Goal: Information Seeking & Learning: Check status

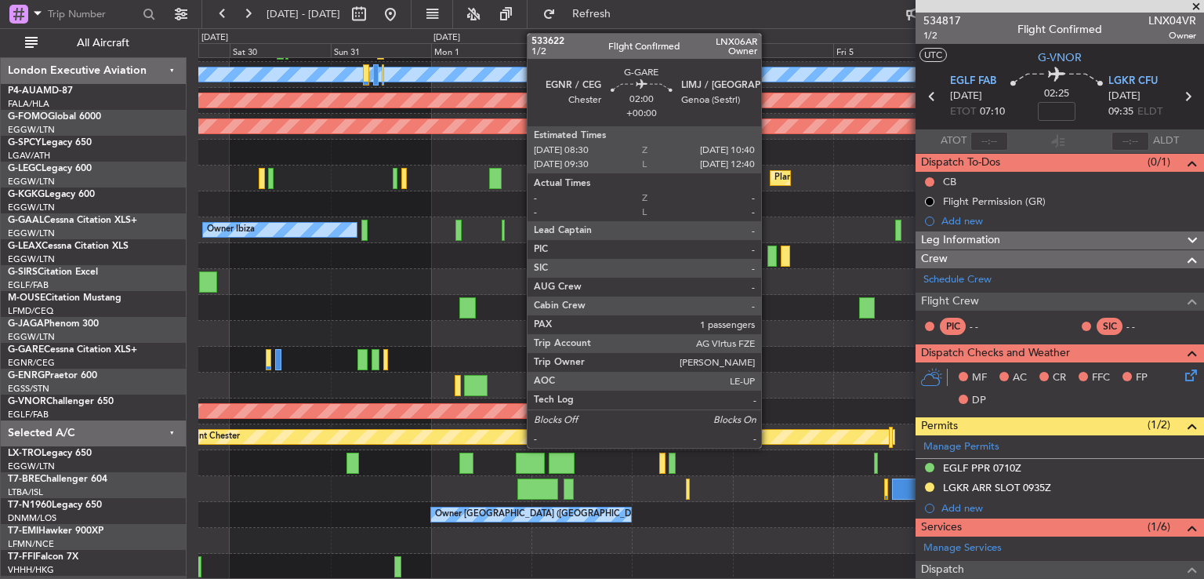
scroll to position [342, 0]
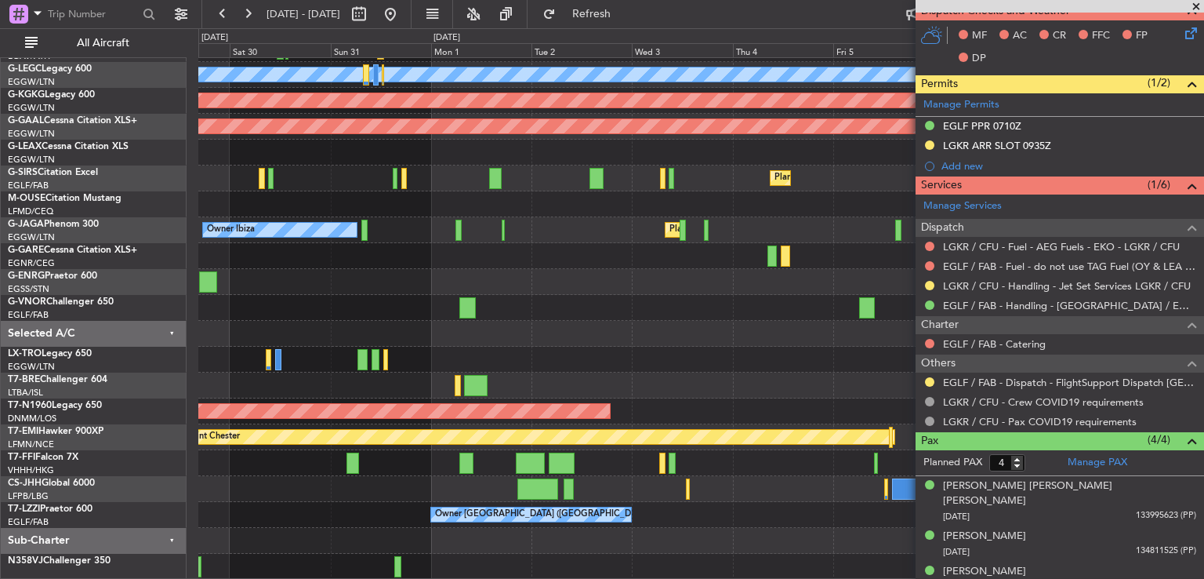
click at [1196, 2] on span at bounding box center [1197, 7] width 16 height 14
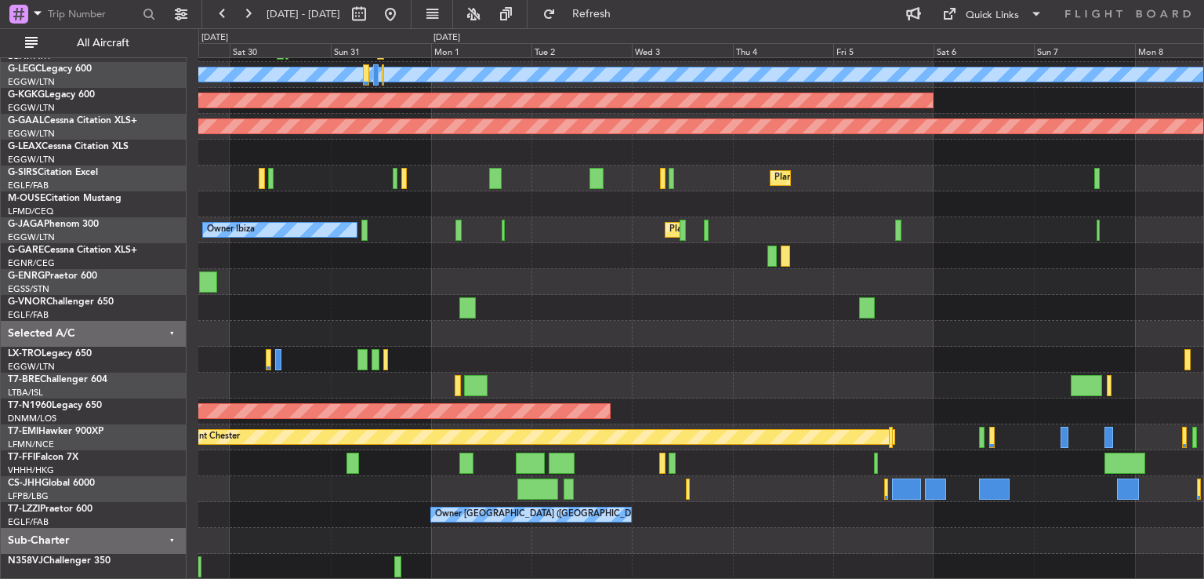
type input "0"
click at [403, 13] on button at bounding box center [390, 14] width 25 height 25
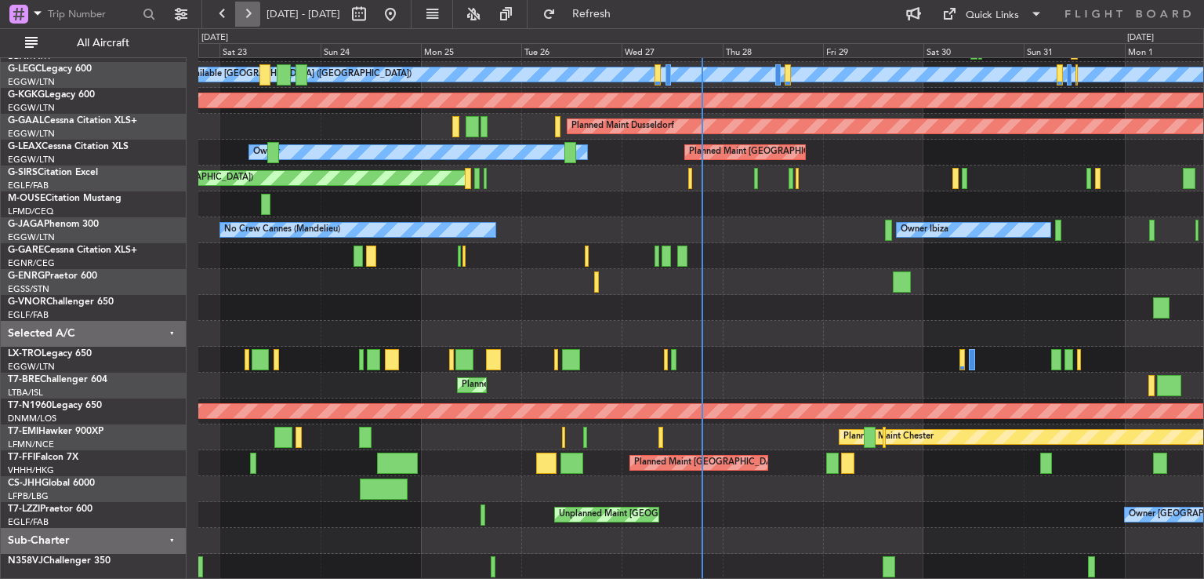
click at [257, 16] on div "[DATE] - [DATE]" at bounding box center [306, 14] width 193 height 25
click at [254, 15] on button at bounding box center [247, 14] width 25 height 25
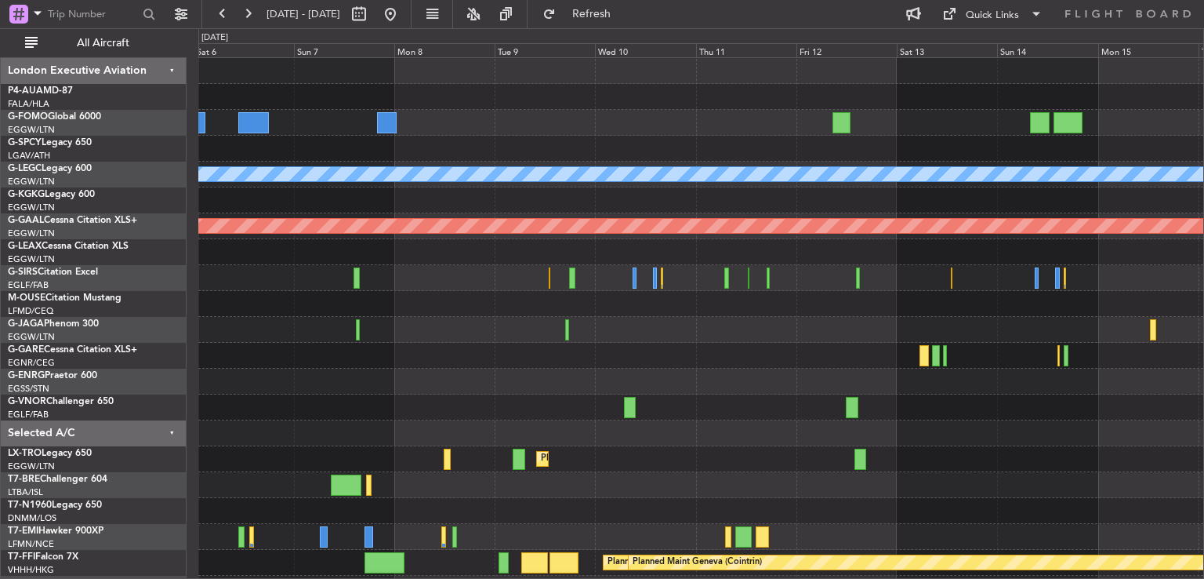
click at [146, 314] on div "A/C Unavailable [GEOGRAPHIC_DATA] ([GEOGRAPHIC_DATA]) AOG Maint [GEOGRAPHIC_DAT…" at bounding box center [602, 303] width 1204 height 550
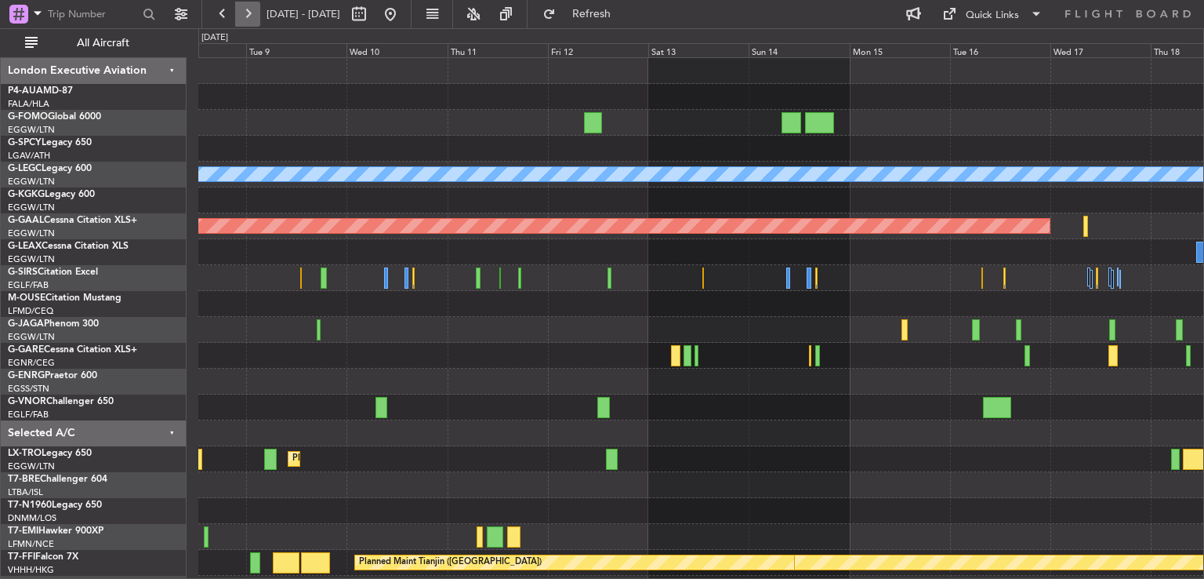
click at [248, 16] on button at bounding box center [247, 14] width 25 height 25
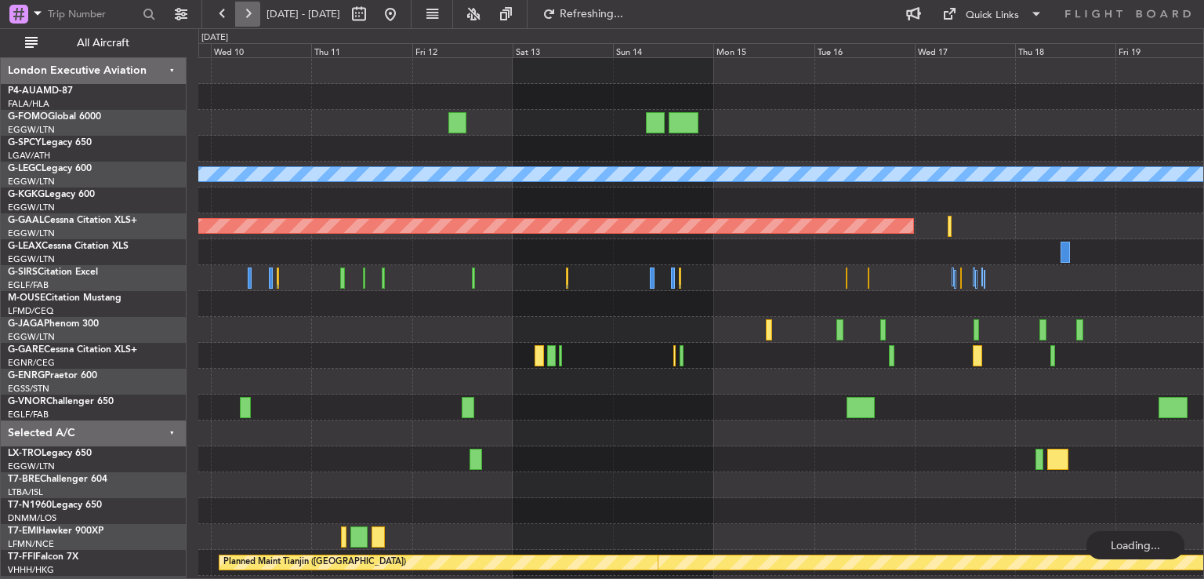
click at [248, 16] on button at bounding box center [247, 14] width 25 height 25
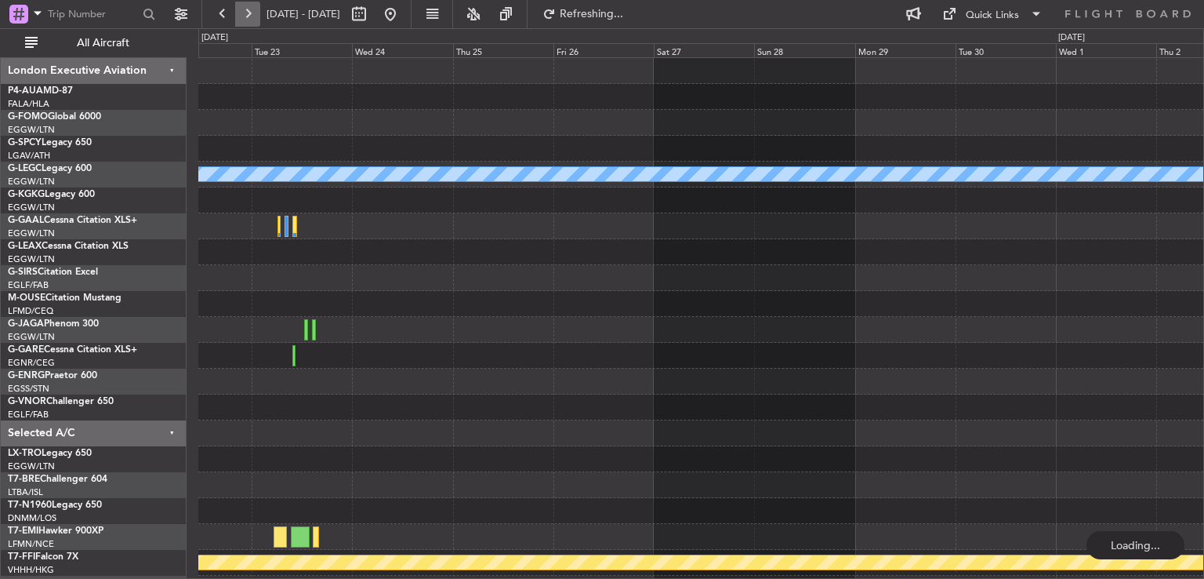
click at [248, 16] on button at bounding box center [247, 14] width 25 height 25
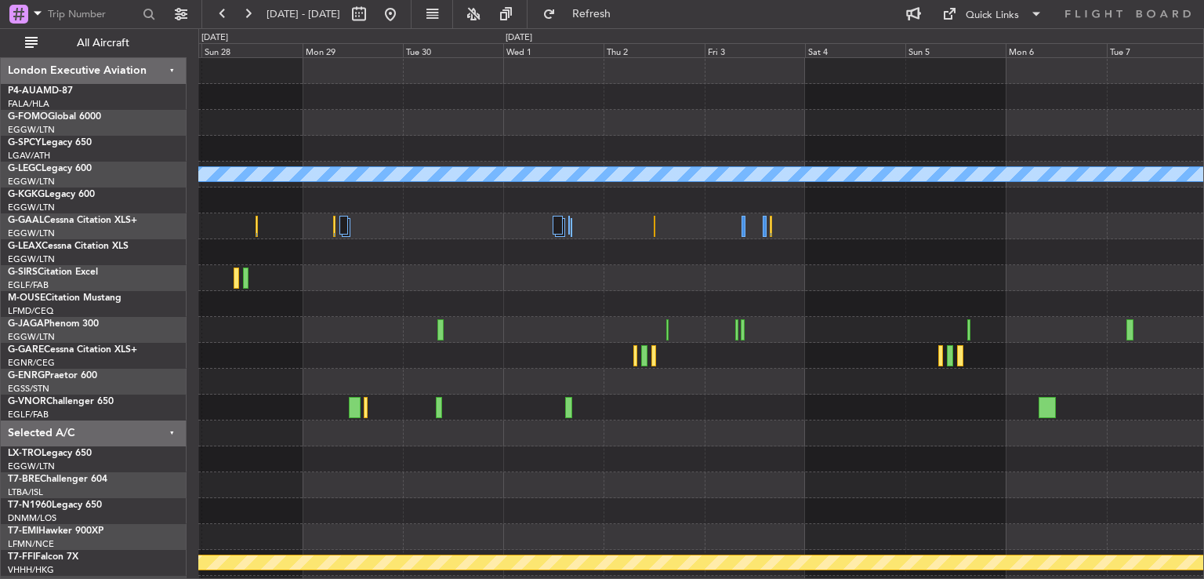
click at [599, 384] on div "A/C Unavailable [GEOGRAPHIC_DATA] ([GEOGRAPHIC_DATA]) Planned Maint Geneva ([GE…" at bounding box center [700, 342] width 1005 height 569
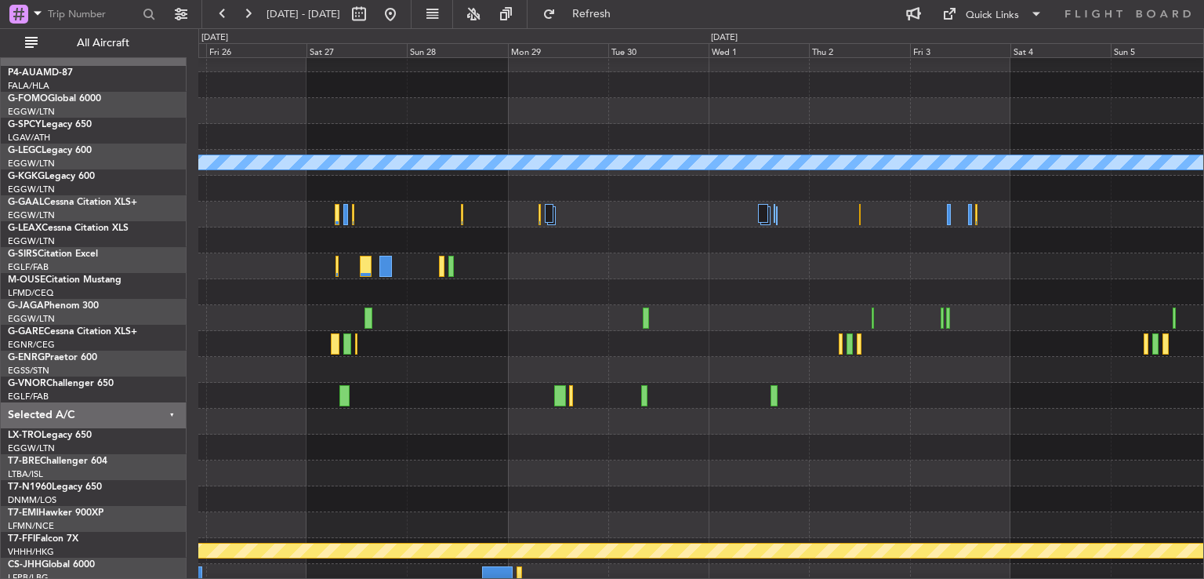
click at [648, 477] on div at bounding box center [700, 473] width 1005 height 26
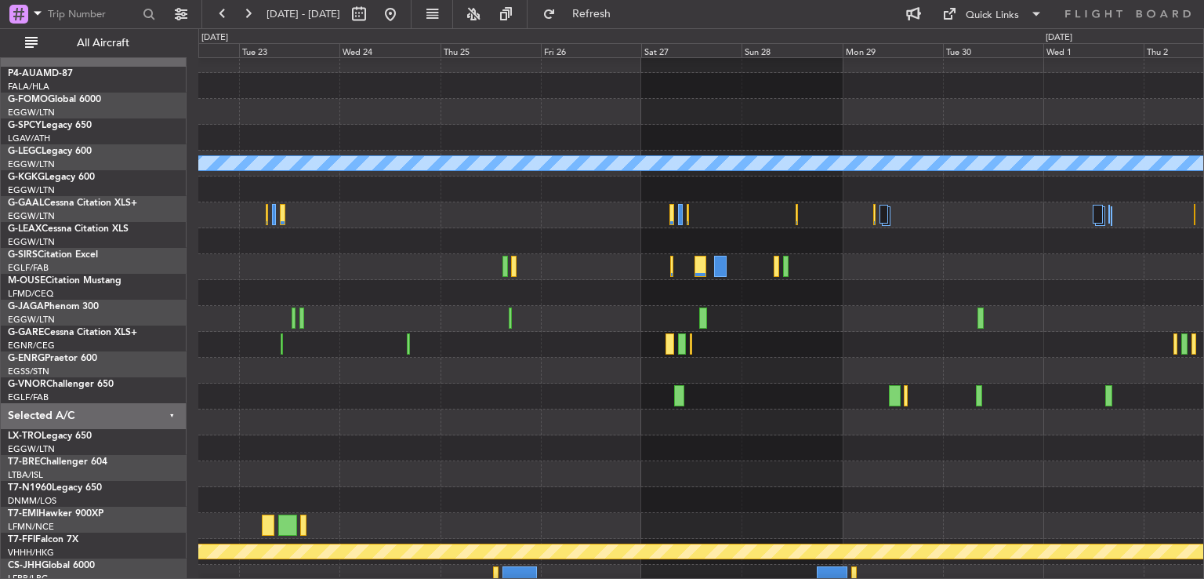
scroll to position [5, 0]
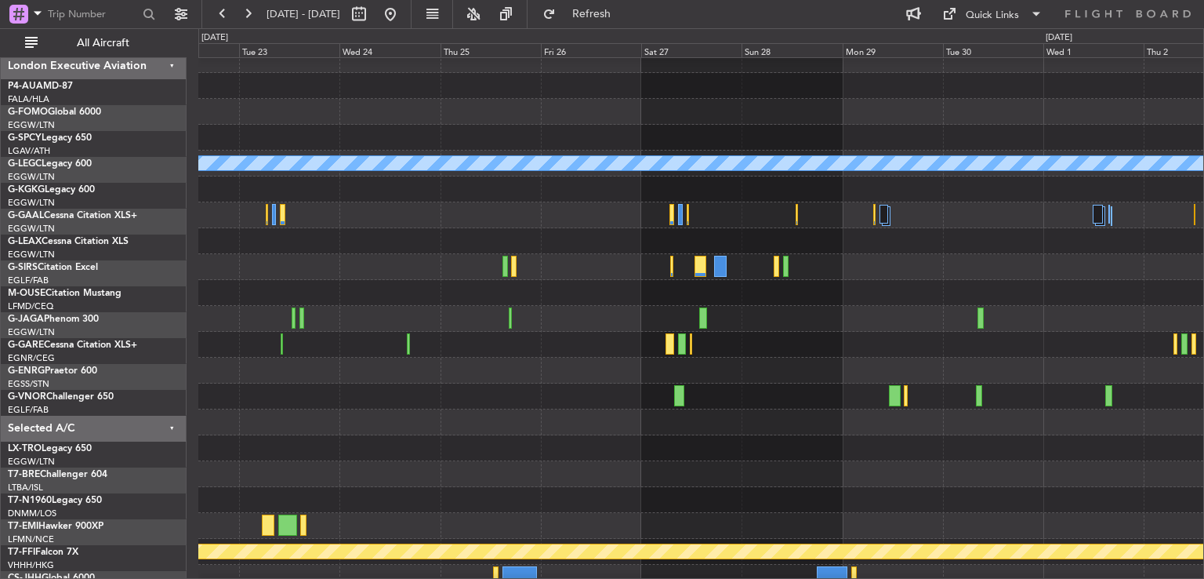
click at [511, 456] on div at bounding box center [700, 448] width 1005 height 26
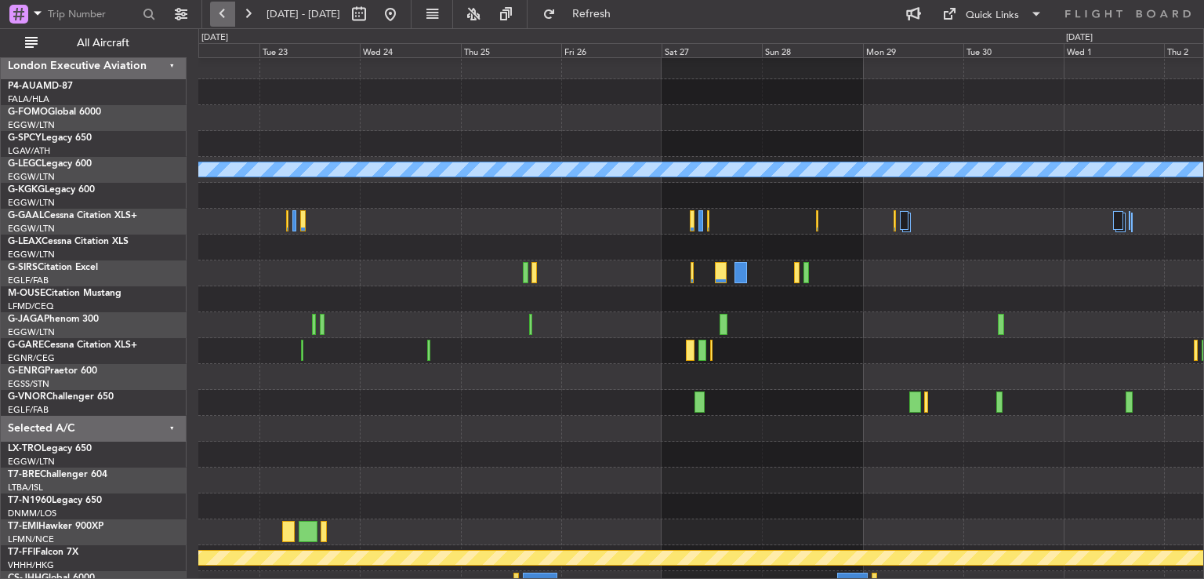
click at [226, 10] on button at bounding box center [222, 14] width 25 height 25
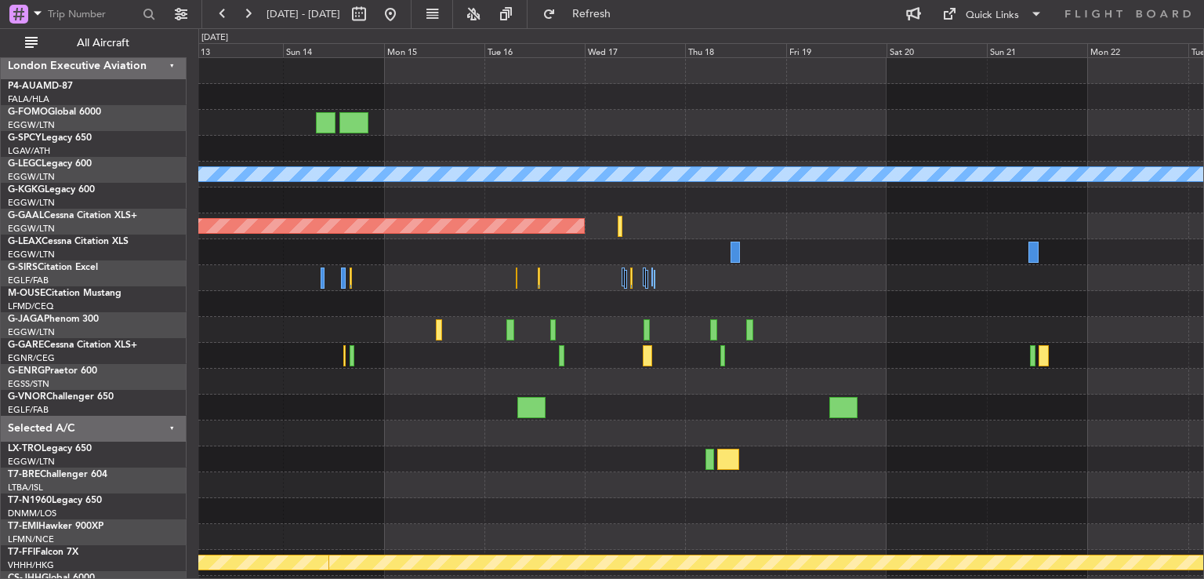
scroll to position [0, 0]
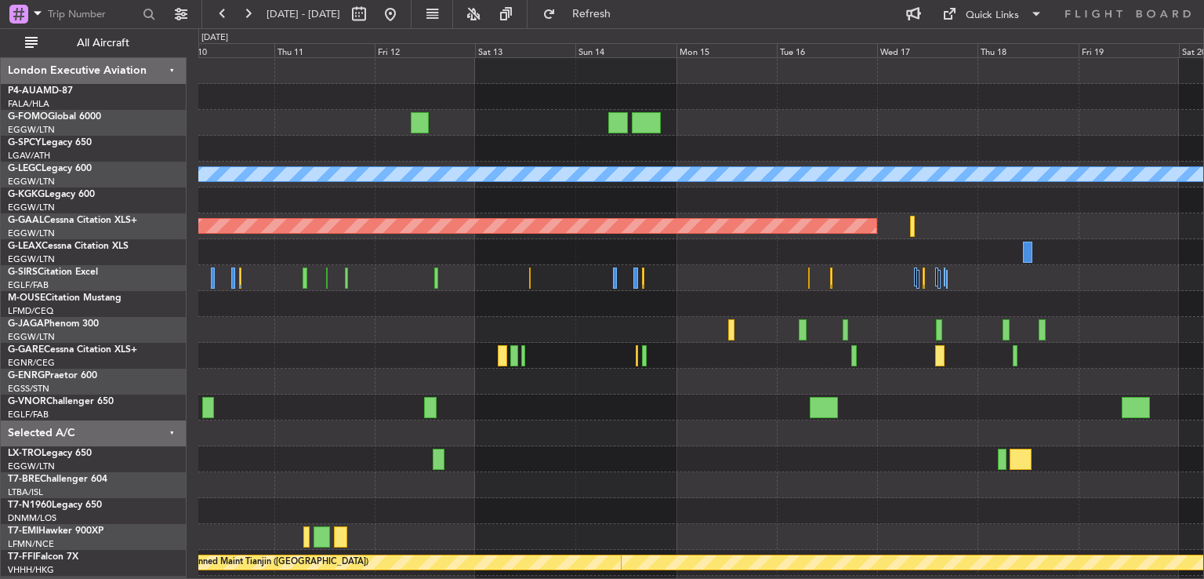
click at [861, 287] on div "A/C Unavailable [GEOGRAPHIC_DATA] ([GEOGRAPHIC_DATA]) Planned [GEOGRAPHIC_DATA]…" at bounding box center [700, 342] width 1005 height 569
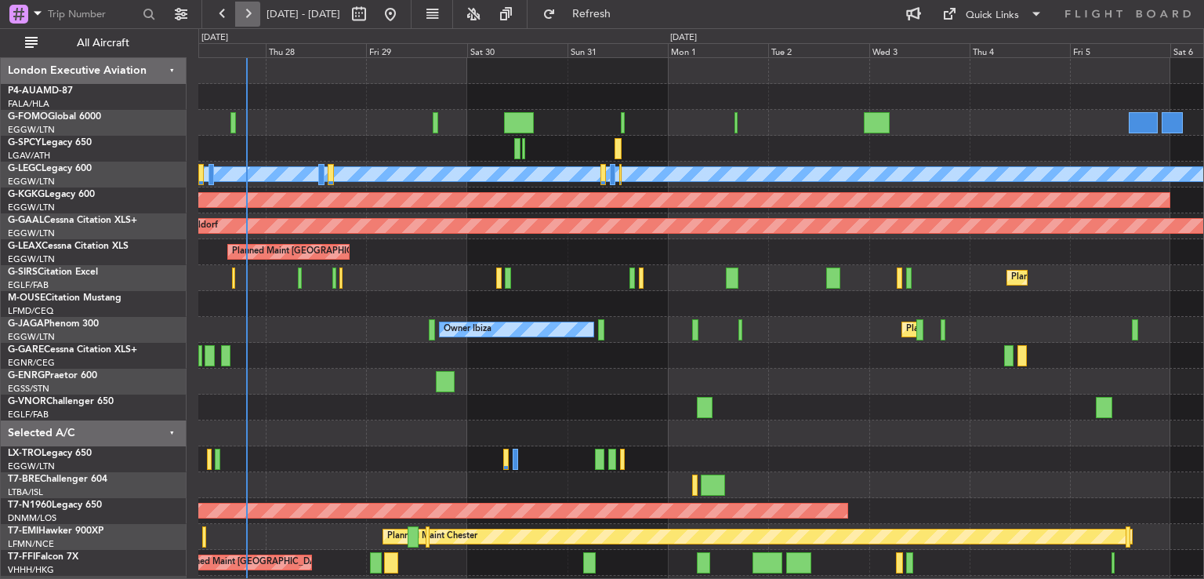
click at [235, 20] on button at bounding box center [247, 14] width 25 height 25
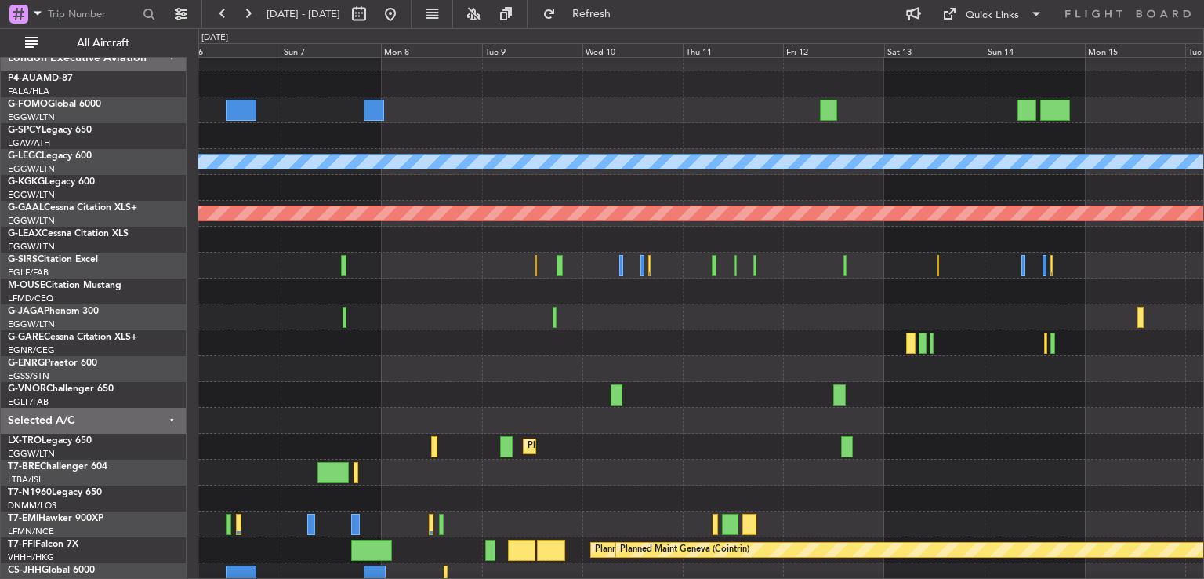
click at [393, 444] on div "Planned Maint Dusseldorf" at bounding box center [700, 447] width 1005 height 26
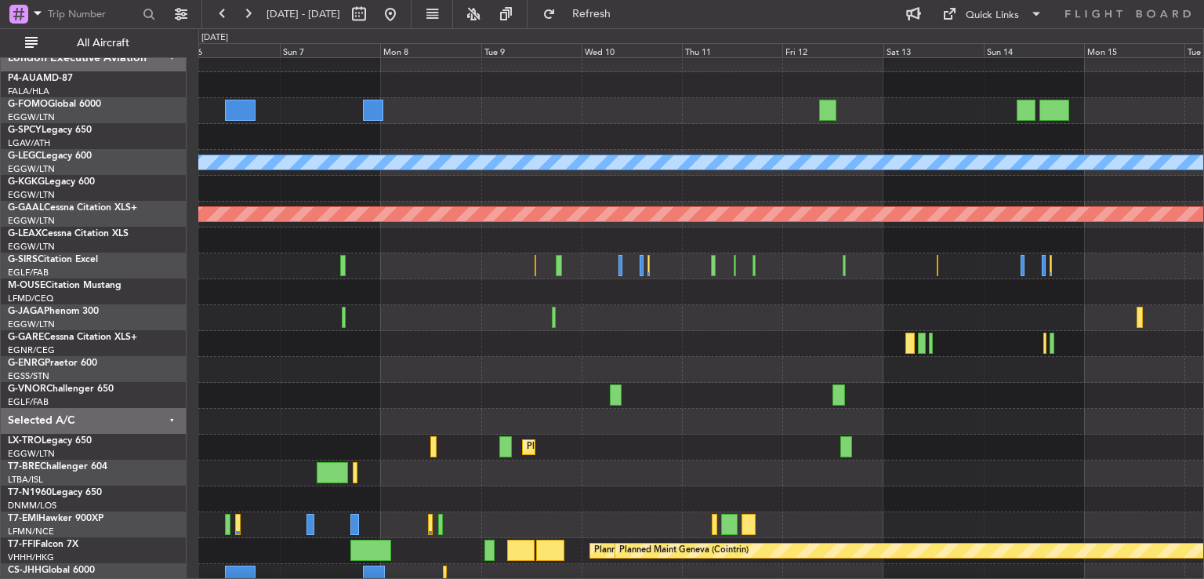
scroll to position [12, 0]
click at [1006, 331] on div at bounding box center [700, 344] width 1005 height 26
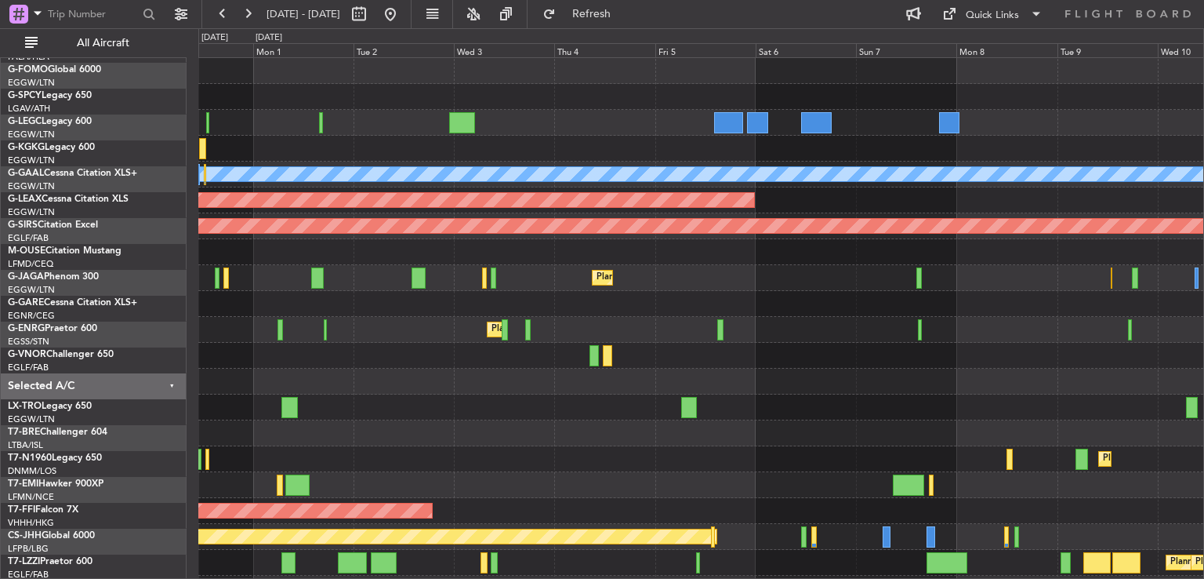
scroll to position [0, 0]
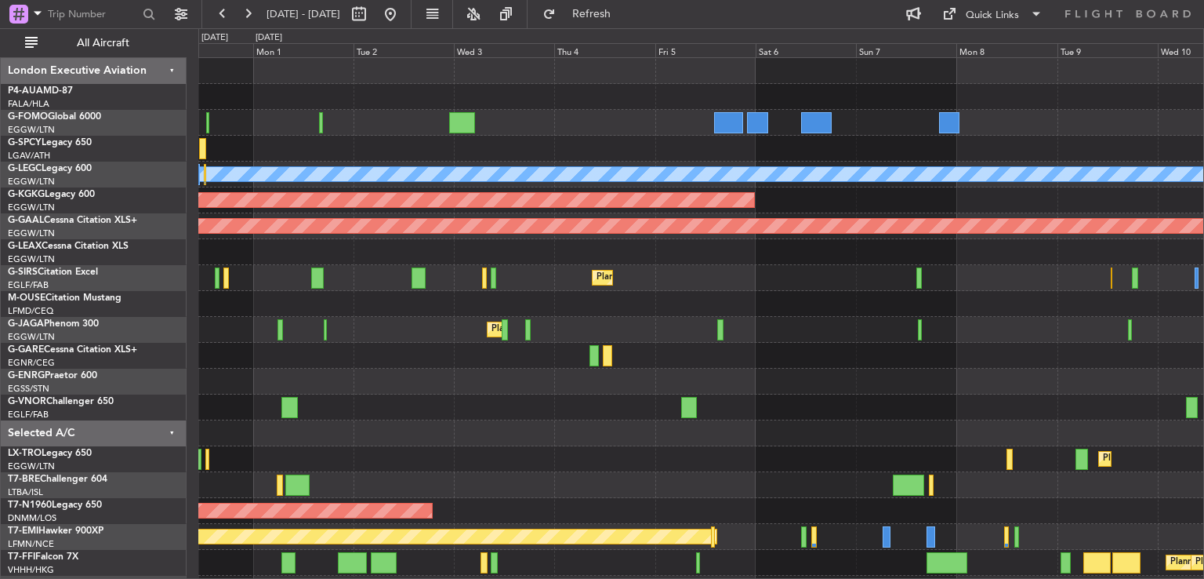
click at [338, 321] on div "Planned Maint [GEOGRAPHIC_DATA] ([GEOGRAPHIC_DATA]) Owner Ibiza" at bounding box center [700, 330] width 1005 height 26
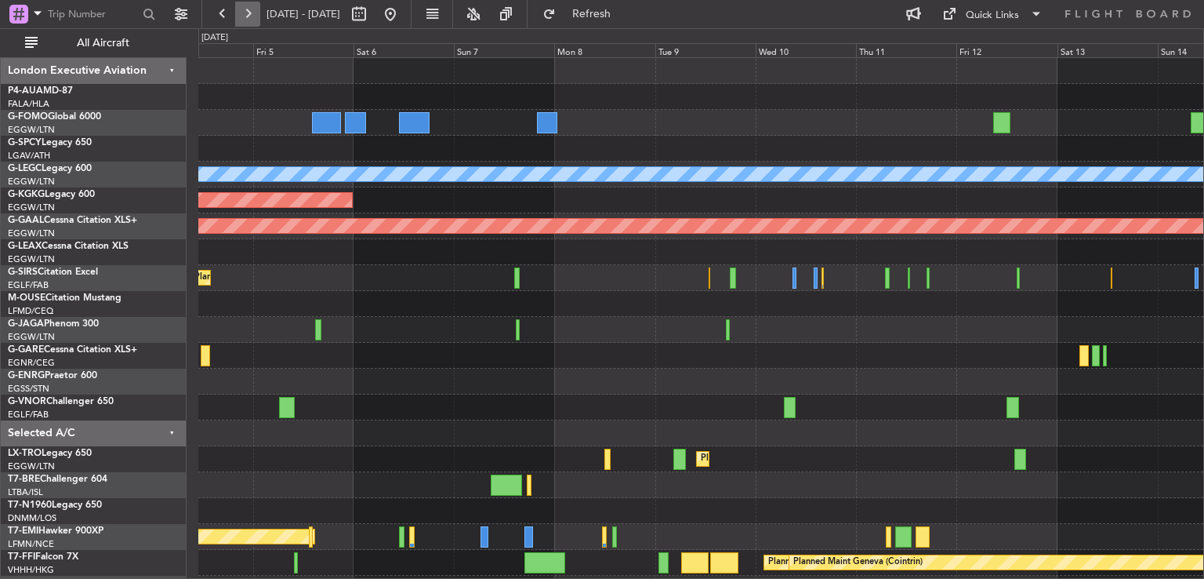
click at [247, 12] on button at bounding box center [247, 14] width 25 height 25
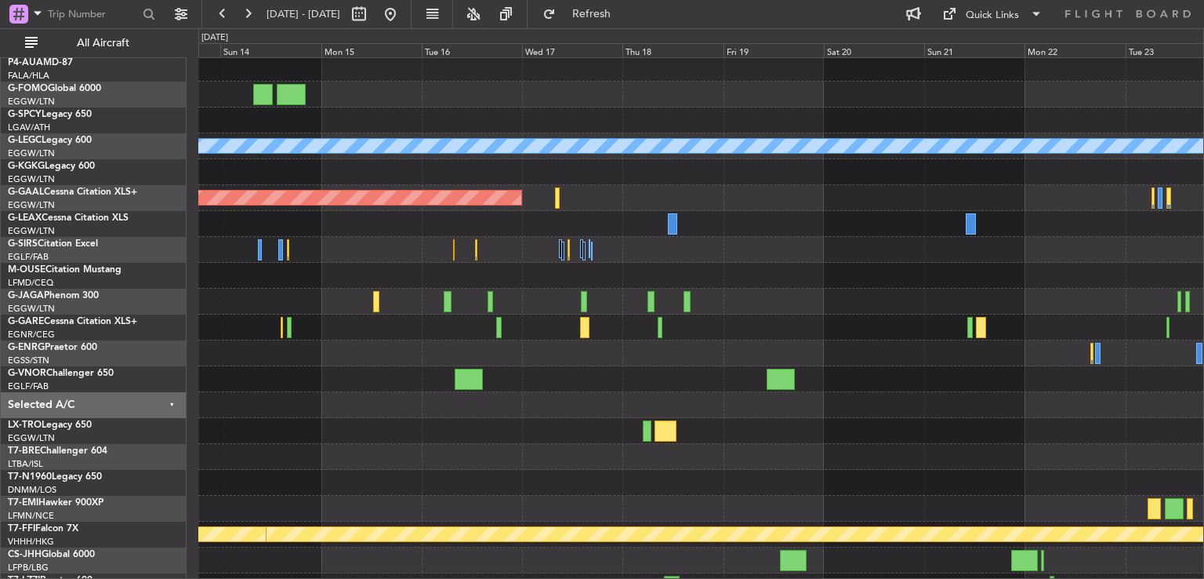
scroll to position [27, 0]
click at [773, 429] on div at bounding box center [700, 431] width 1005 height 26
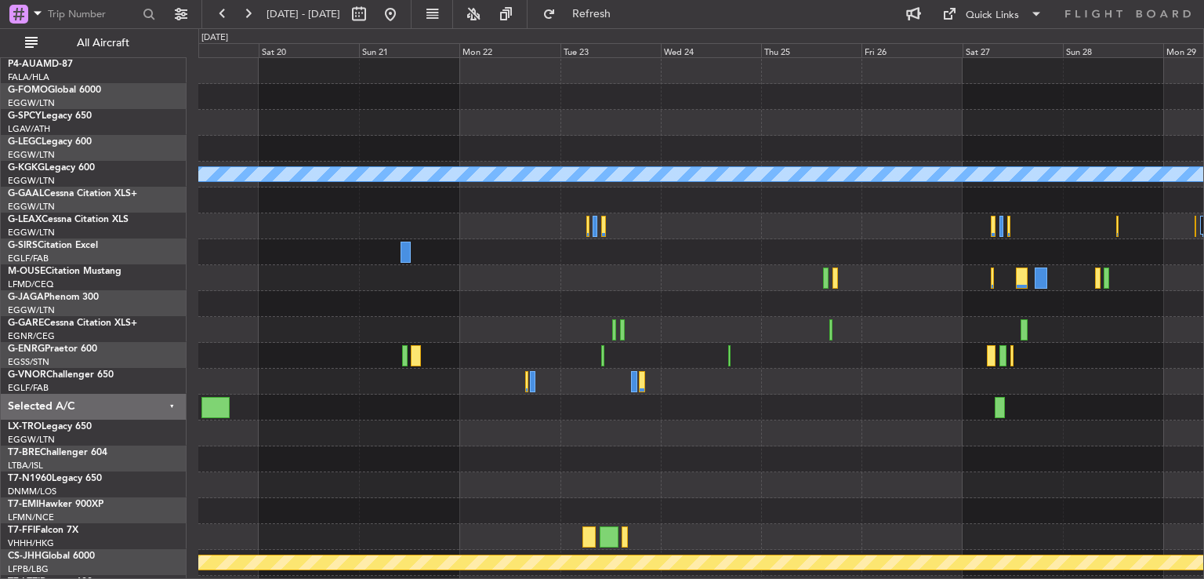
scroll to position [0, 0]
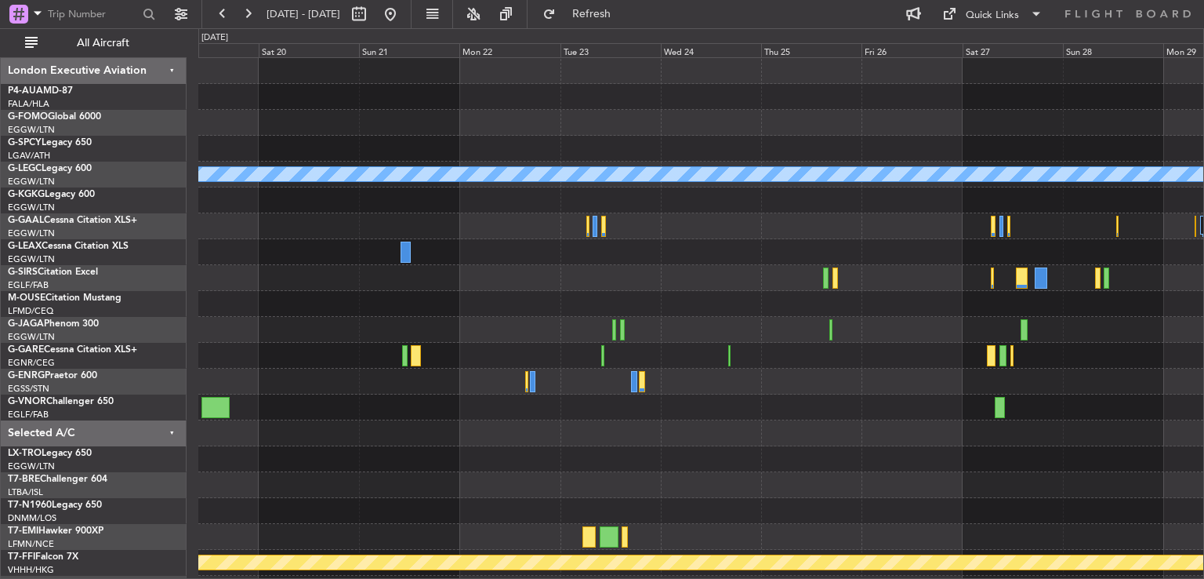
click at [460, 480] on div "A/C Unavailable [GEOGRAPHIC_DATA] ([GEOGRAPHIC_DATA]) Planned [GEOGRAPHIC_DATA]…" at bounding box center [700, 342] width 1005 height 569
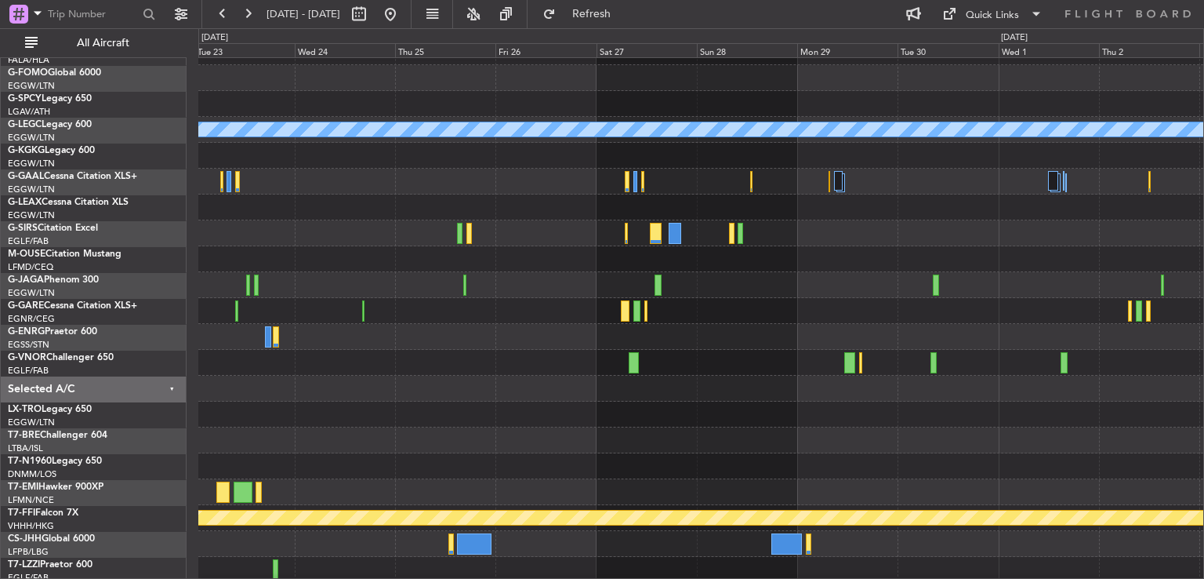
scroll to position [23, 0]
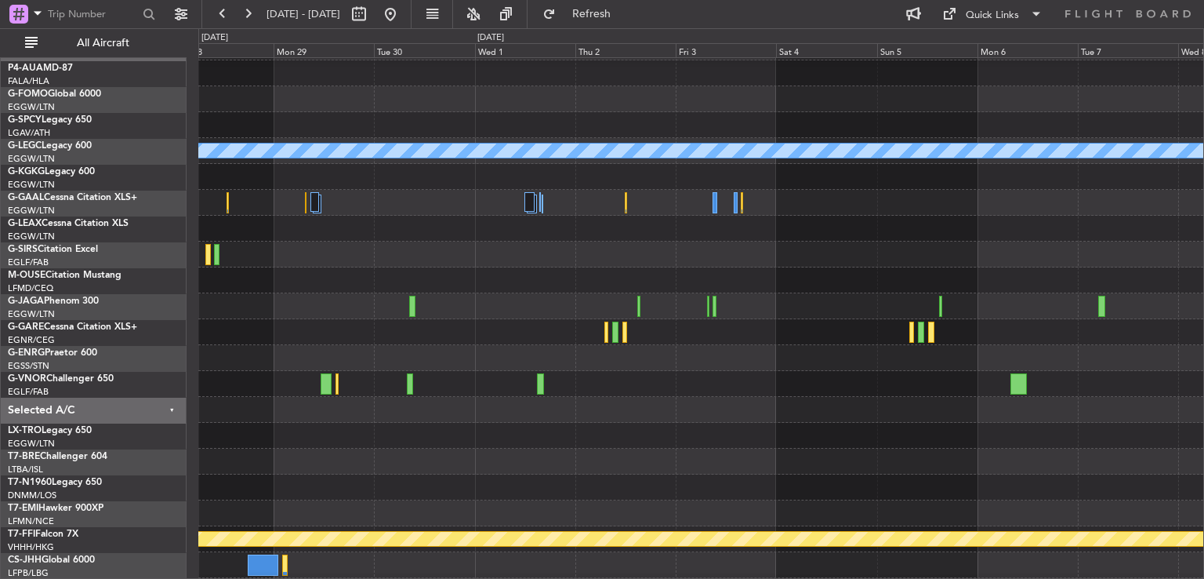
click at [593, 451] on div at bounding box center [700, 462] width 1005 height 26
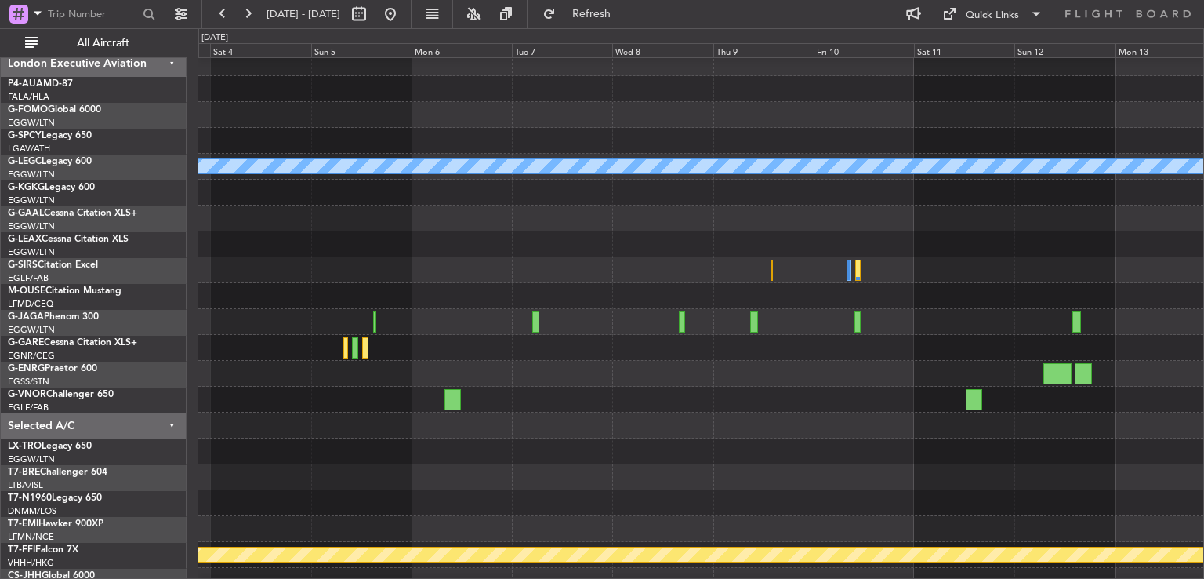
scroll to position [7, 0]
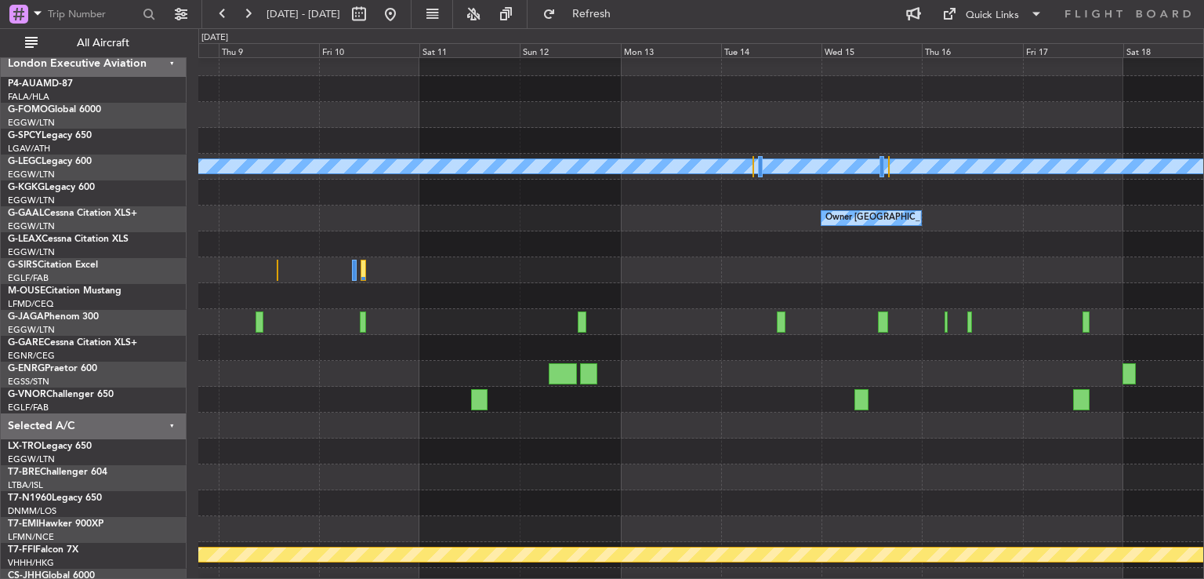
click at [357, 444] on div at bounding box center [700, 451] width 1005 height 26
click at [227, 14] on button at bounding box center [222, 14] width 25 height 25
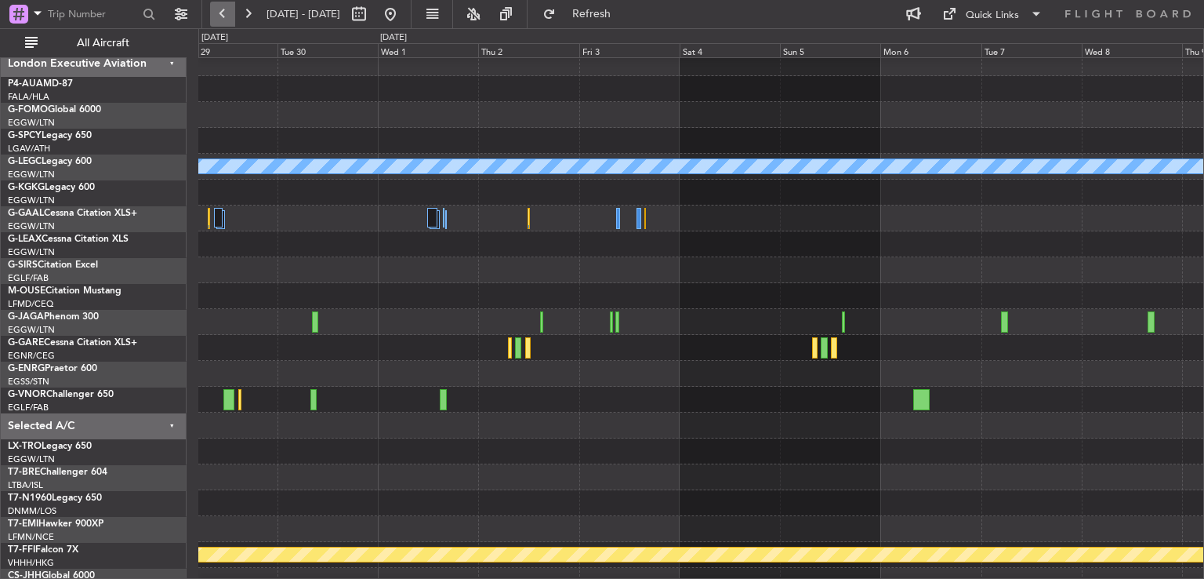
click at [227, 14] on button at bounding box center [222, 14] width 25 height 25
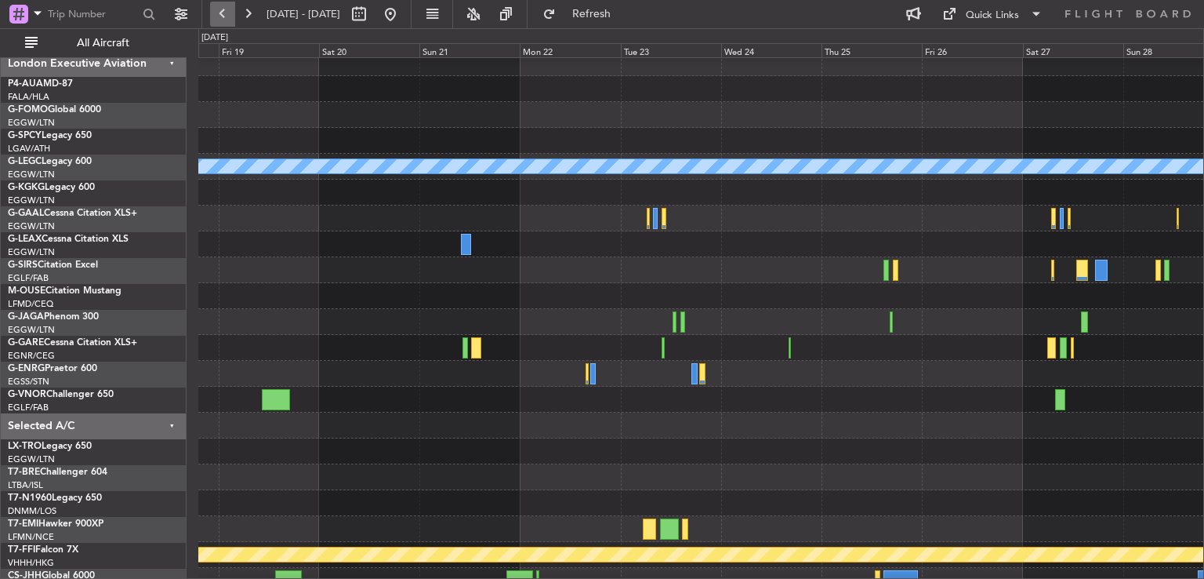
click at [224, 19] on button at bounding box center [222, 14] width 25 height 25
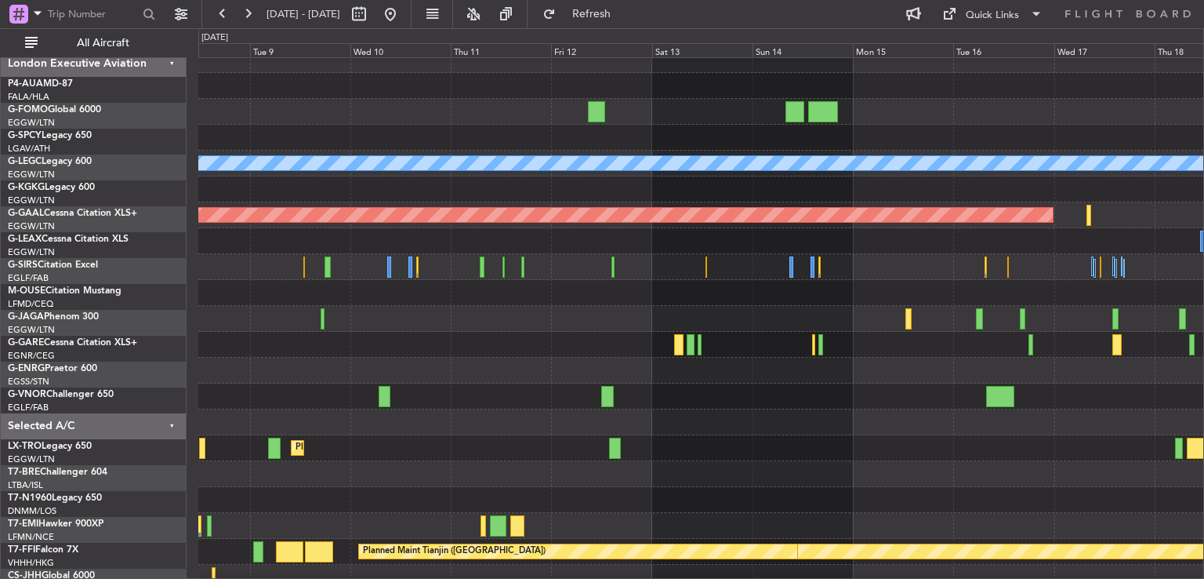
scroll to position [3, 0]
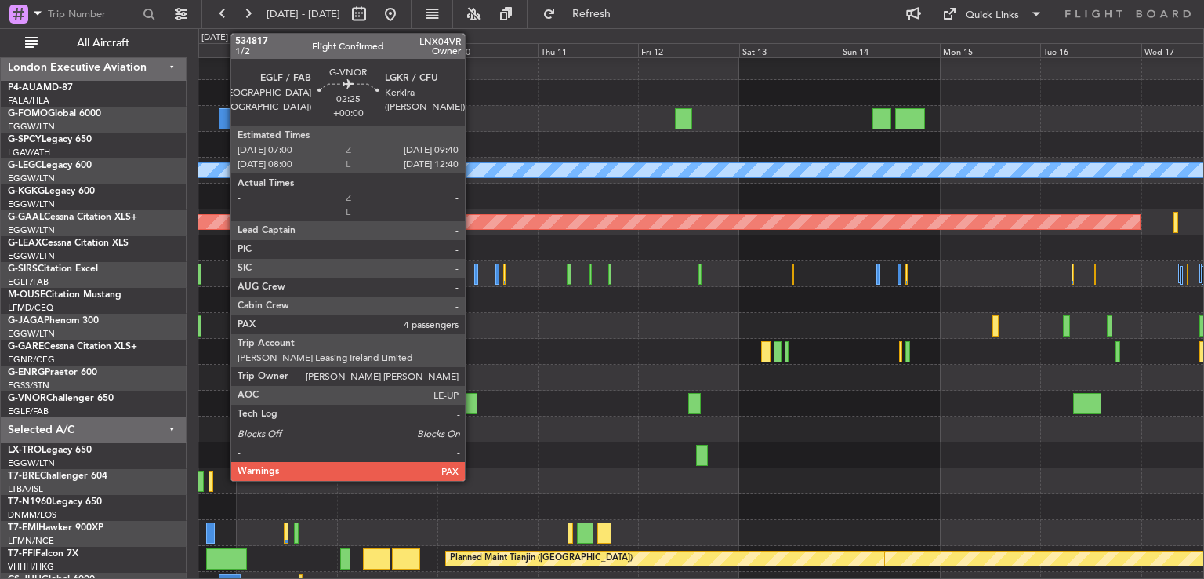
click at [472, 407] on div at bounding box center [472, 403] width 12 height 21
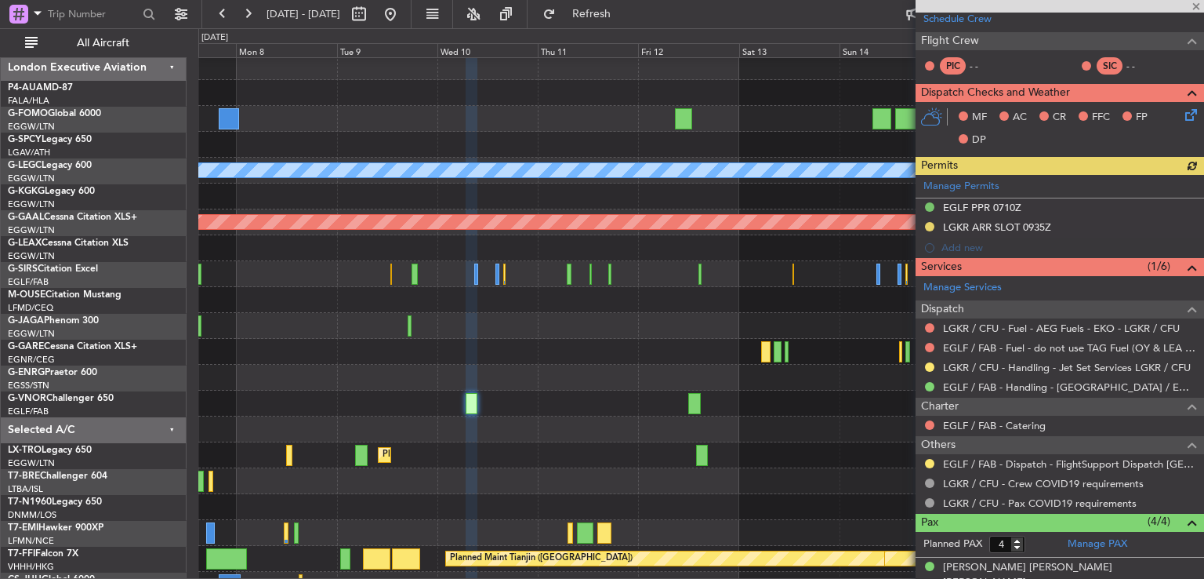
scroll to position [377, 0]
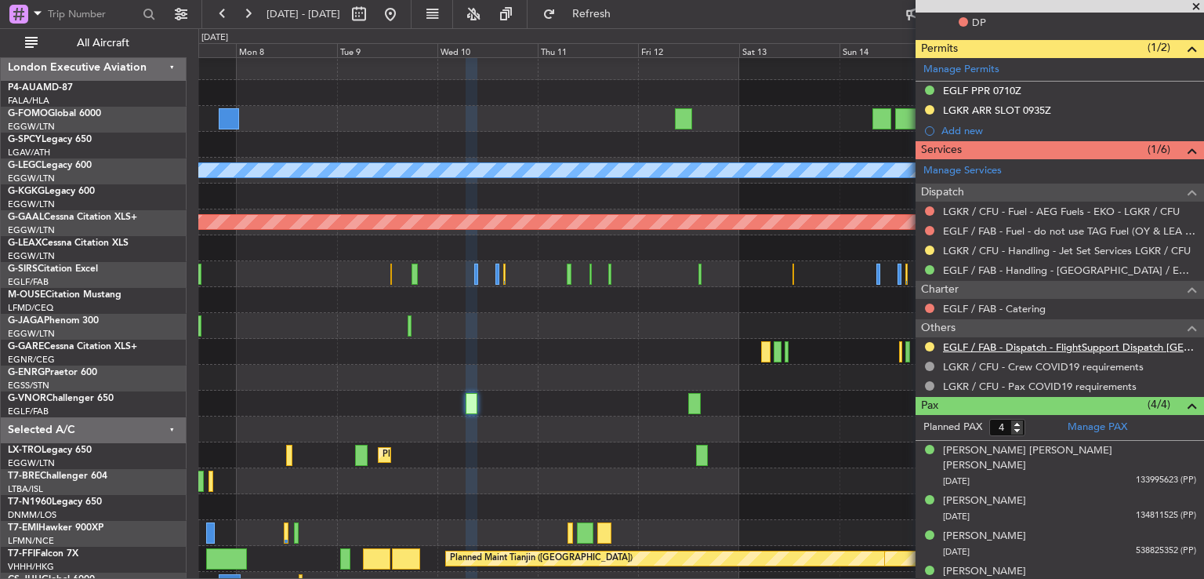
click at [1013, 346] on link "EGLF / FAB - Dispatch - FlightSupport Dispatch [GEOGRAPHIC_DATA]" at bounding box center [1069, 346] width 253 height 13
click at [1194, 9] on span at bounding box center [1197, 7] width 16 height 14
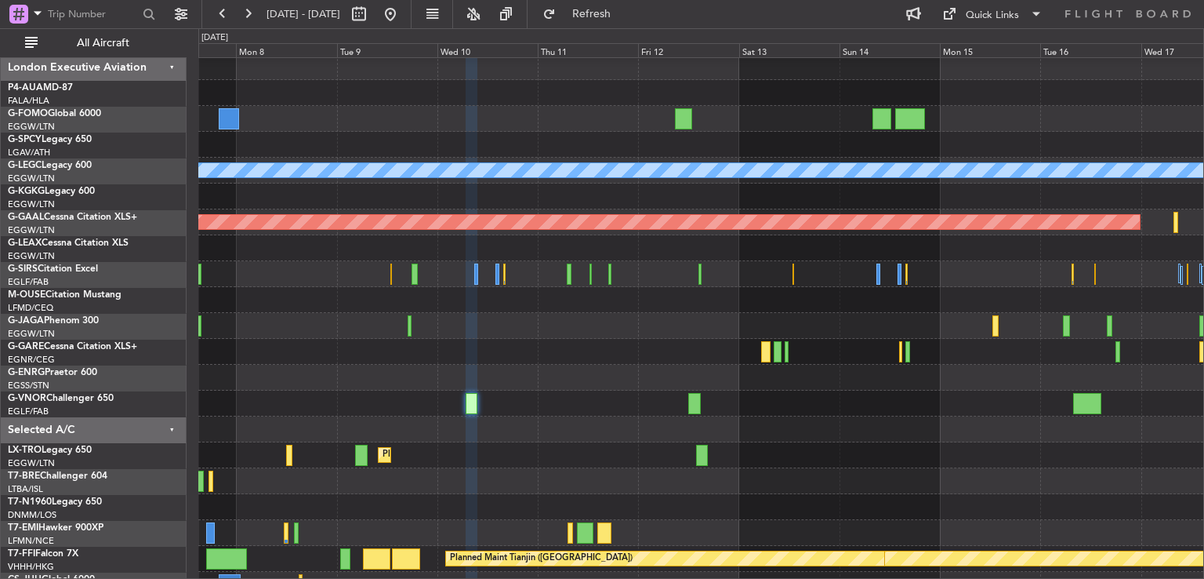
type input "0"
click at [403, 18] on button at bounding box center [390, 14] width 25 height 25
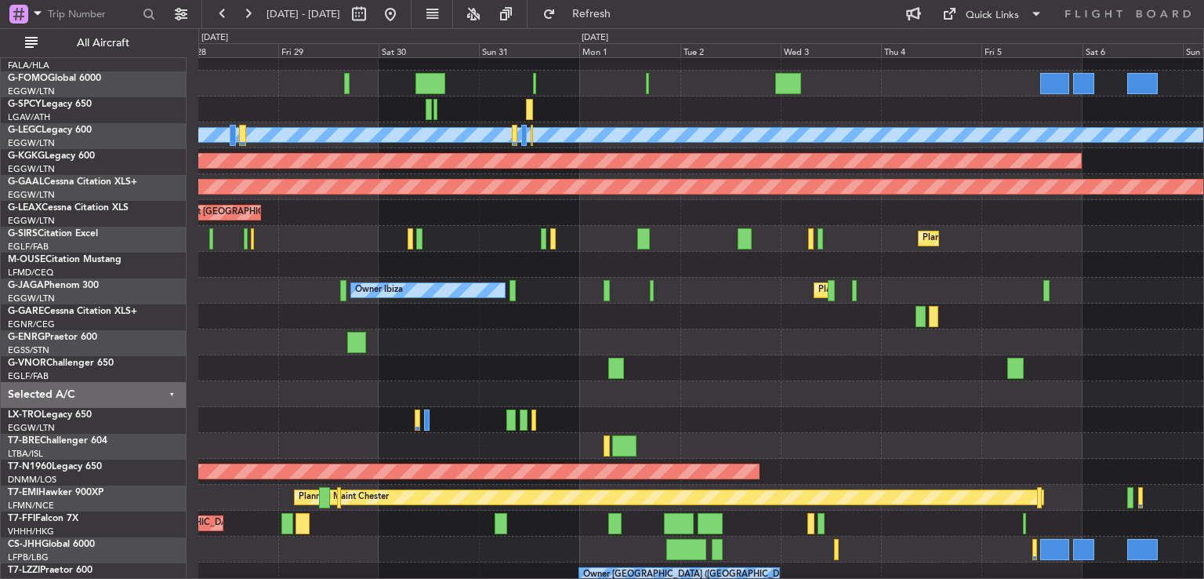
click at [384, 387] on div at bounding box center [700, 394] width 1005 height 26
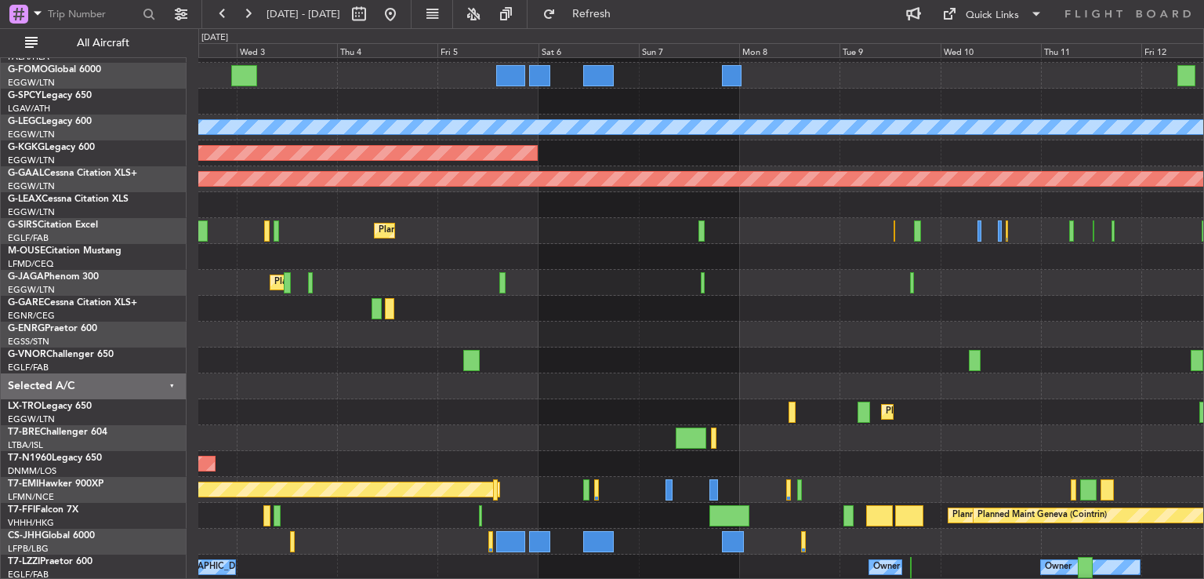
scroll to position [47, 0]
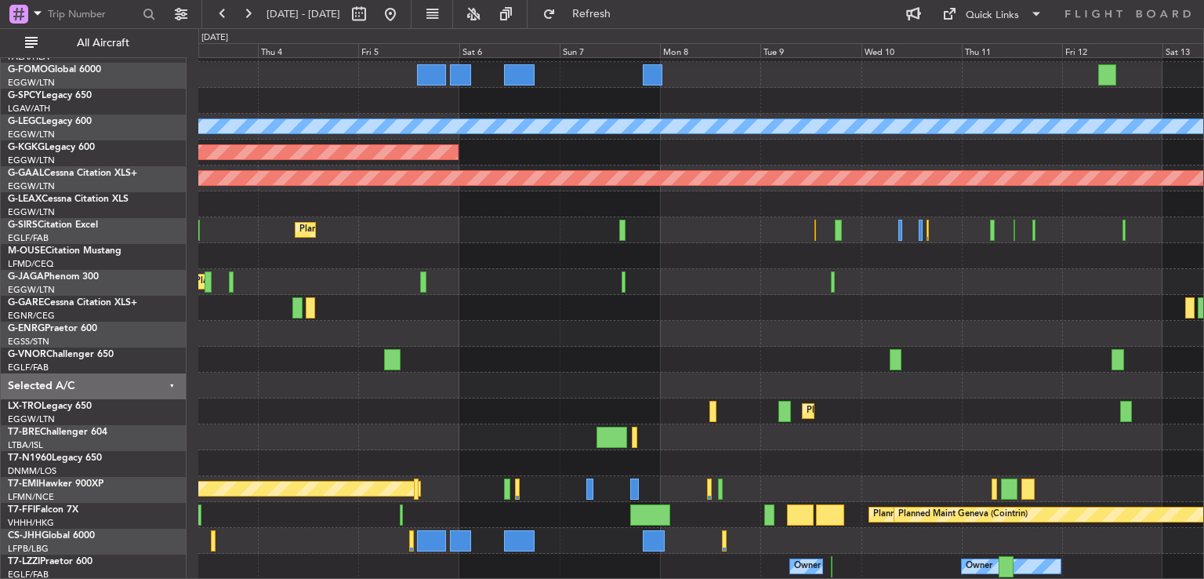
click at [487, 385] on div at bounding box center [700, 385] width 1005 height 26
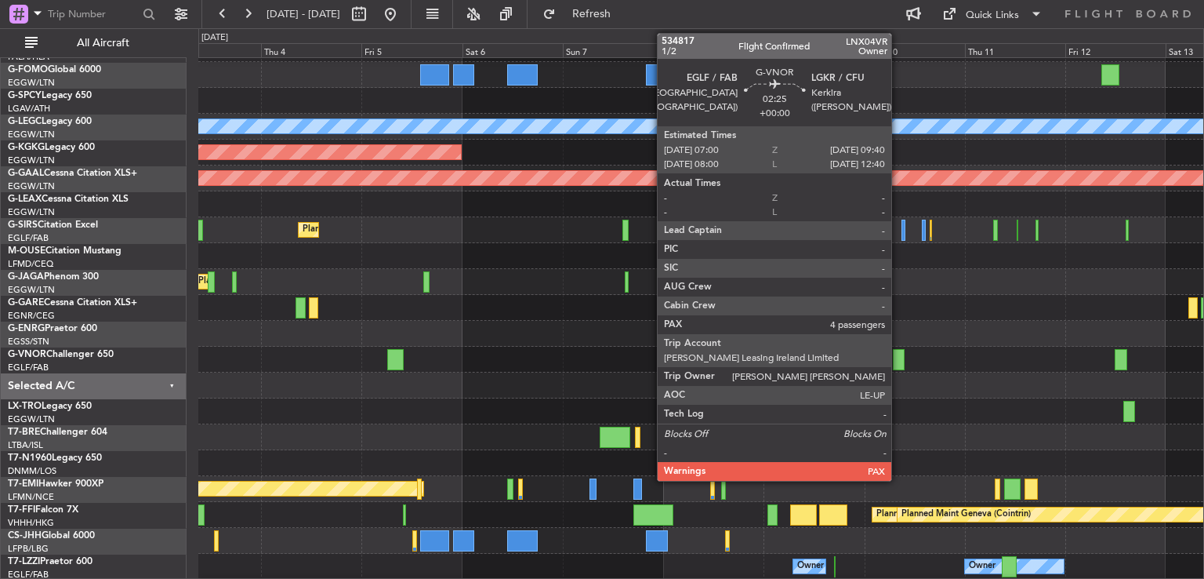
click at [899, 358] on div at bounding box center [899, 359] width 12 height 21
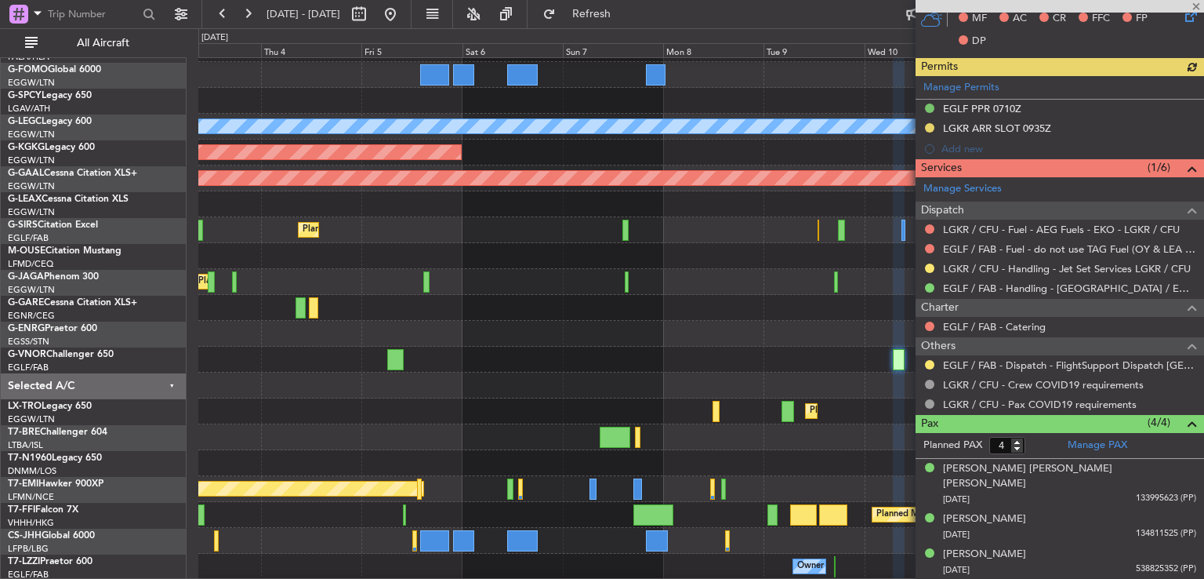
scroll to position [377, 0]
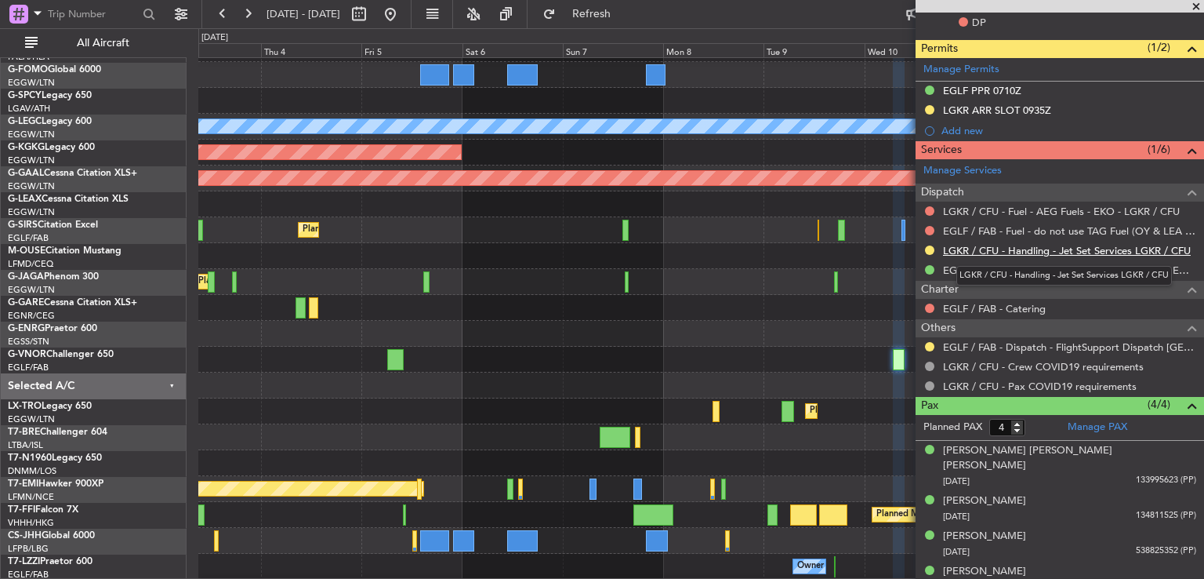
click at [994, 249] on link "LGKR / CFU - Handling - Jet Set Services LGKR / CFU" at bounding box center [1067, 250] width 248 height 13
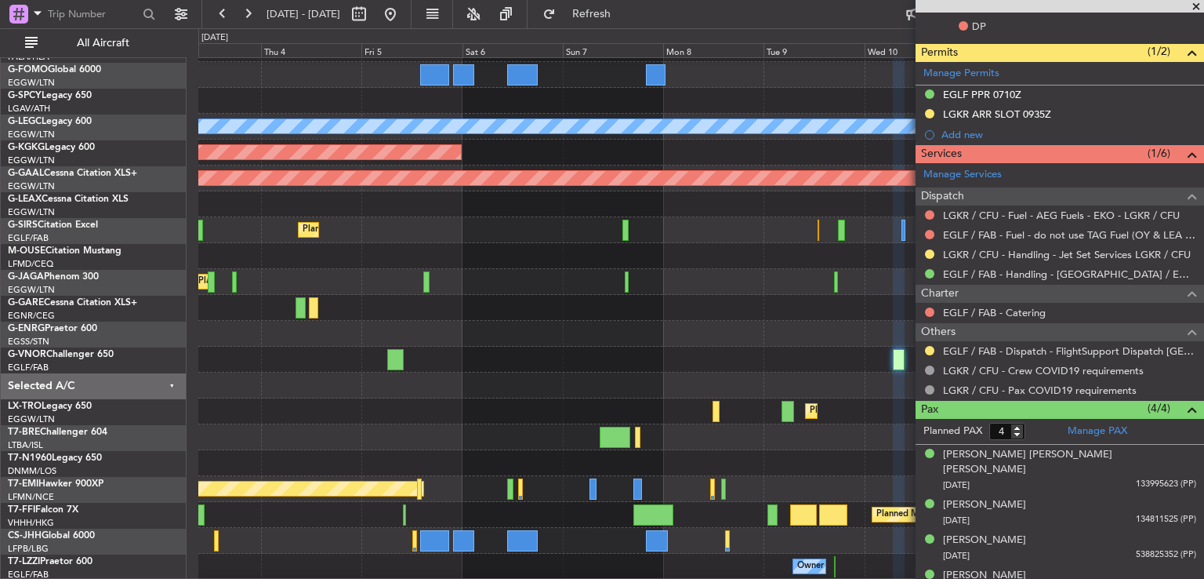
scroll to position [373, 0]
click at [1037, 347] on link "EGLF / FAB - Dispatch - FlightSupport Dispatch [GEOGRAPHIC_DATA]" at bounding box center [1069, 350] width 253 height 13
click at [634, 260] on div at bounding box center [700, 256] width 1005 height 26
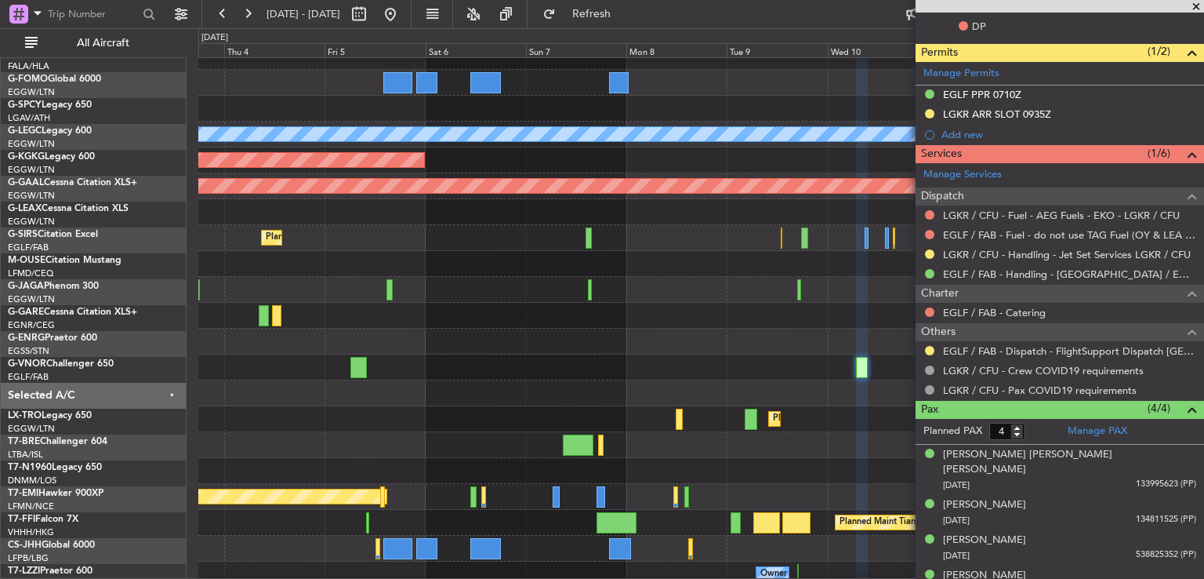
scroll to position [38, 0]
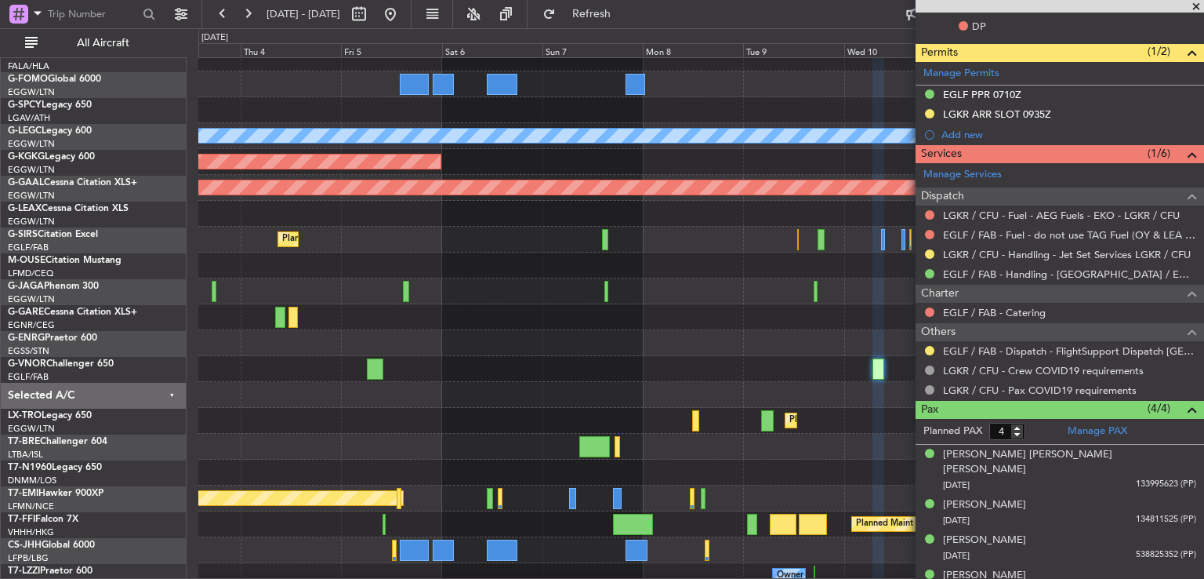
click at [777, 281] on div "Planned Maint [GEOGRAPHIC_DATA] ([GEOGRAPHIC_DATA])" at bounding box center [700, 291] width 1005 height 26
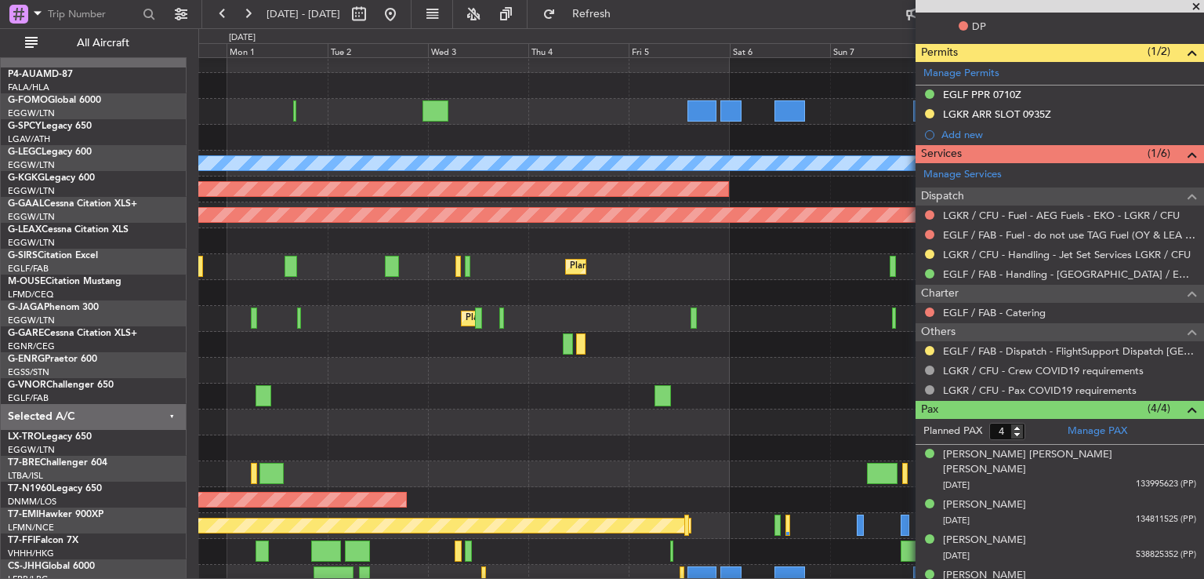
scroll to position [9, 0]
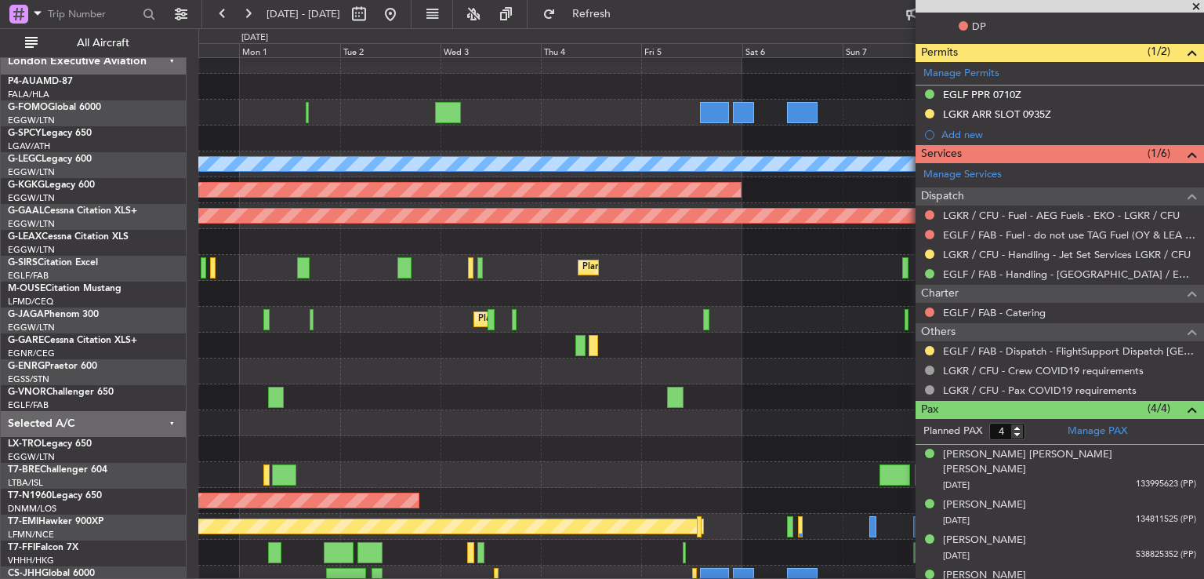
click at [401, 381] on div at bounding box center [700, 371] width 1005 height 26
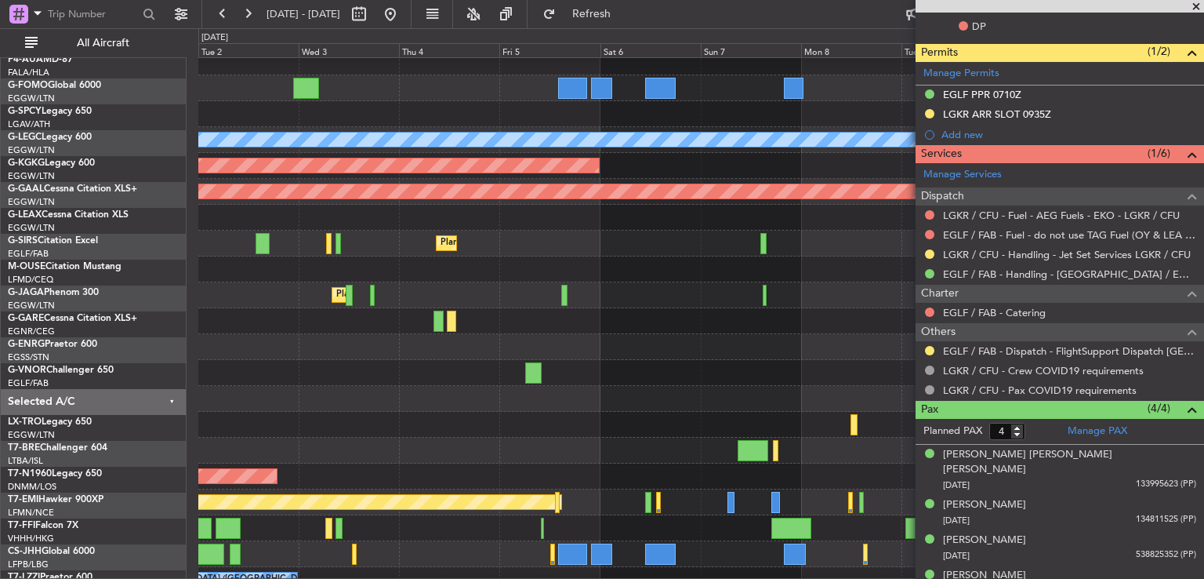
scroll to position [35, 0]
click at [336, 456] on div at bounding box center [700, 451] width 1005 height 26
click at [645, 247] on div "Planned Maint [GEOGRAPHIC_DATA] ([GEOGRAPHIC_DATA])" at bounding box center [700, 244] width 1005 height 26
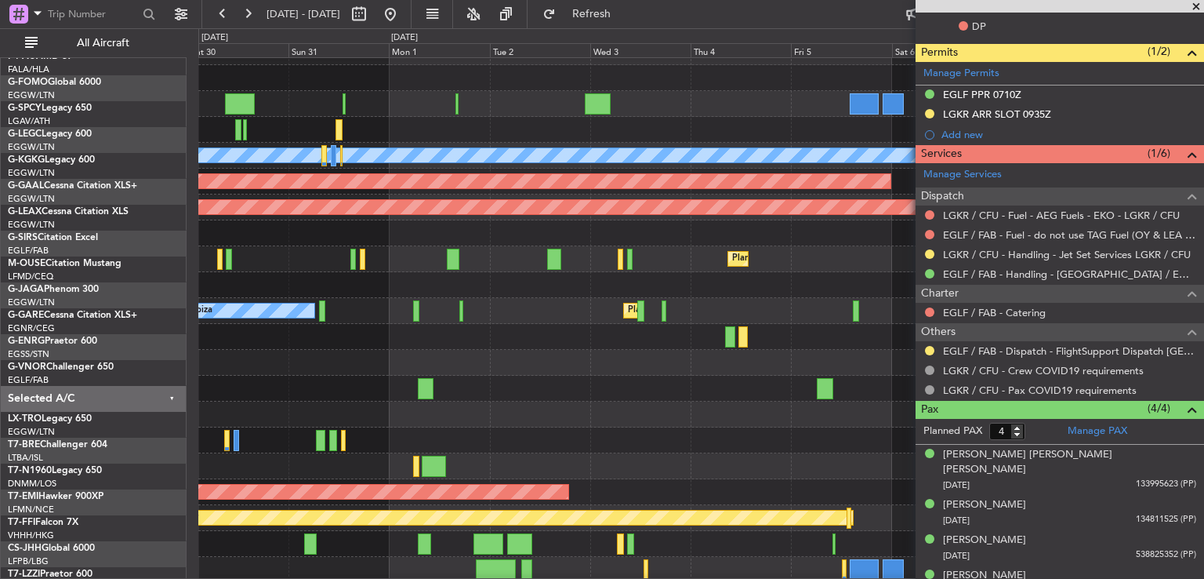
scroll to position [19, 0]
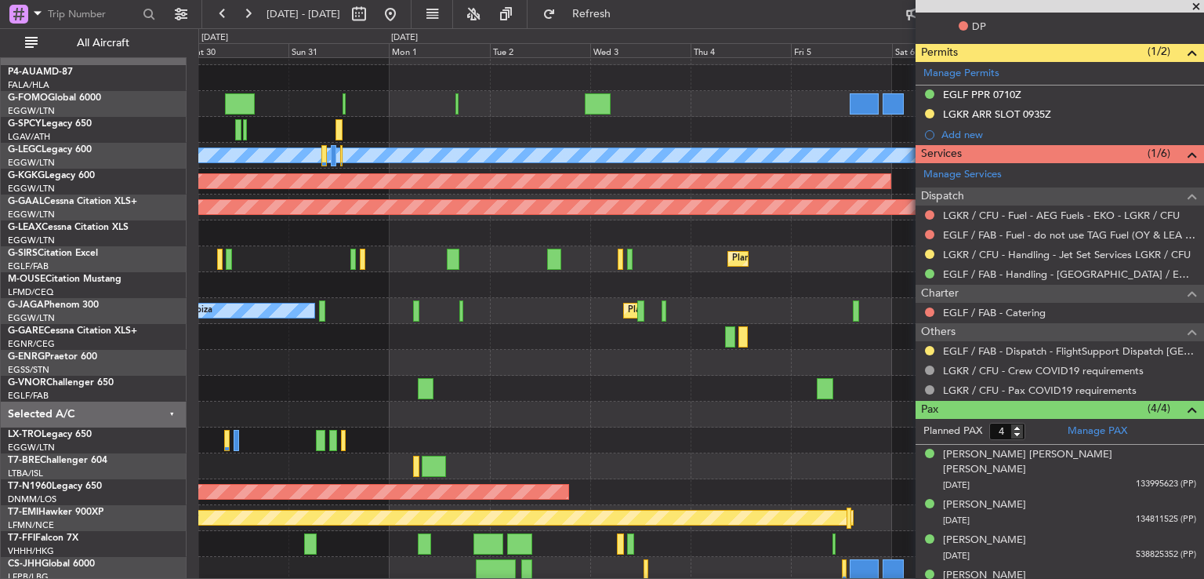
click at [667, 335] on div at bounding box center [700, 337] width 1005 height 26
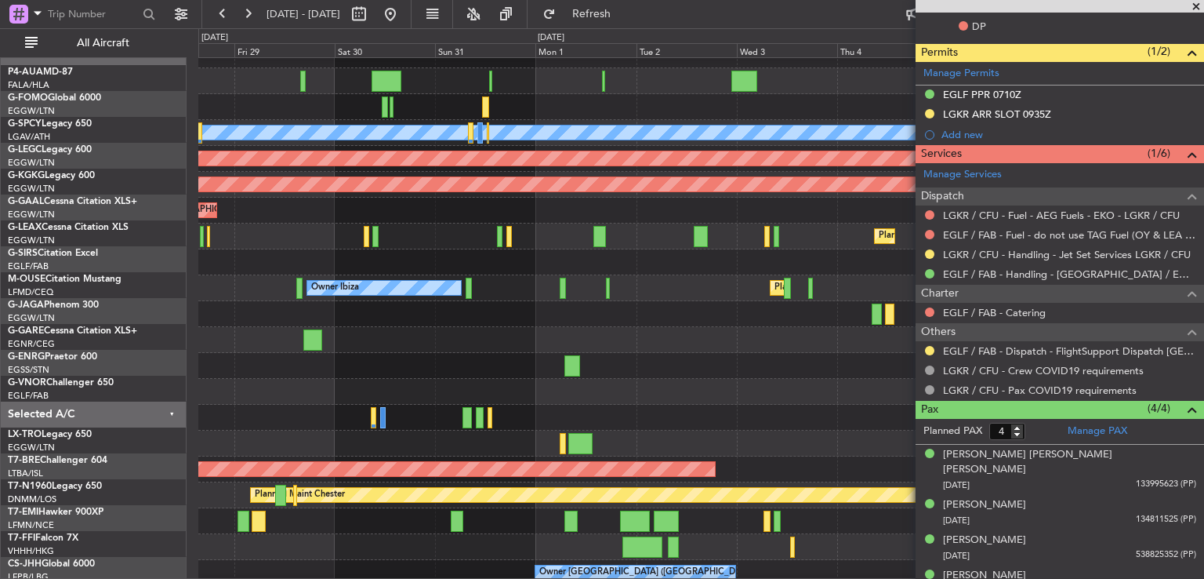
scroll to position [41, 0]
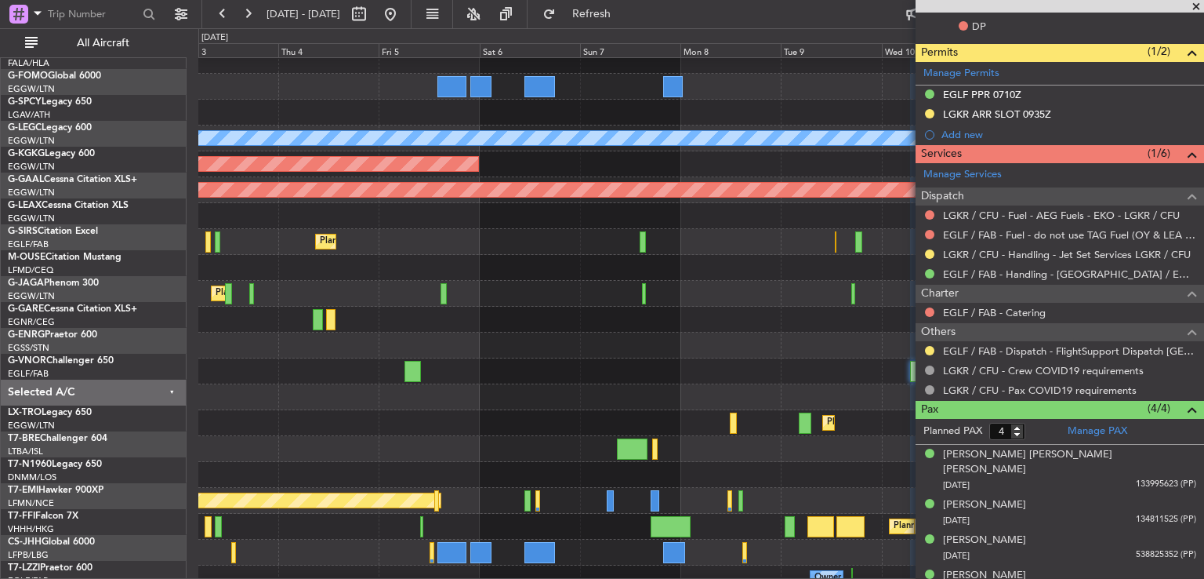
click at [193, 324] on div "A/C Unavailable [GEOGRAPHIC_DATA] ([GEOGRAPHIC_DATA]) AOG Maint [GEOGRAPHIC_DAT…" at bounding box center [602, 303] width 1204 height 550
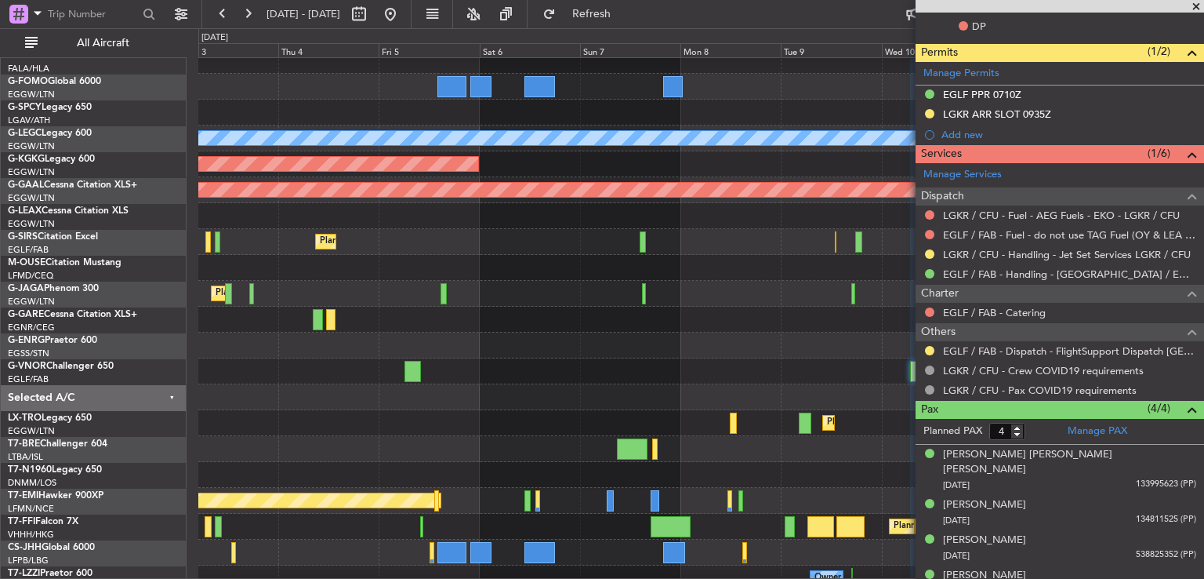
scroll to position [9, 0]
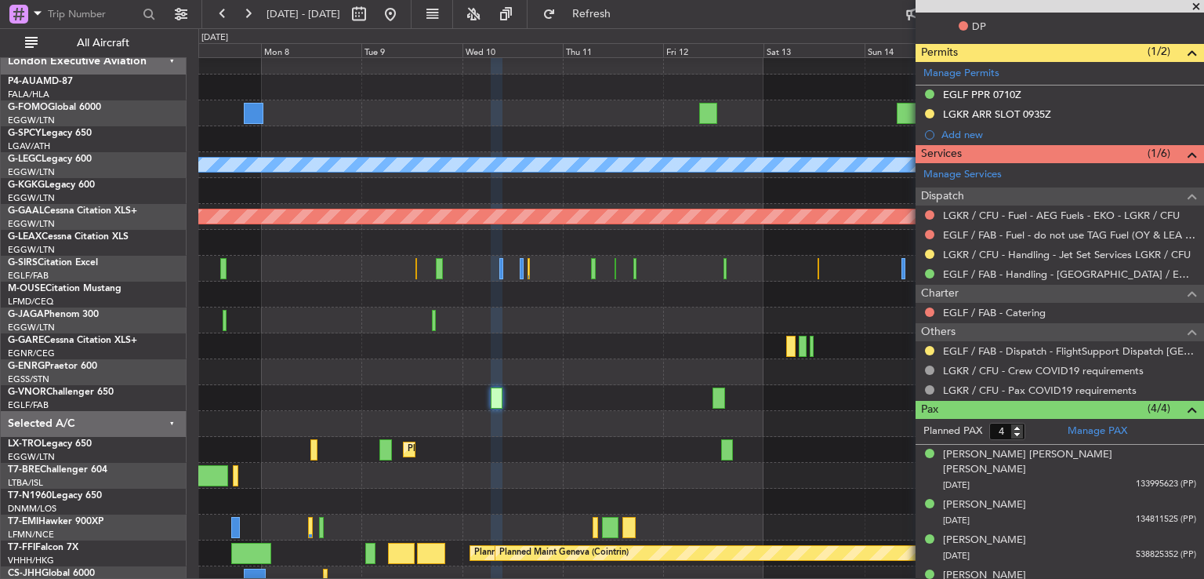
click at [176, 390] on div "A/C Unavailable [GEOGRAPHIC_DATA] ([GEOGRAPHIC_DATA]) AOG Maint [GEOGRAPHIC_DAT…" at bounding box center [602, 303] width 1204 height 550
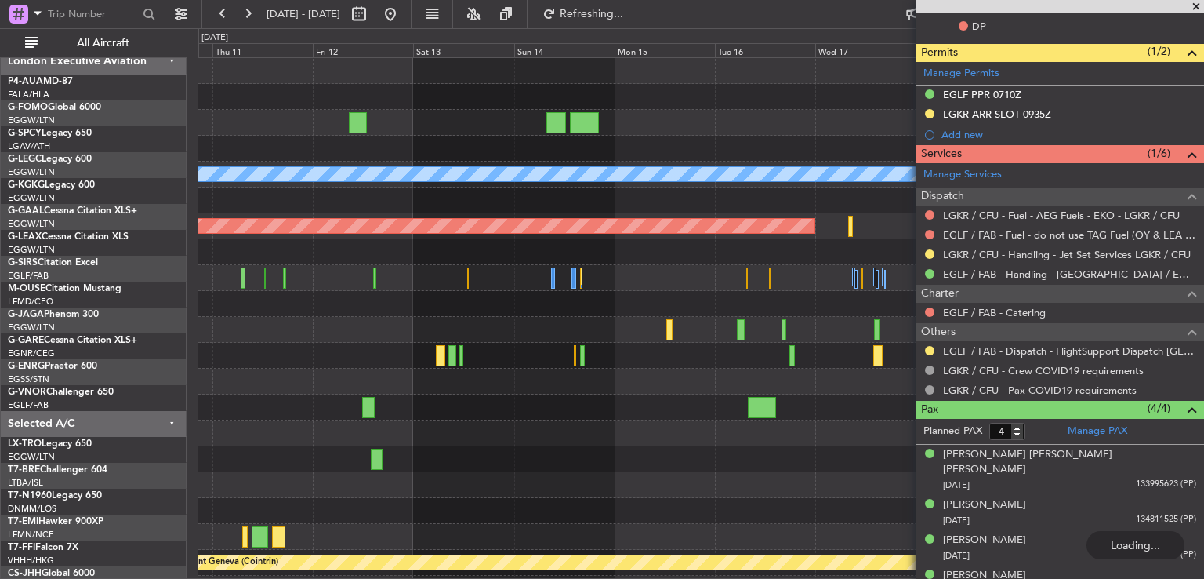
scroll to position [0, 0]
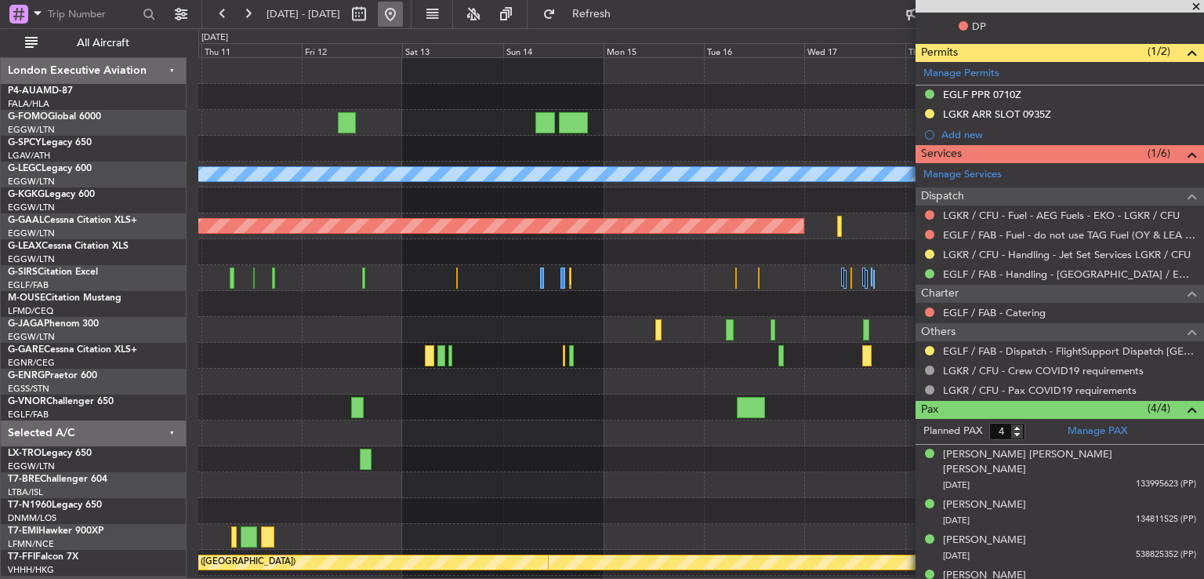
click at [403, 9] on button at bounding box center [390, 14] width 25 height 25
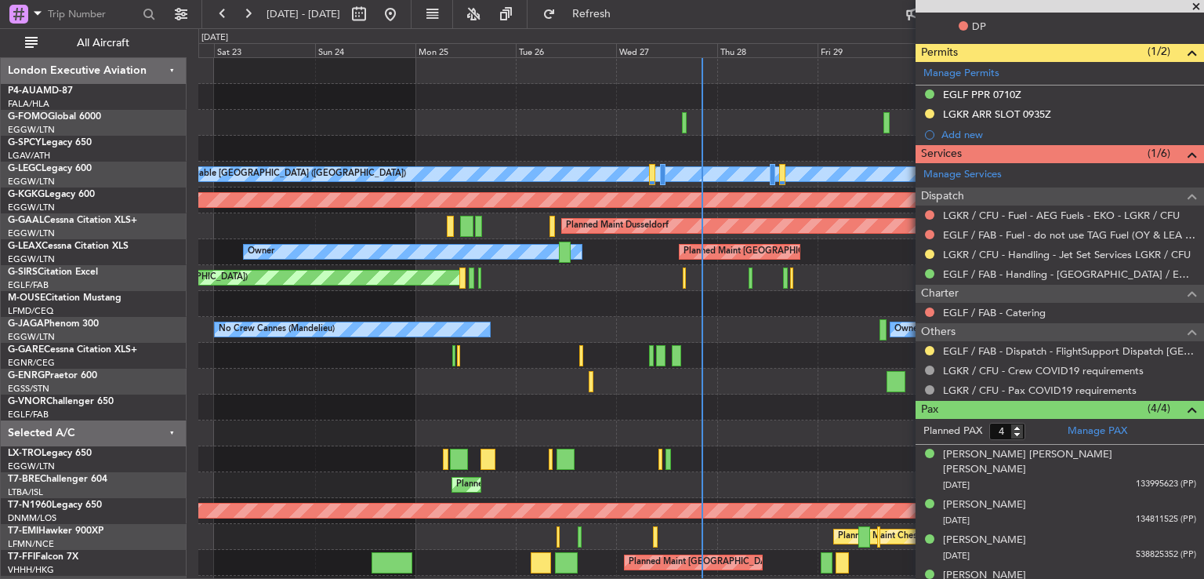
click at [1195, 7] on span at bounding box center [1197, 7] width 16 height 14
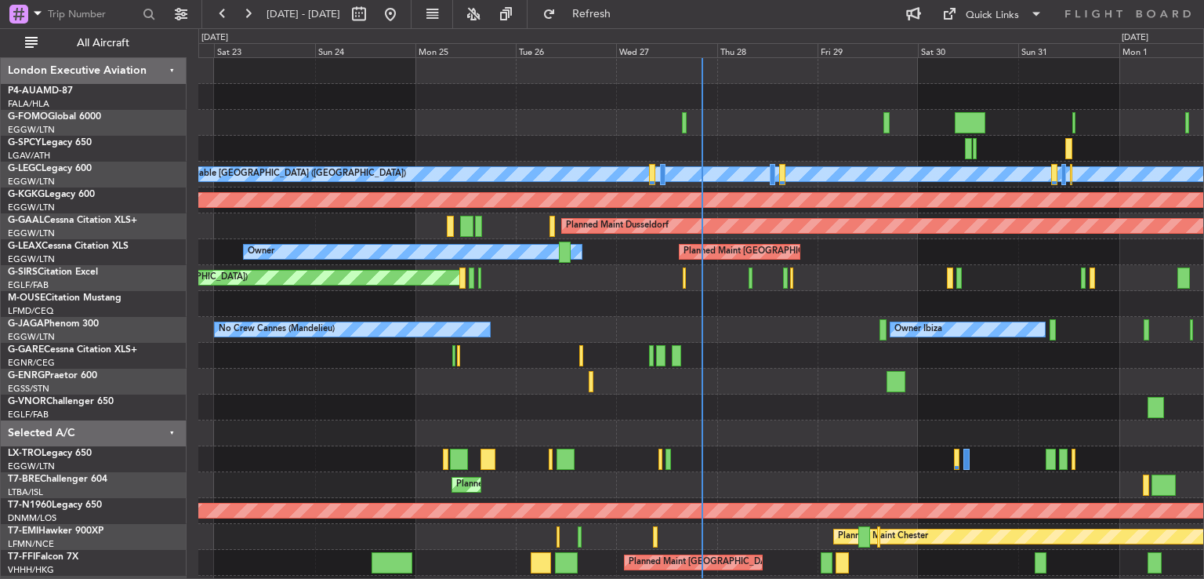
type input "0"
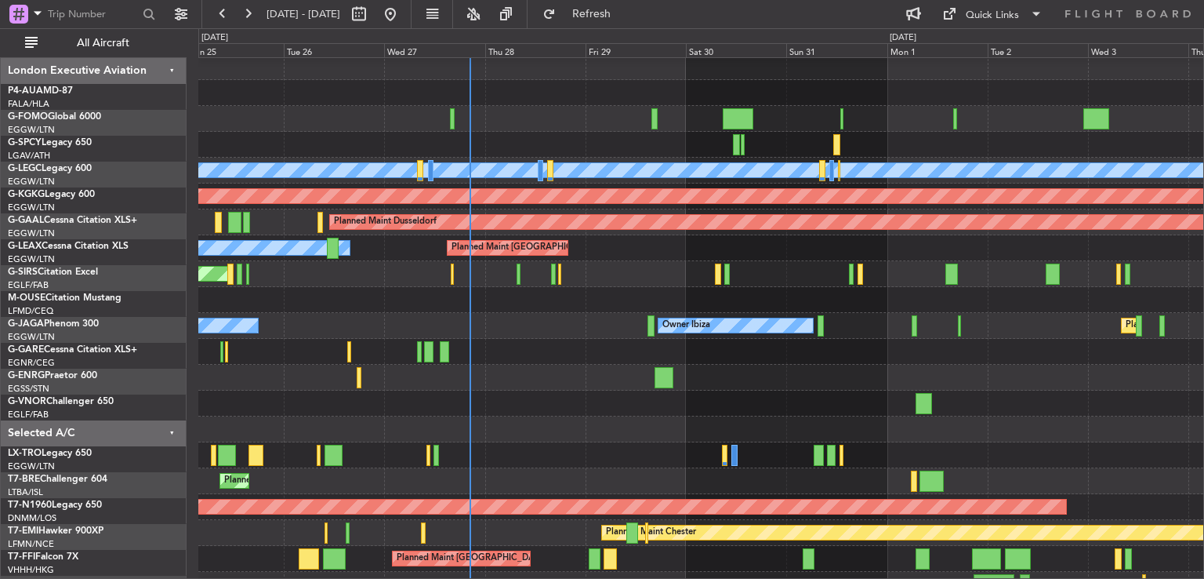
scroll to position [5, 0]
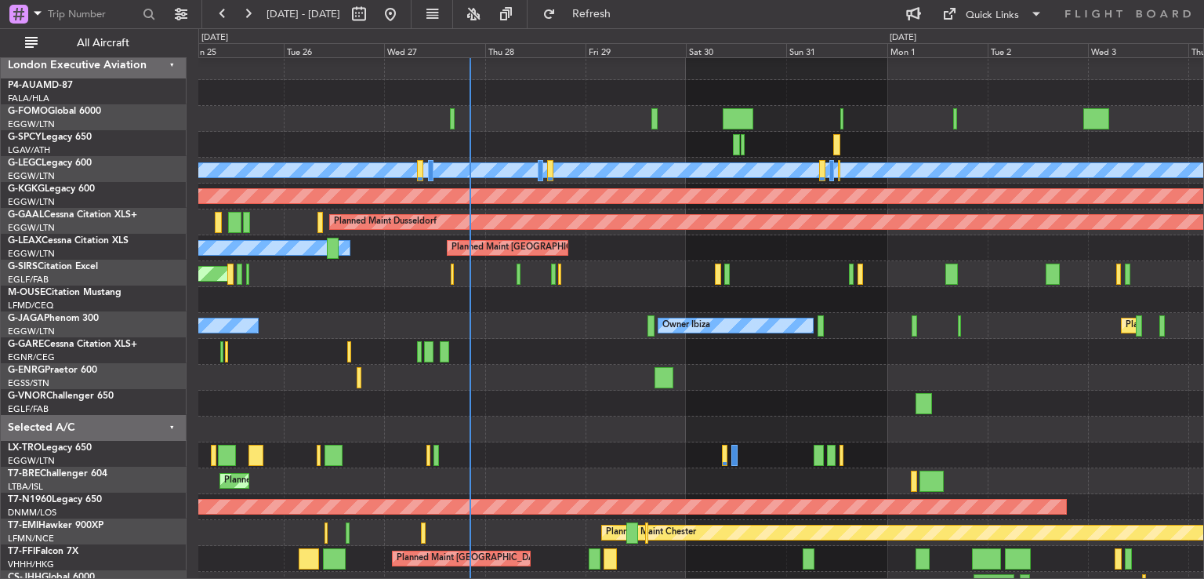
click at [687, 387] on div at bounding box center [700, 378] width 1005 height 26
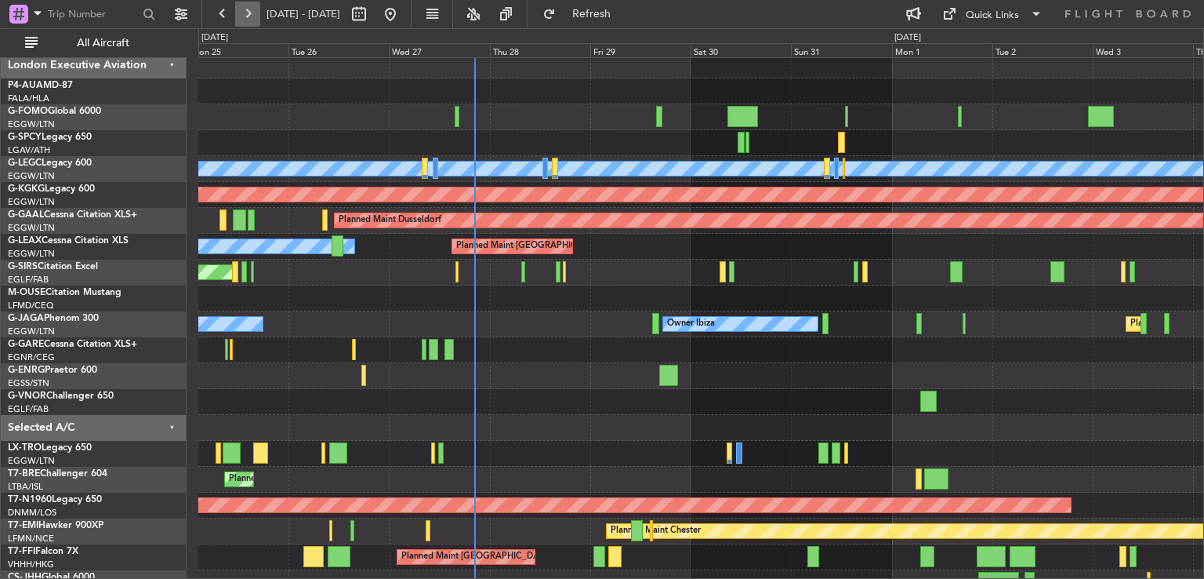
click at [246, 9] on button at bounding box center [247, 14] width 25 height 25
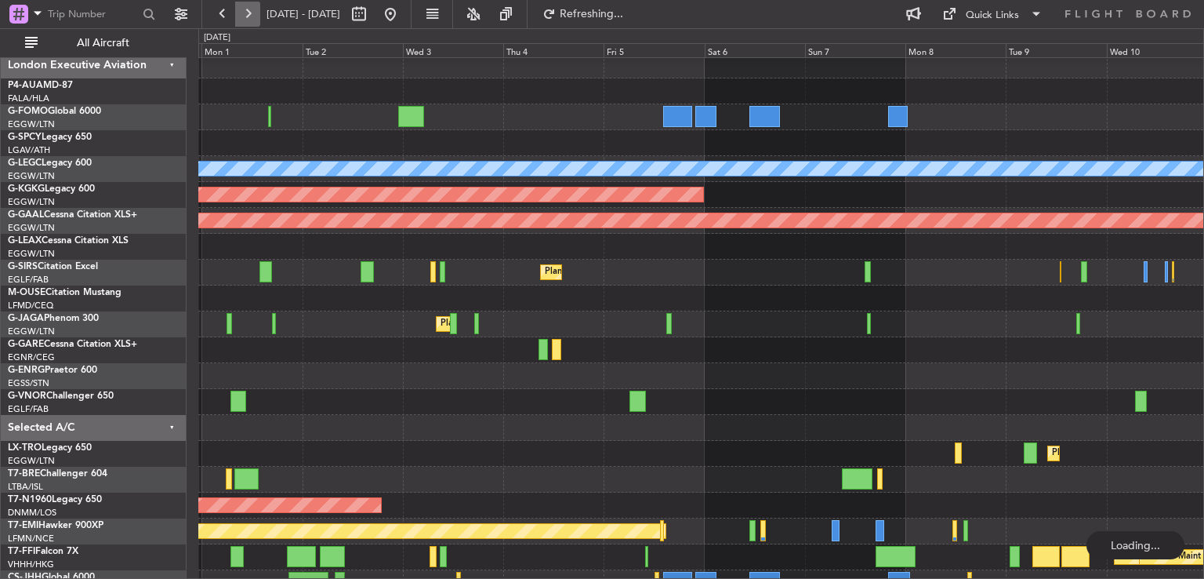
click at [246, 9] on button at bounding box center [247, 14] width 25 height 25
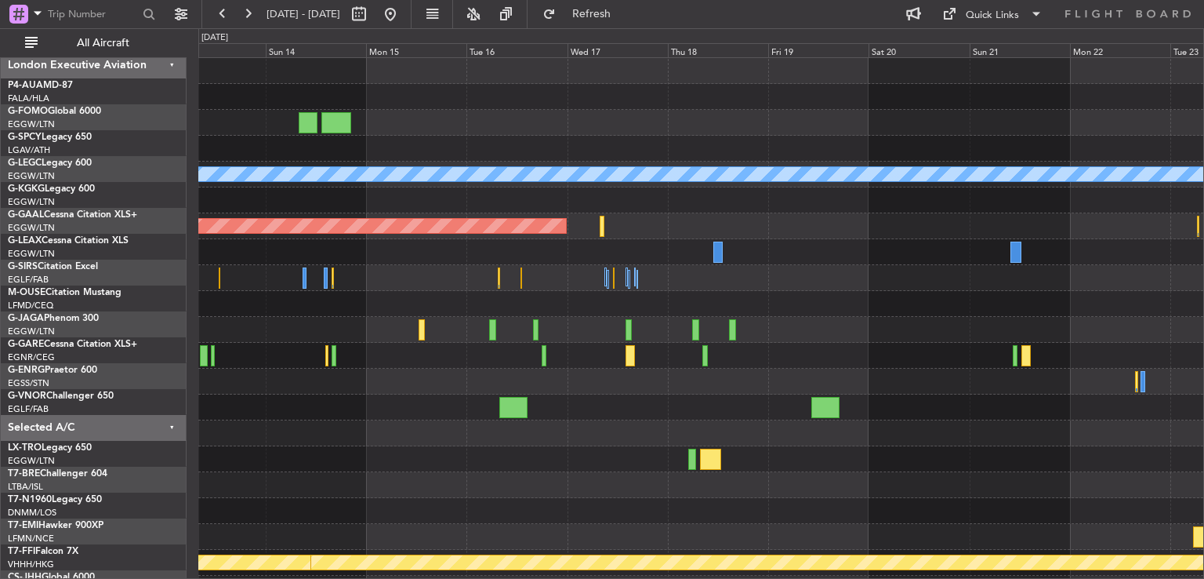
scroll to position [0, 0]
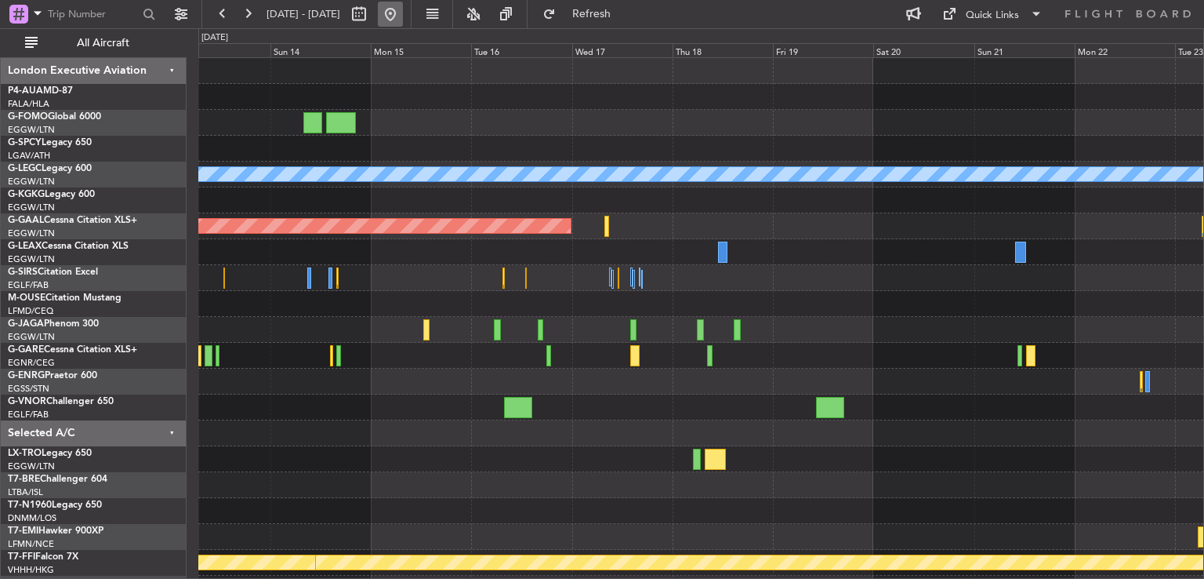
click at [403, 16] on button at bounding box center [390, 14] width 25 height 25
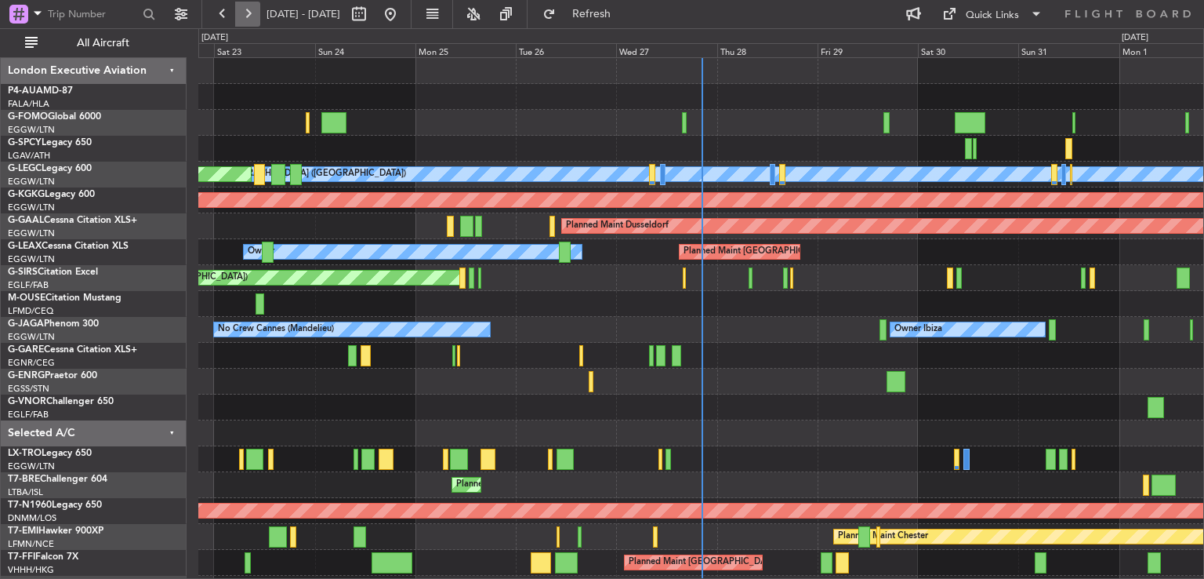
click at [247, 11] on button at bounding box center [247, 14] width 25 height 25
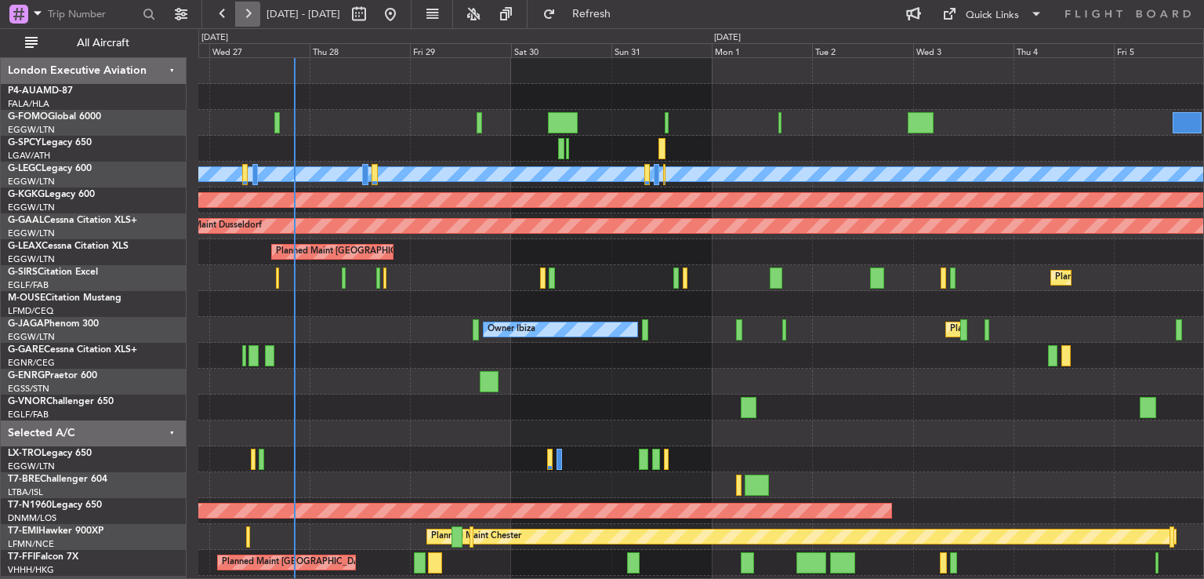
click at [247, 11] on button at bounding box center [247, 14] width 25 height 25
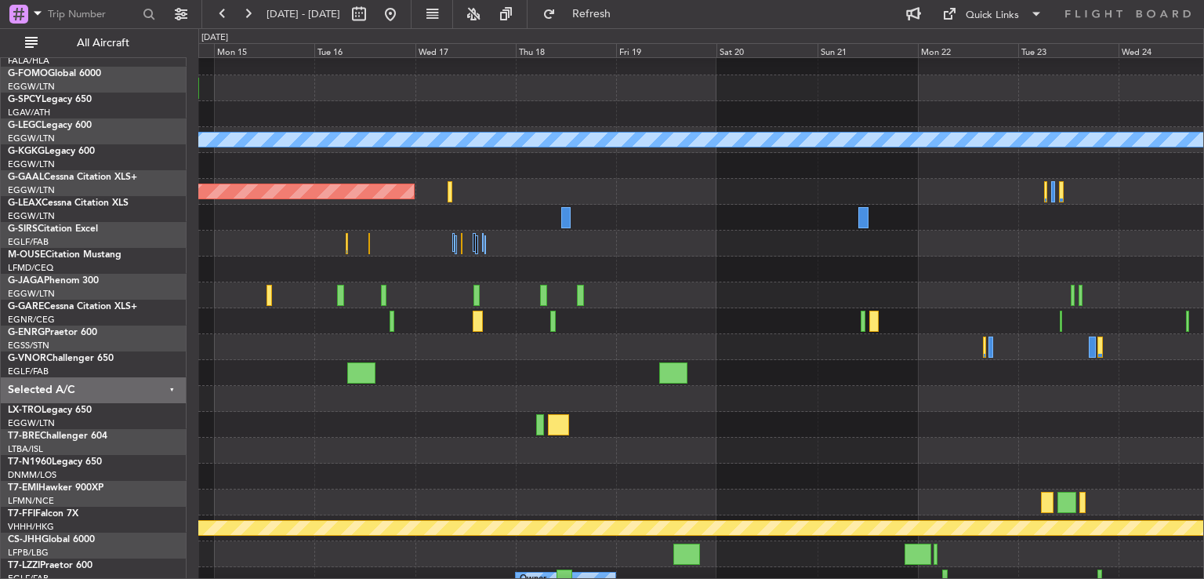
scroll to position [47, 0]
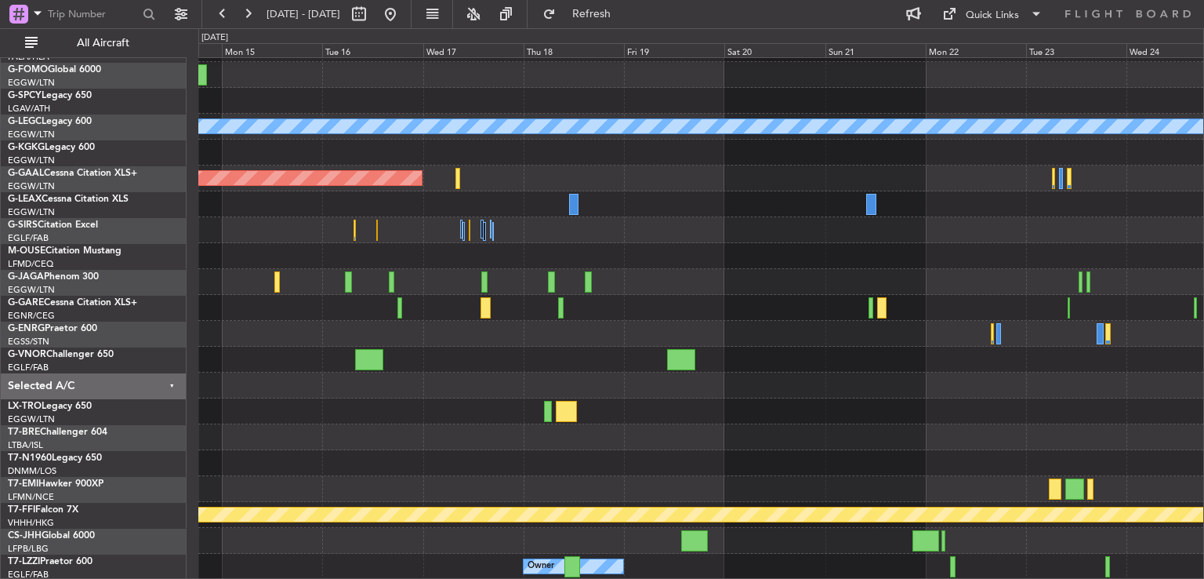
click at [717, 456] on div "A/C Unavailable [GEOGRAPHIC_DATA] ([GEOGRAPHIC_DATA]) Planned [GEOGRAPHIC_DATA]…" at bounding box center [700, 294] width 1005 height 569
click at [403, 16] on button at bounding box center [390, 14] width 25 height 25
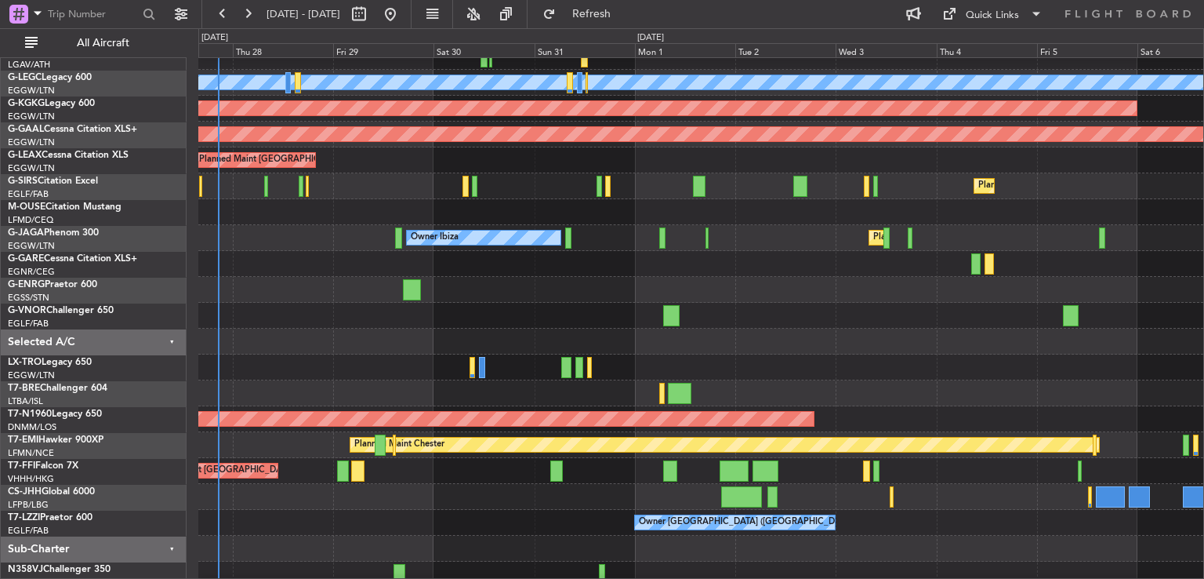
scroll to position [91, 0]
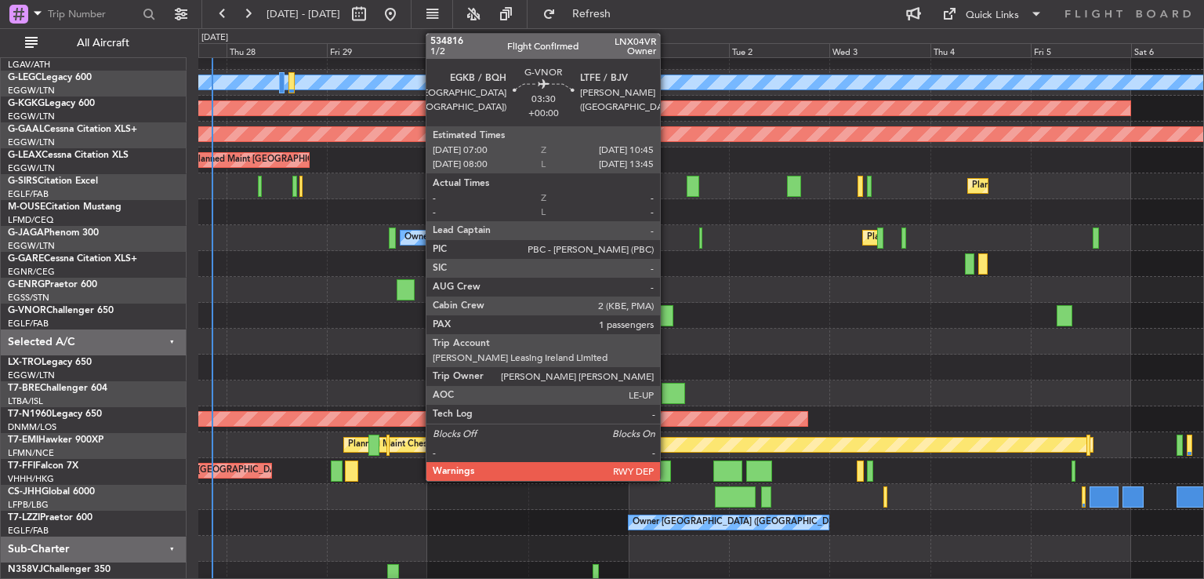
click at [667, 314] on div at bounding box center [665, 315] width 16 height 21
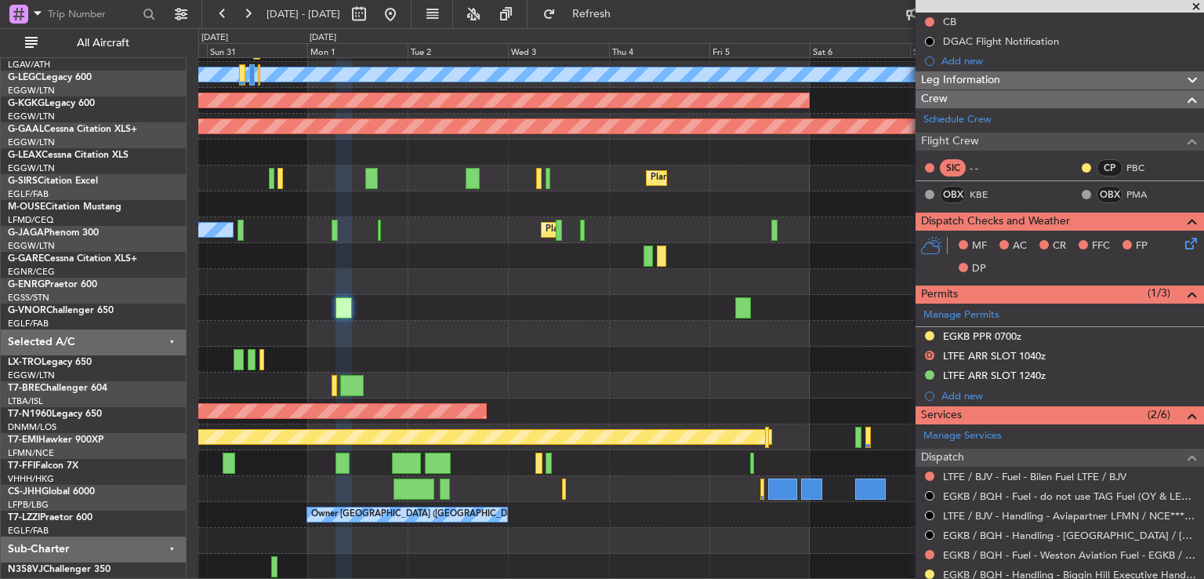
scroll to position [100, 0]
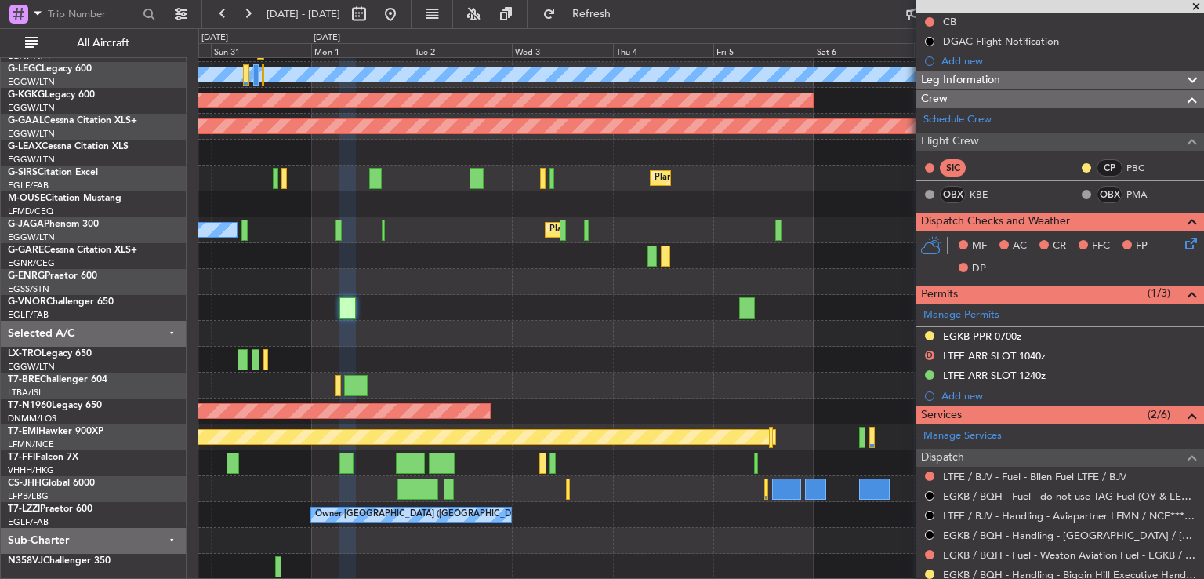
click at [523, 320] on div "A/C Unavailable [GEOGRAPHIC_DATA] ([GEOGRAPHIC_DATA]) AOG Maint [GEOGRAPHIC_DAT…" at bounding box center [700, 268] width 1005 height 621
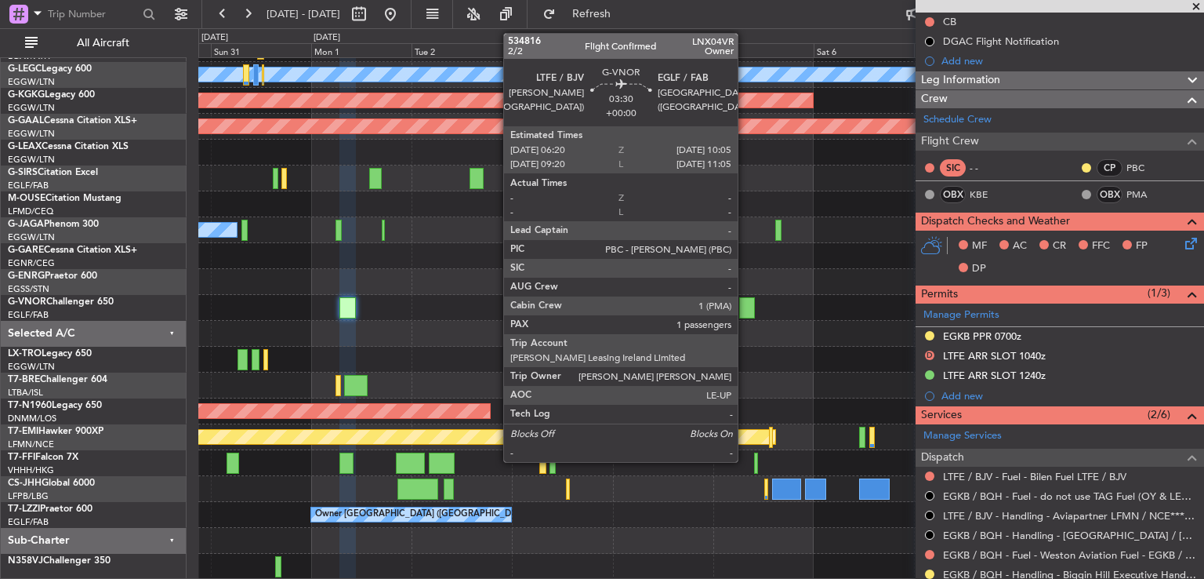
click at [745, 311] on div at bounding box center [747, 307] width 16 height 21
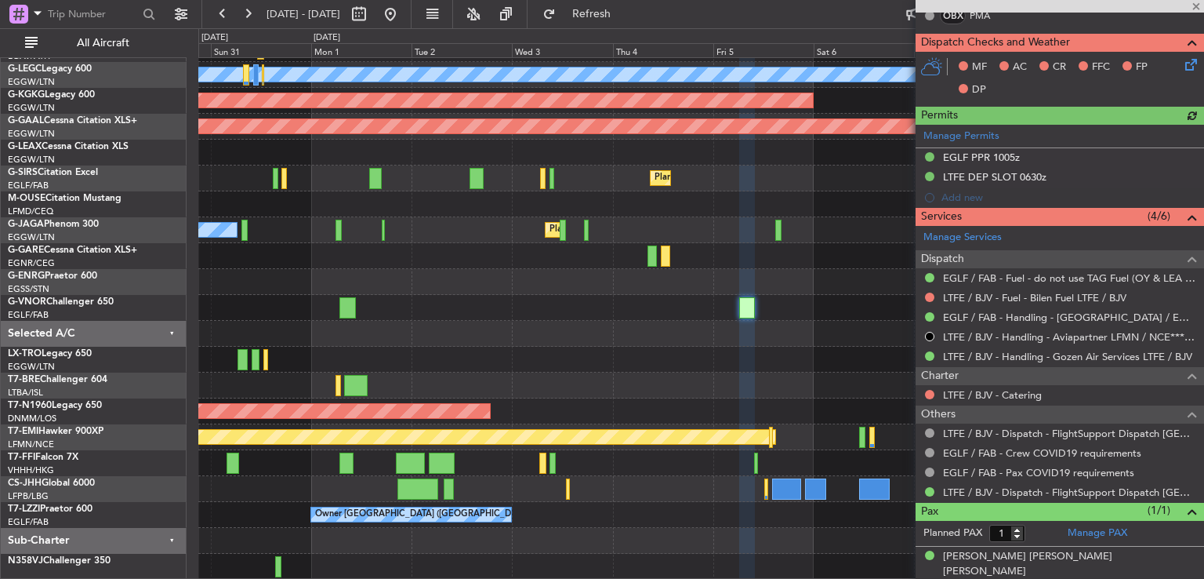
scroll to position [0, 0]
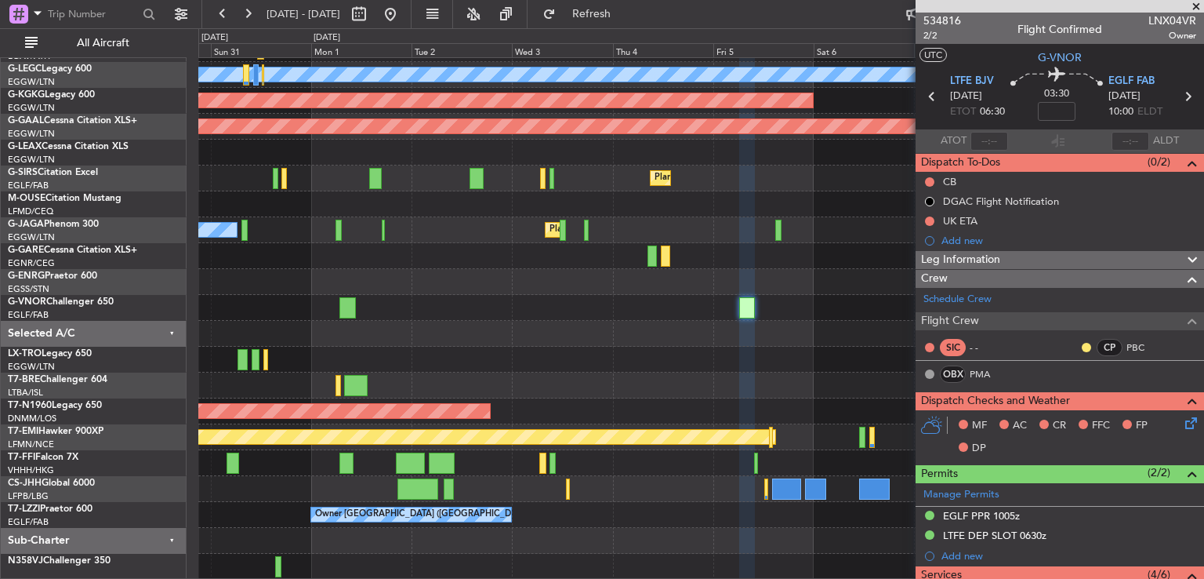
click at [1195, 6] on span at bounding box center [1197, 7] width 16 height 14
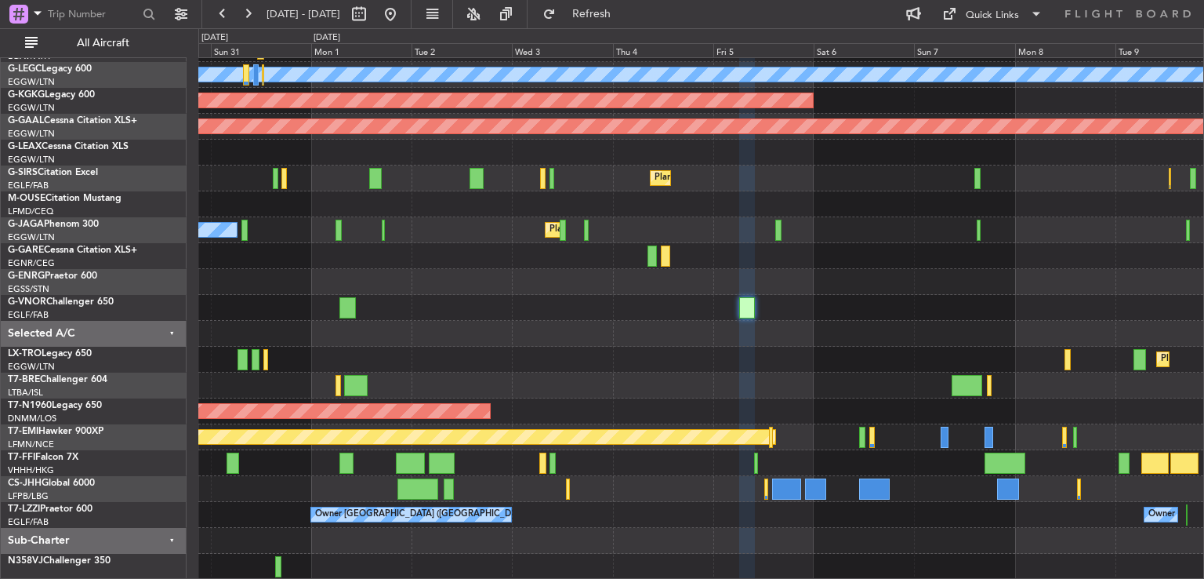
type input "0"
click at [242, 25] on button at bounding box center [247, 14] width 25 height 25
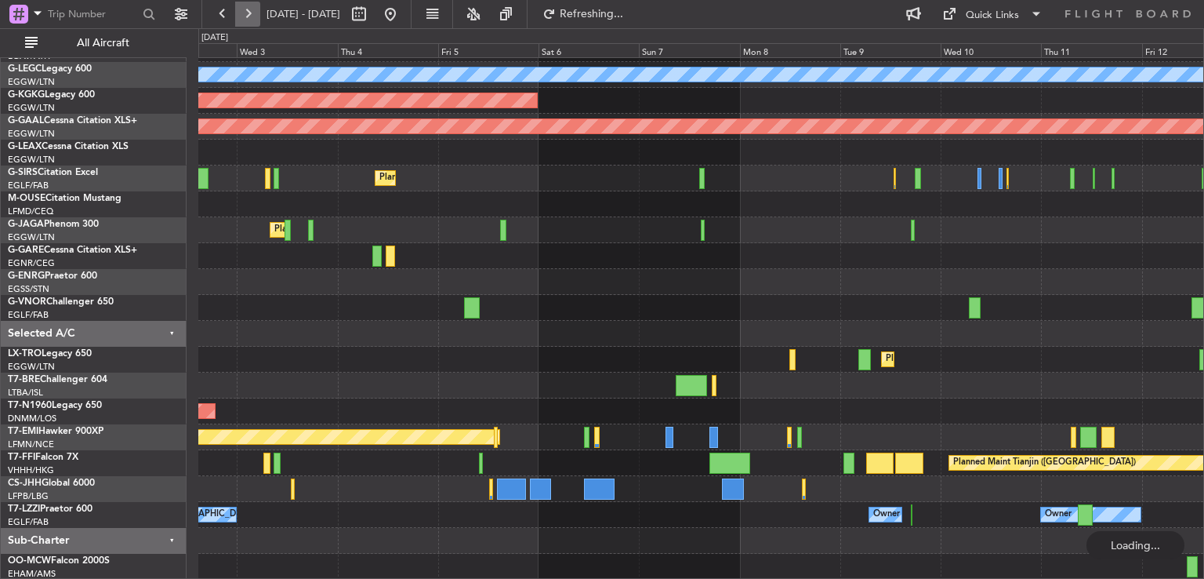
click at [242, 25] on button at bounding box center [247, 14] width 25 height 25
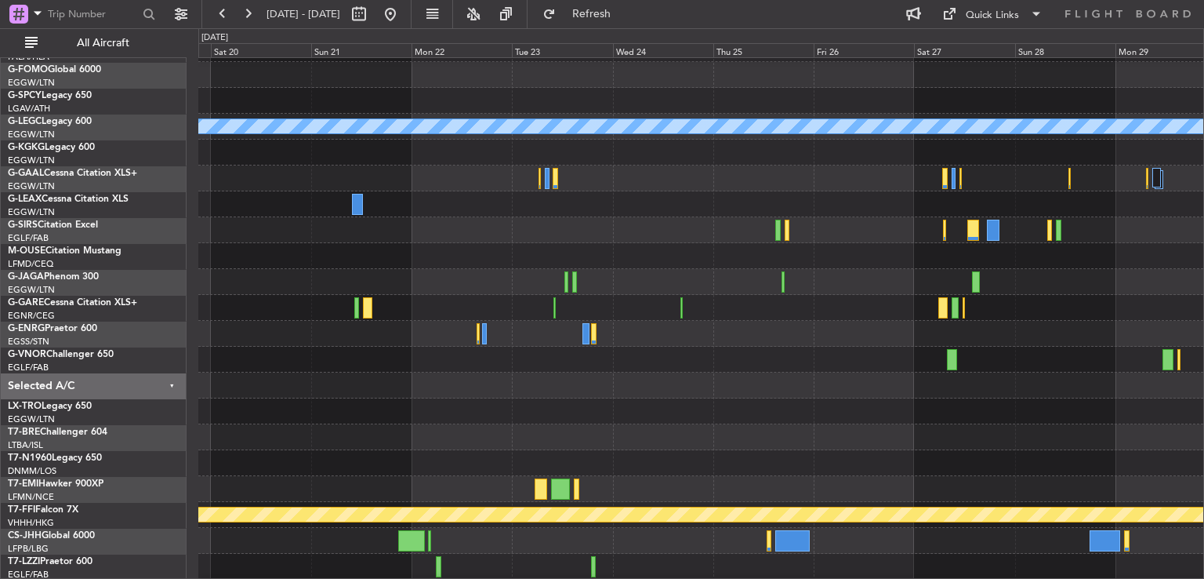
scroll to position [47, 0]
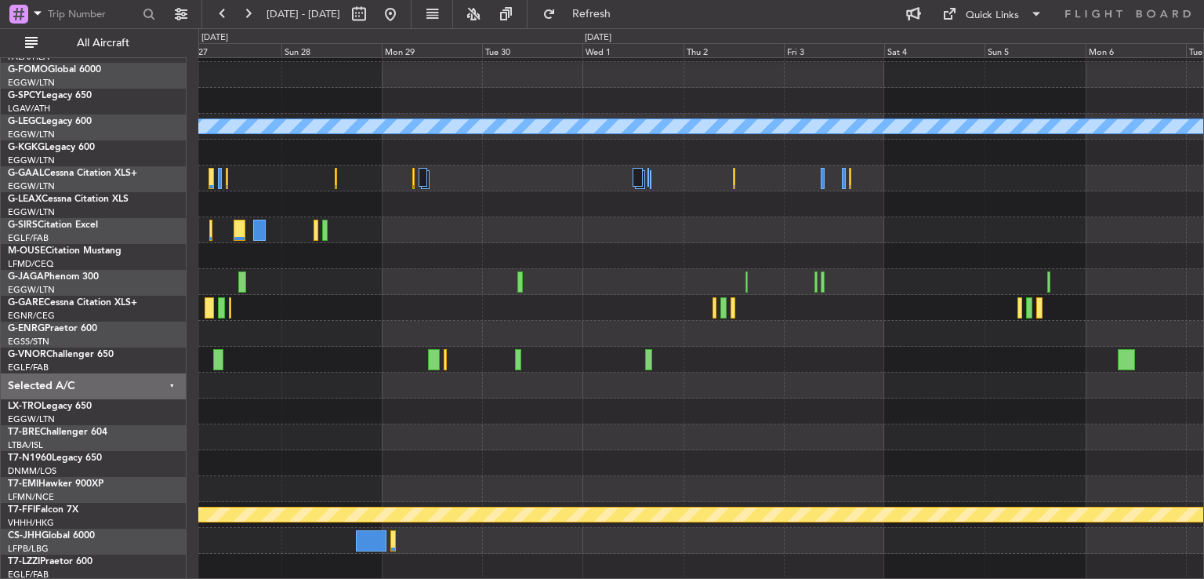
click at [511, 459] on div "A/C Unavailable [GEOGRAPHIC_DATA] ([GEOGRAPHIC_DATA]) Planned Maint Geneva ([GE…" at bounding box center [700, 294] width 1005 height 569
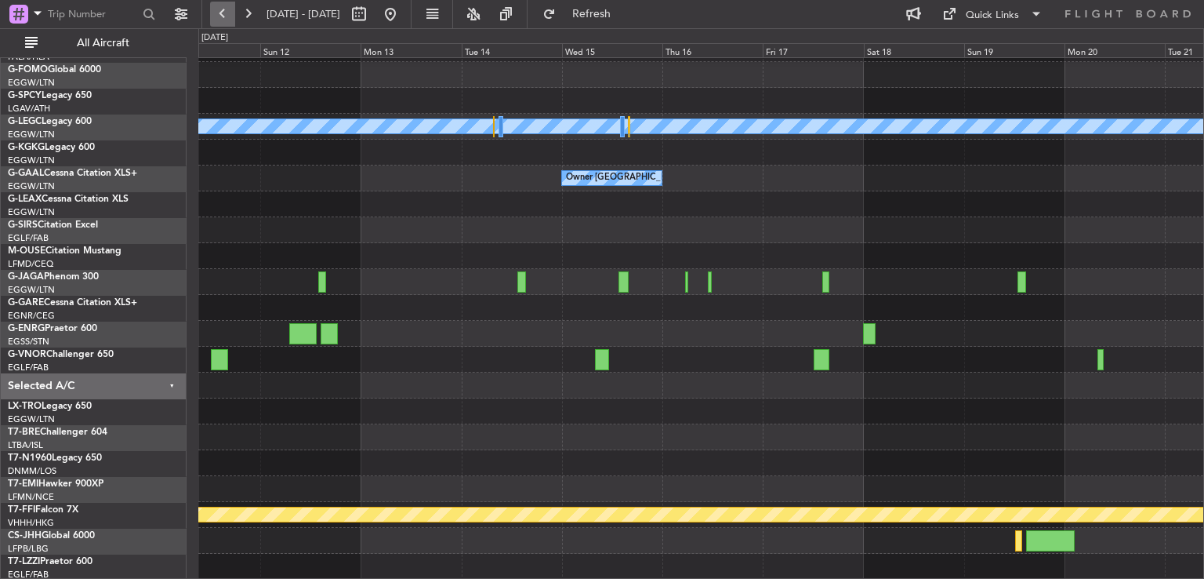
click at [227, 13] on button at bounding box center [222, 14] width 25 height 25
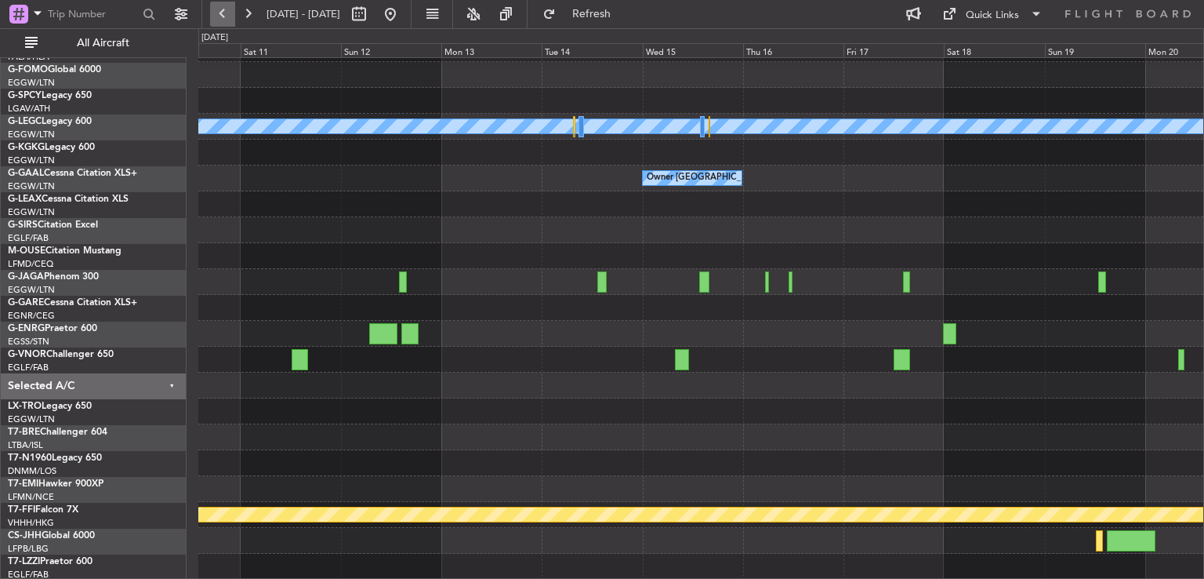
click at [227, 13] on button at bounding box center [222, 14] width 25 height 25
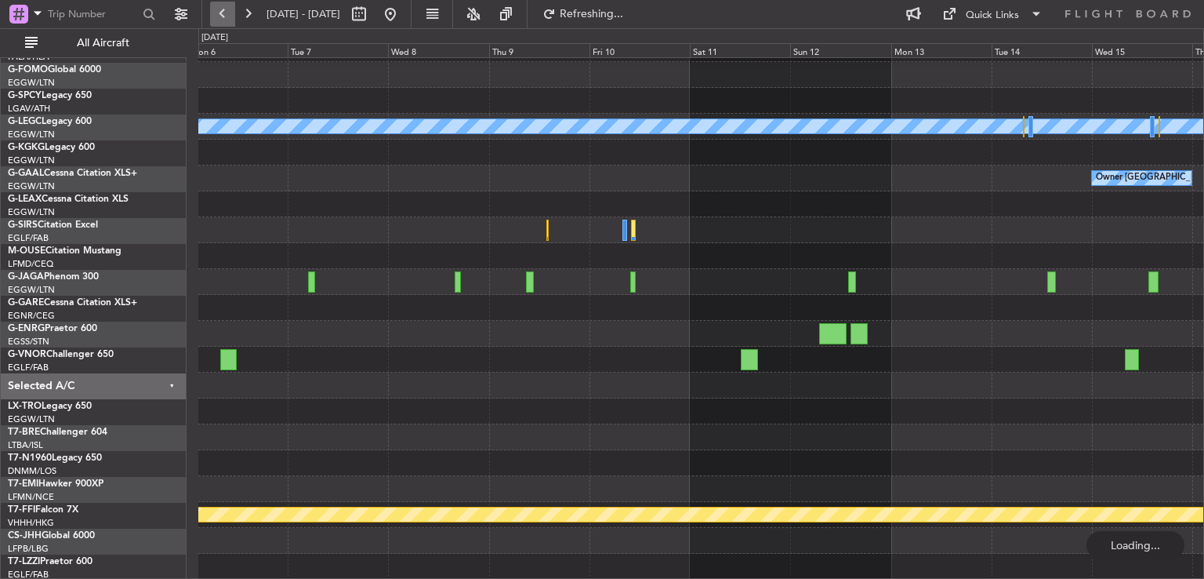
click at [227, 13] on button at bounding box center [222, 14] width 25 height 25
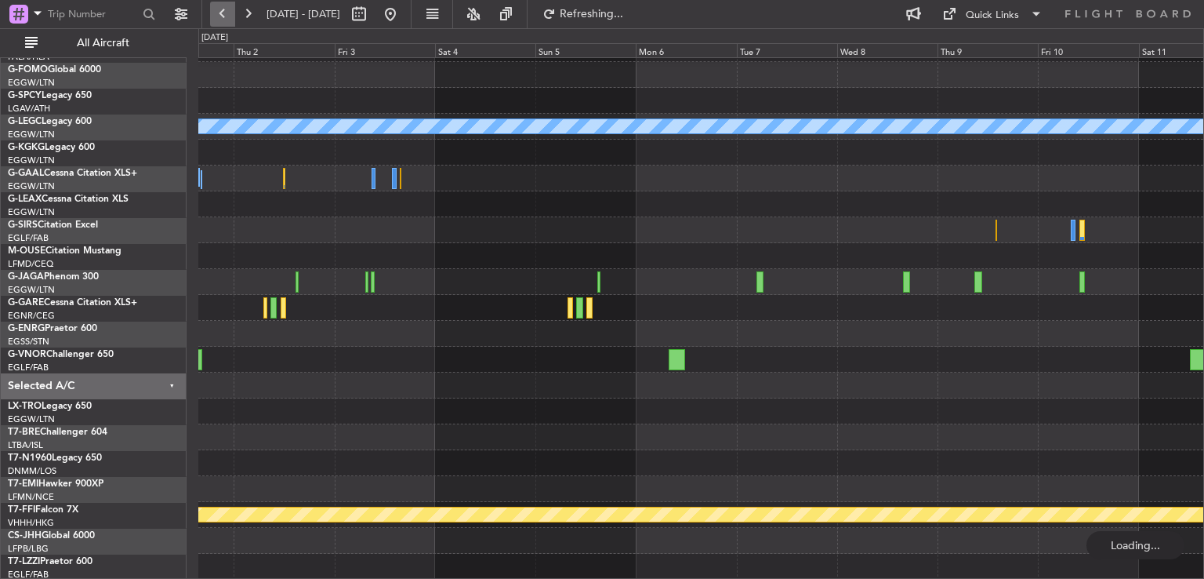
click at [227, 13] on button at bounding box center [222, 14] width 25 height 25
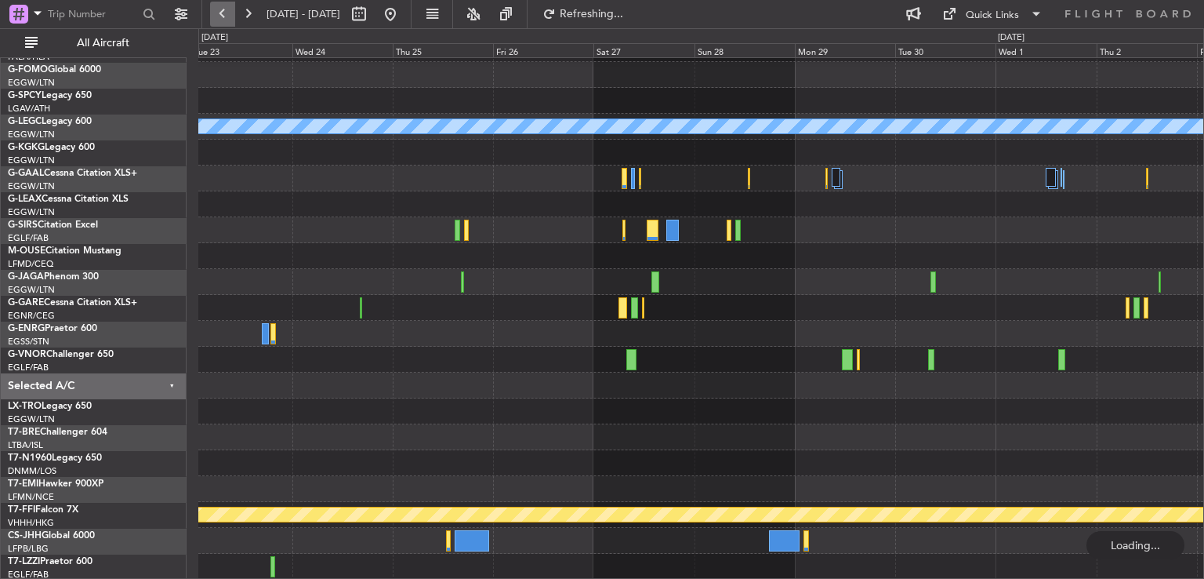
click at [227, 13] on button at bounding box center [222, 14] width 25 height 25
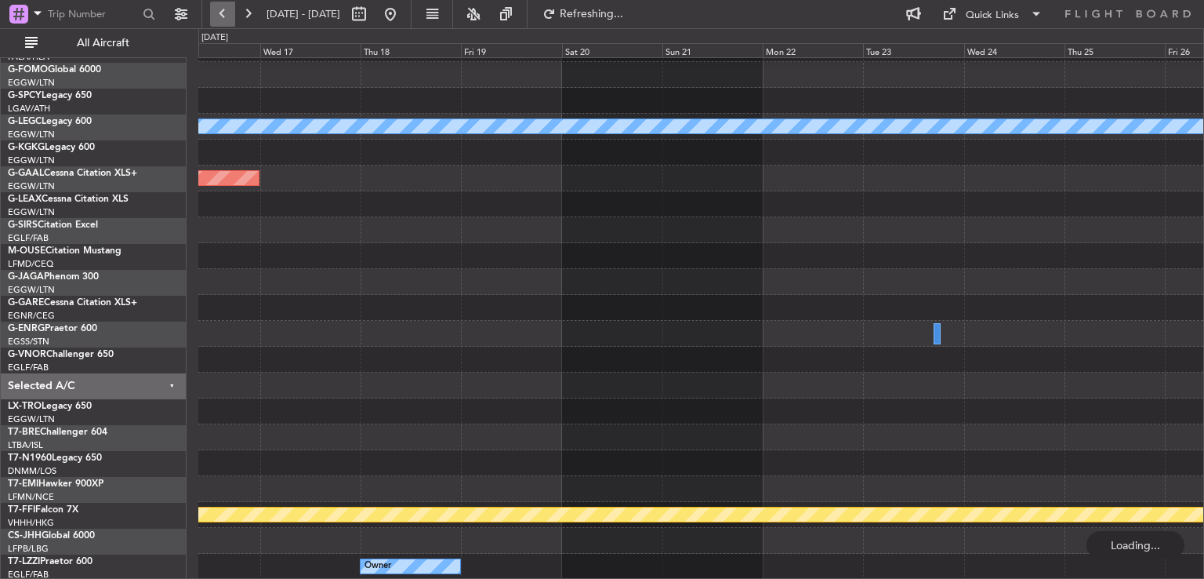
click at [227, 13] on button at bounding box center [222, 14] width 25 height 25
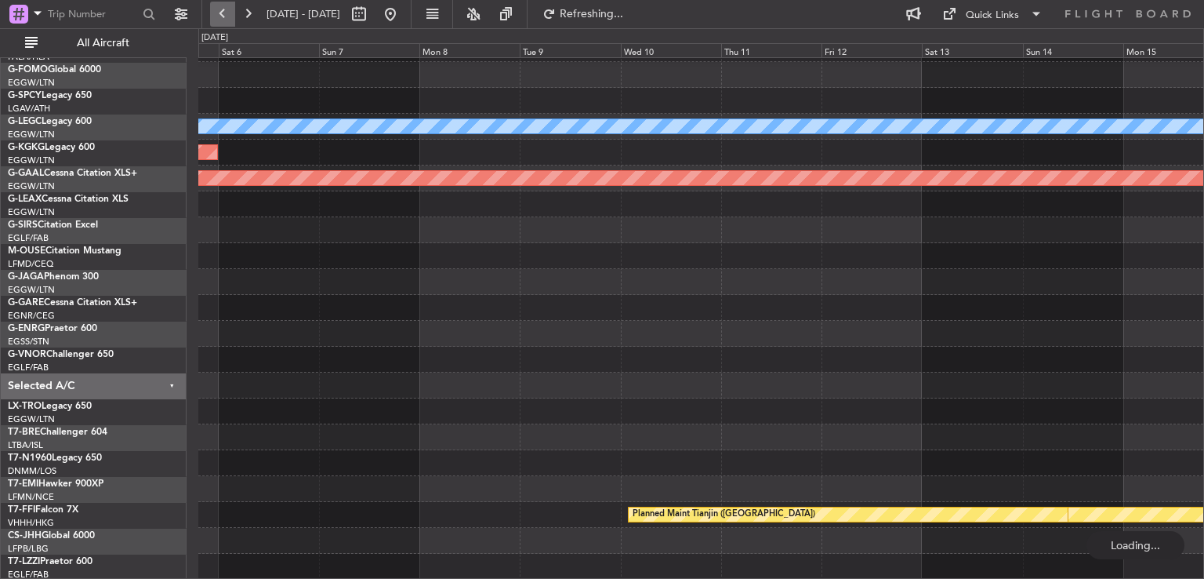
click at [227, 13] on button at bounding box center [222, 14] width 25 height 25
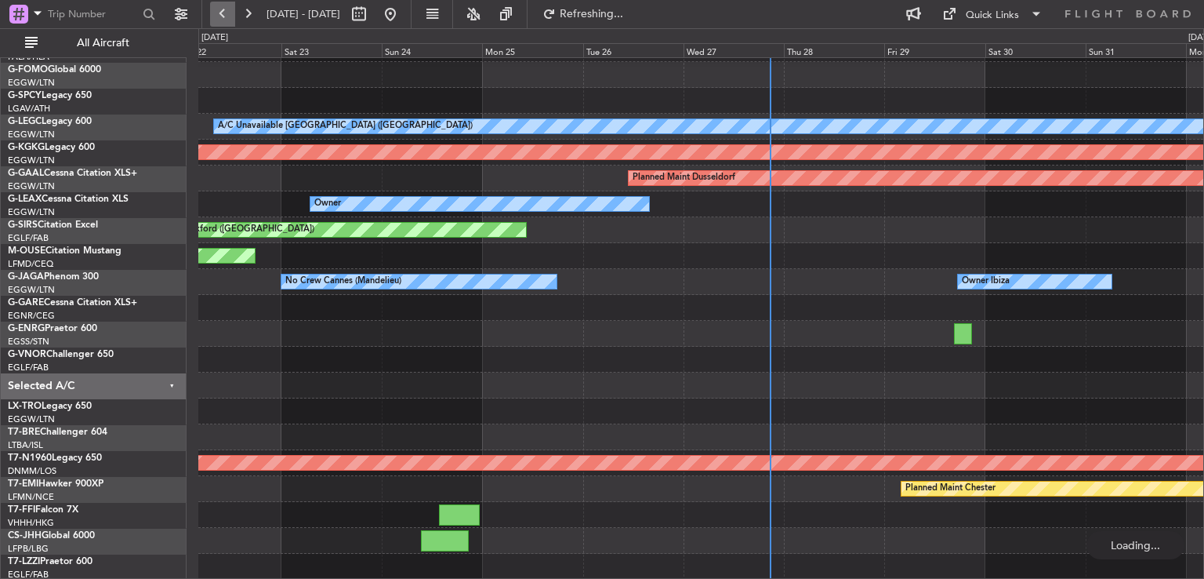
click at [227, 13] on button at bounding box center [222, 14] width 25 height 25
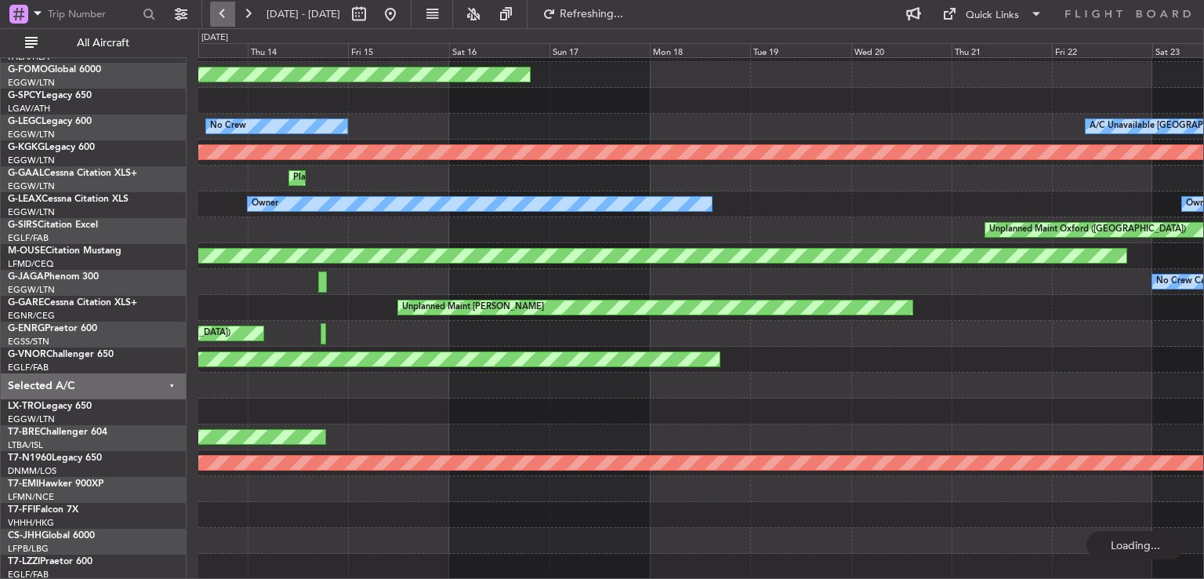
click at [227, 13] on button at bounding box center [222, 14] width 25 height 25
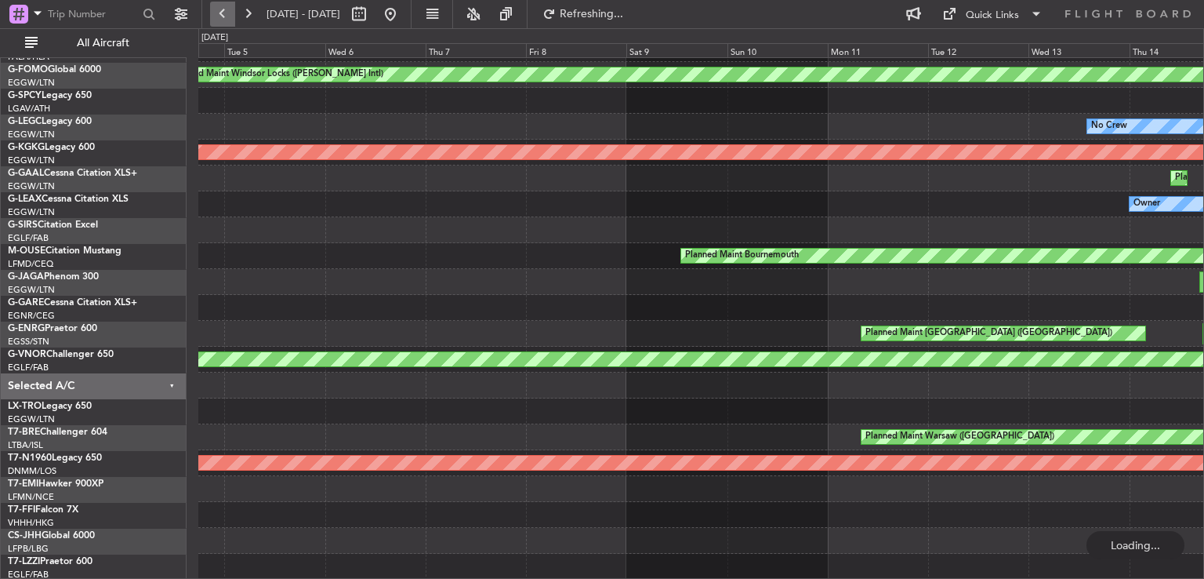
click at [227, 13] on button at bounding box center [222, 14] width 25 height 25
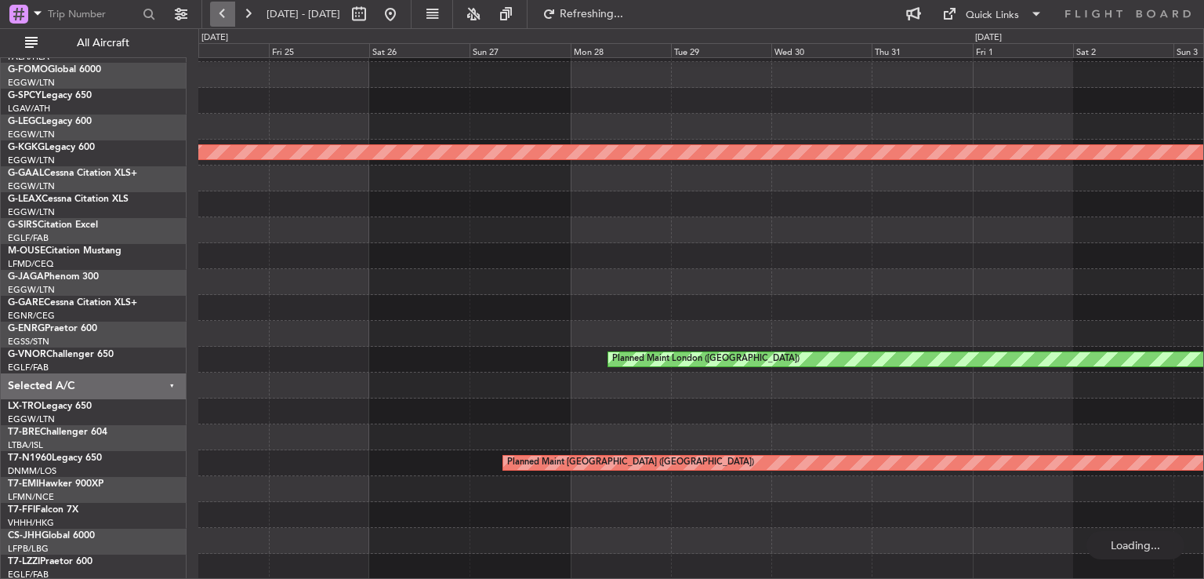
click at [227, 13] on button at bounding box center [222, 14] width 25 height 25
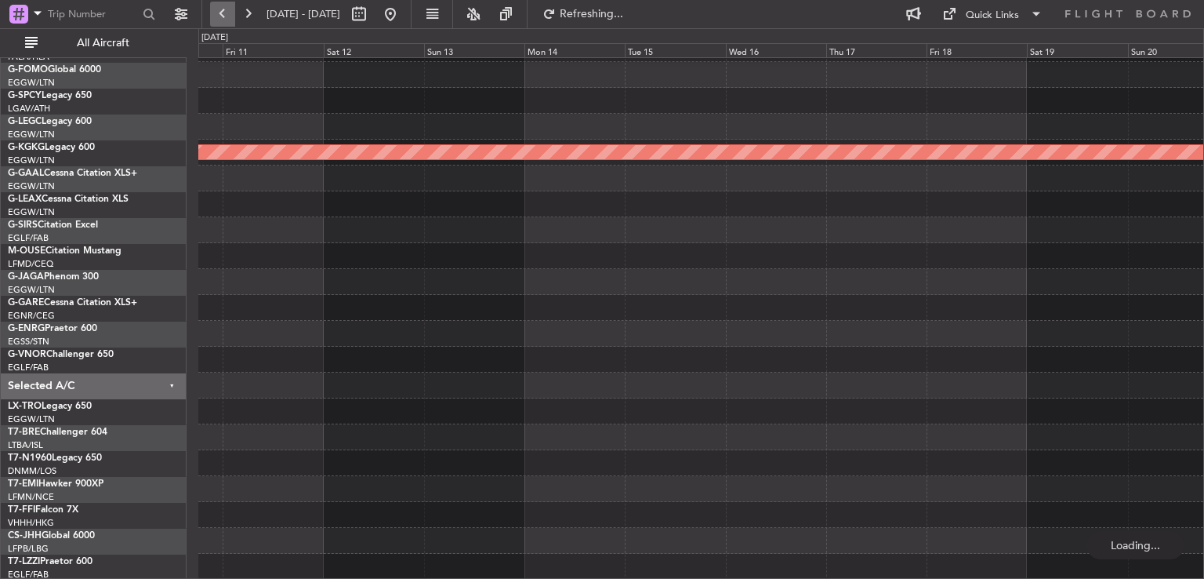
click at [227, 13] on button at bounding box center [222, 14] width 25 height 25
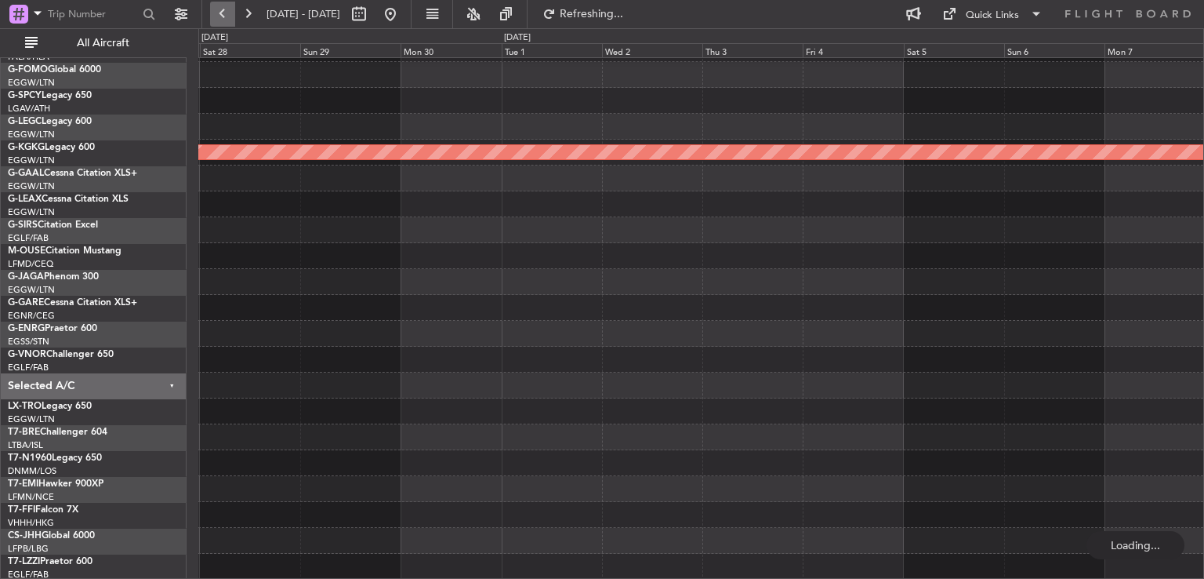
click at [227, 13] on button at bounding box center [222, 14] width 25 height 25
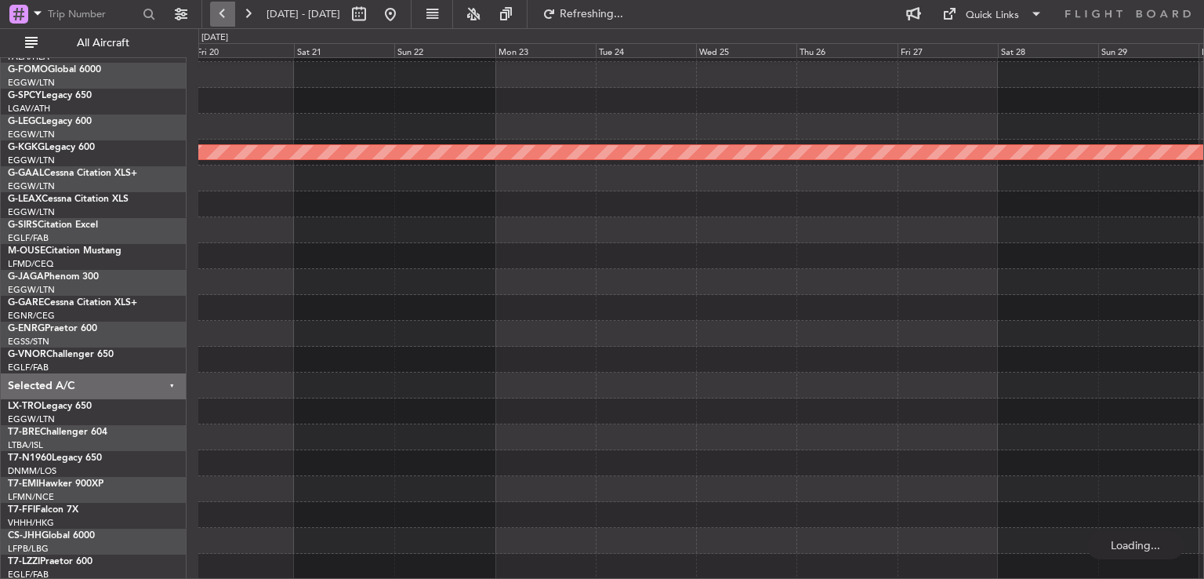
click at [227, 13] on button at bounding box center [222, 14] width 25 height 25
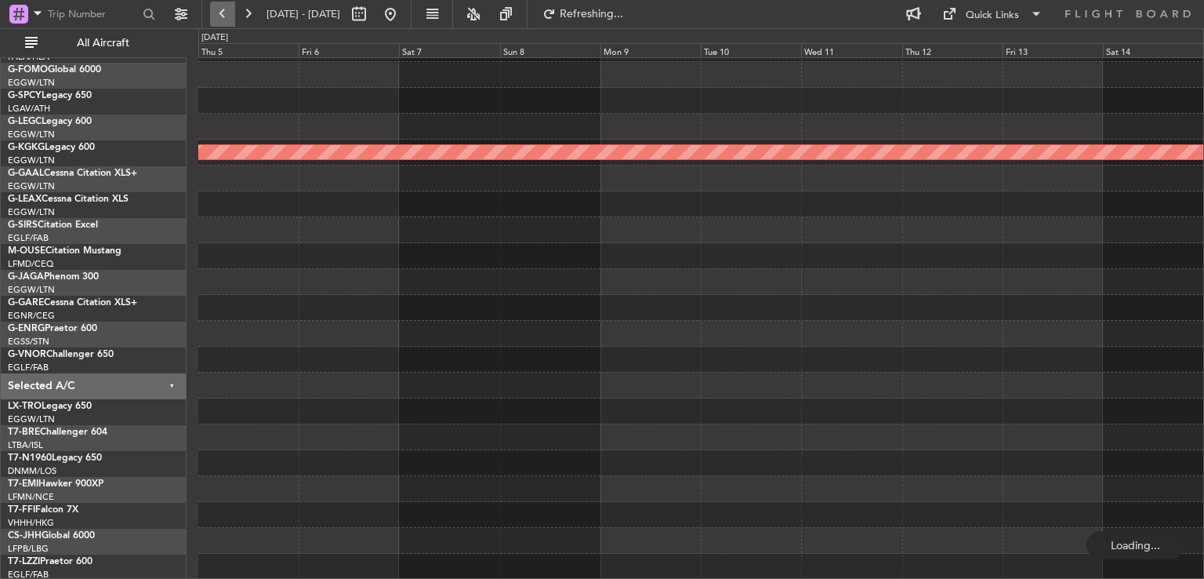
click at [227, 13] on button at bounding box center [222, 14] width 25 height 25
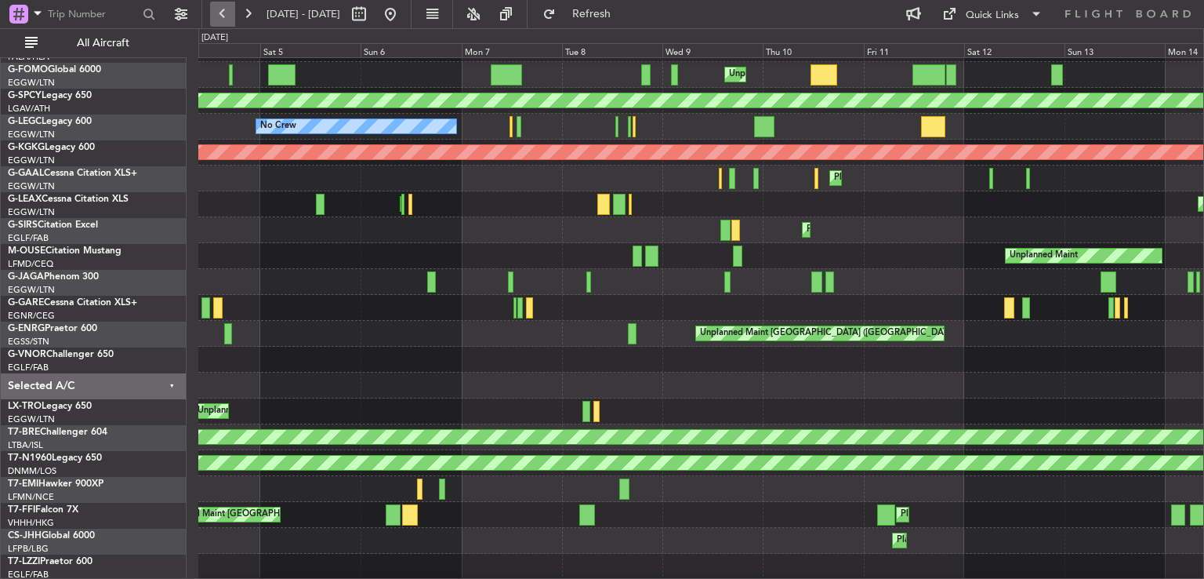
click at [220, 13] on button at bounding box center [222, 14] width 25 height 25
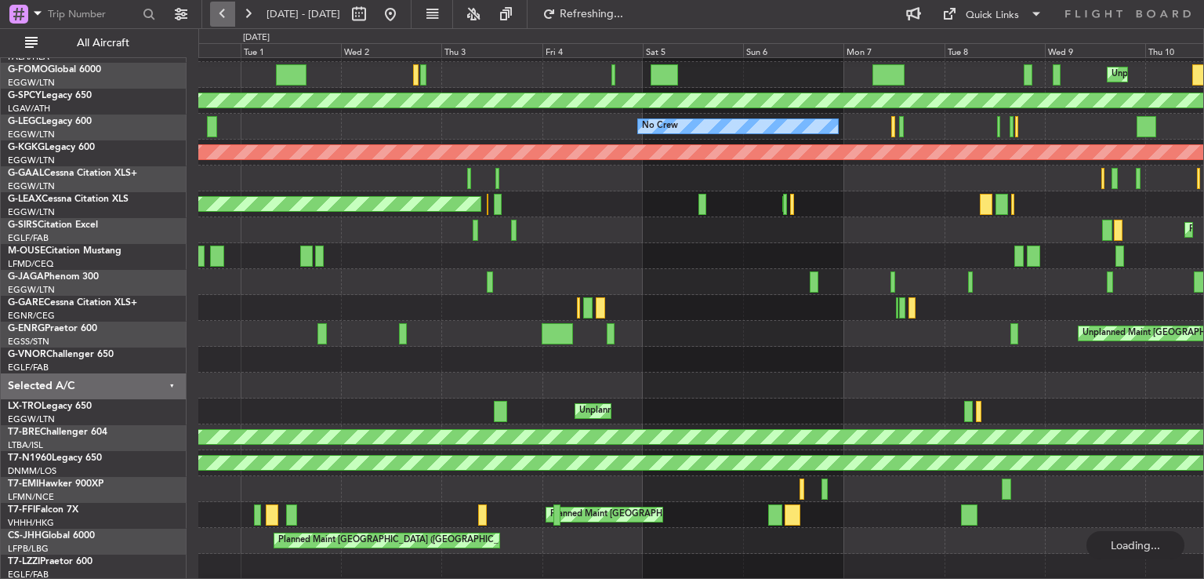
click at [220, 13] on button at bounding box center [222, 14] width 25 height 25
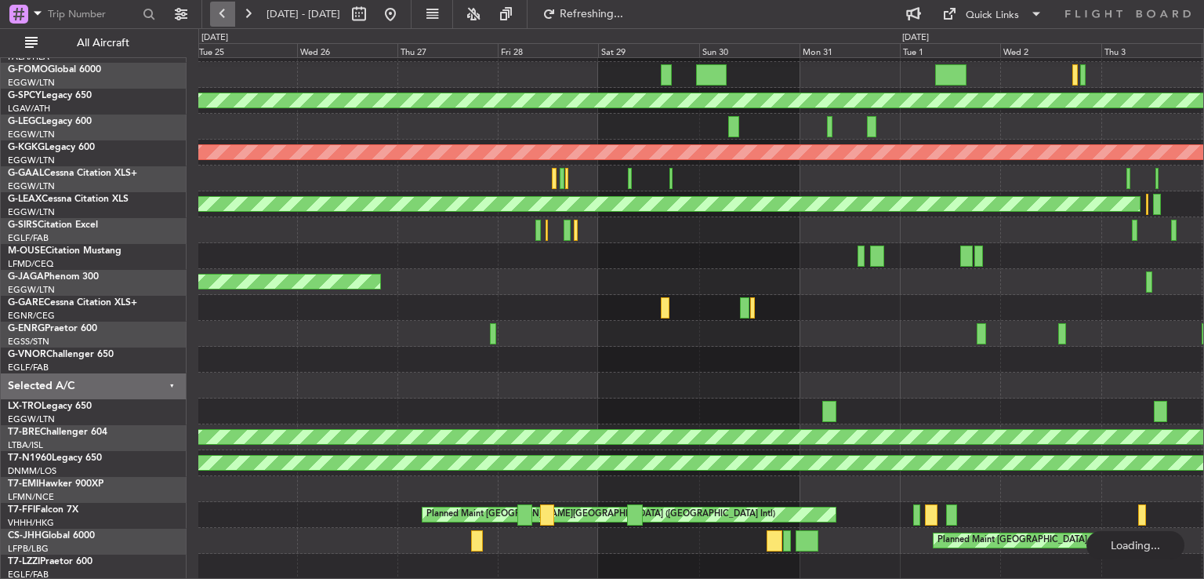
click at [220, 13] on button at bounding box center [222, 14] width 25 height 25
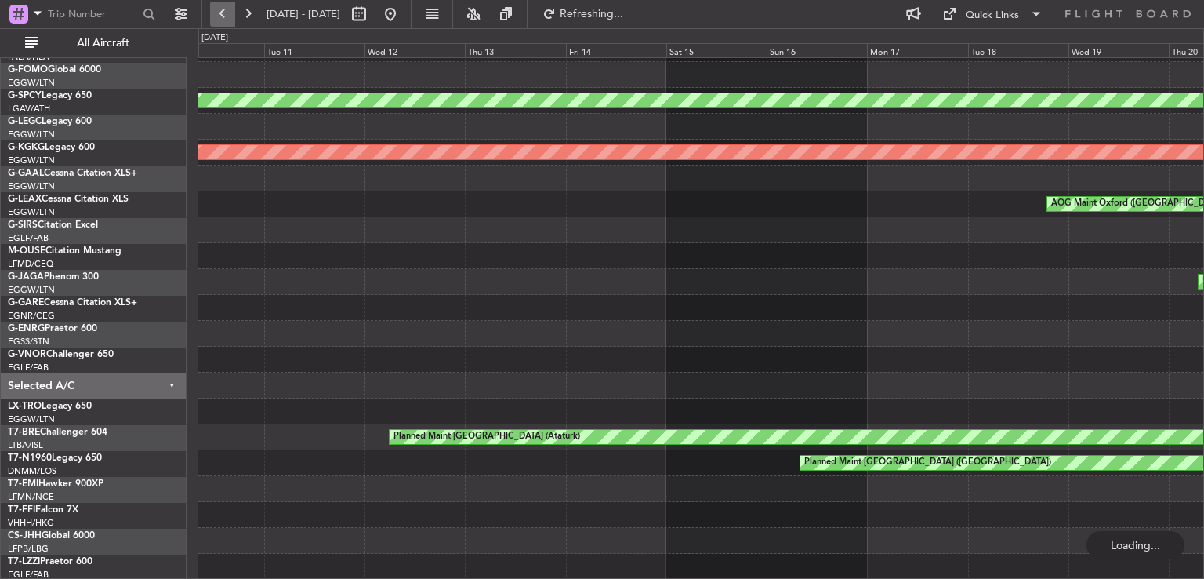
click at [220, 13] on button at bounding box center [222, 14] width 25 height 25
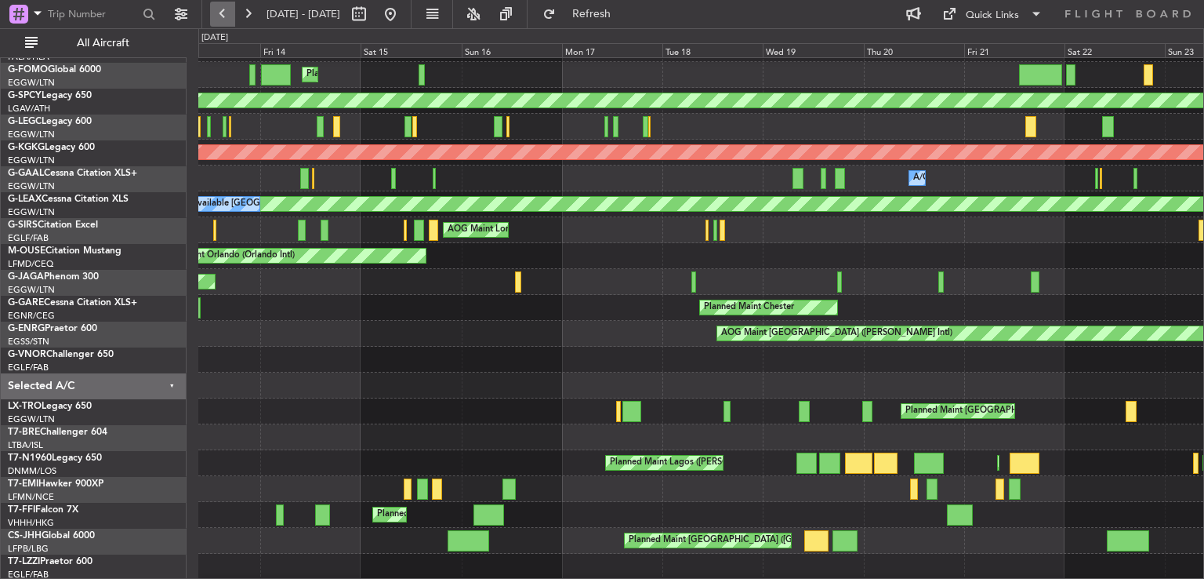
click at [226, 13] on button at bounding box center [222, 14] width 25 height 25
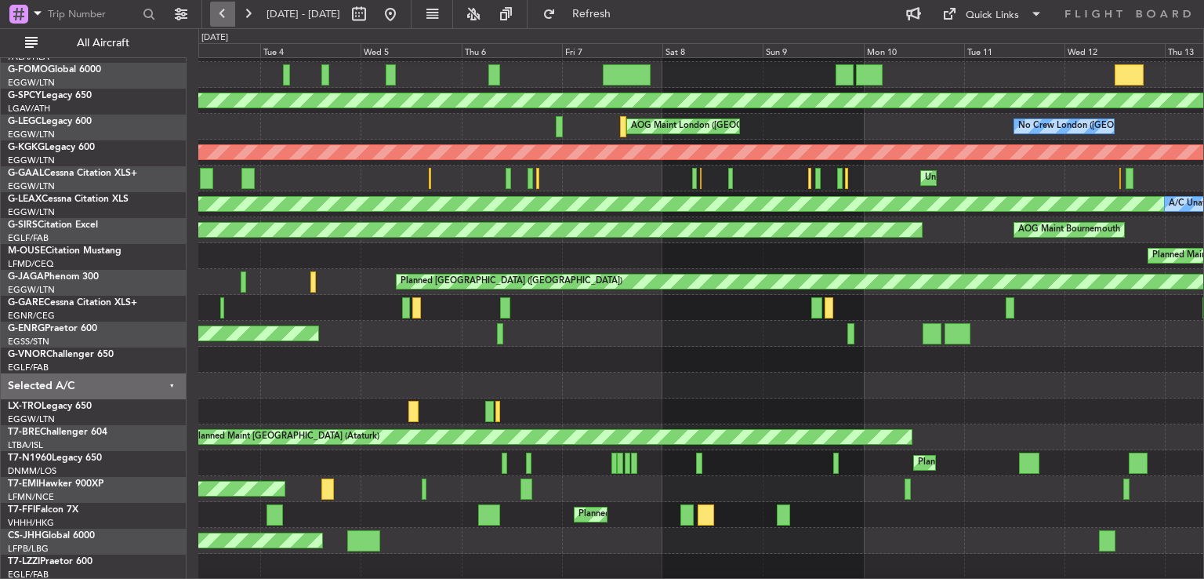
click at [226, 13] on button at bounding box center [222, 14] width 25 height 25
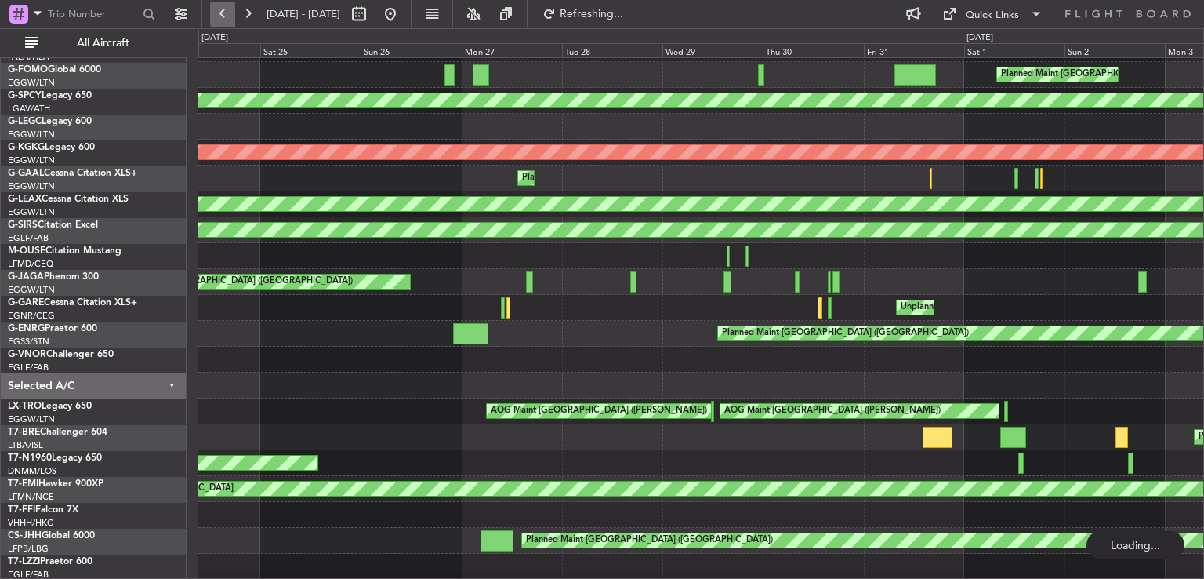
click at [226, 13] on button at bounding box center [222, 14] width 25 height 25
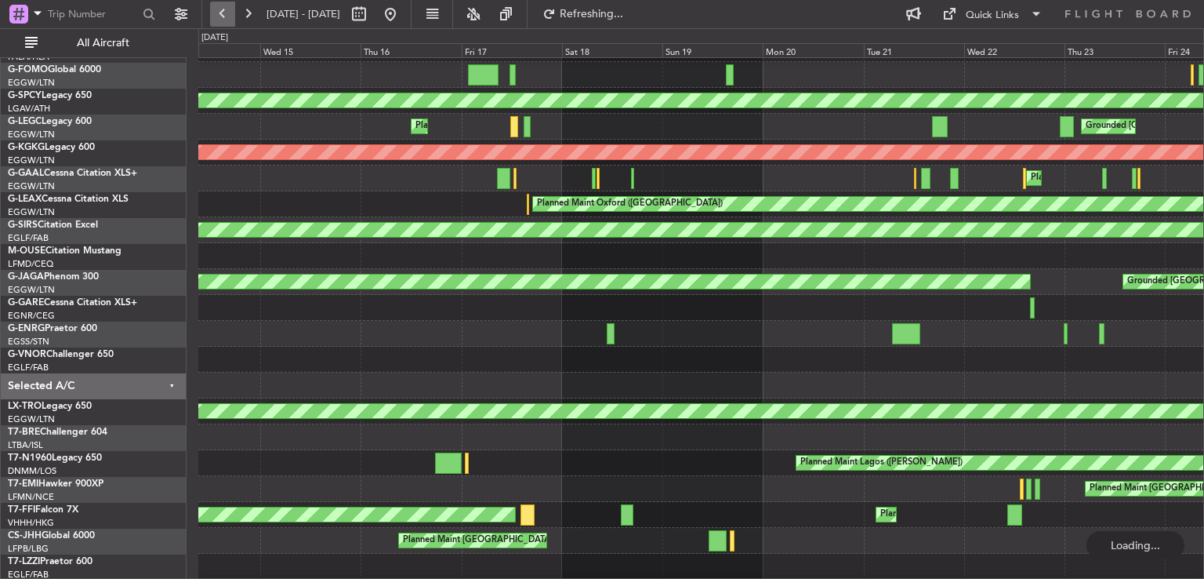
click at [226, 13] on button at bounding box center [222, 14] width 25 height 25
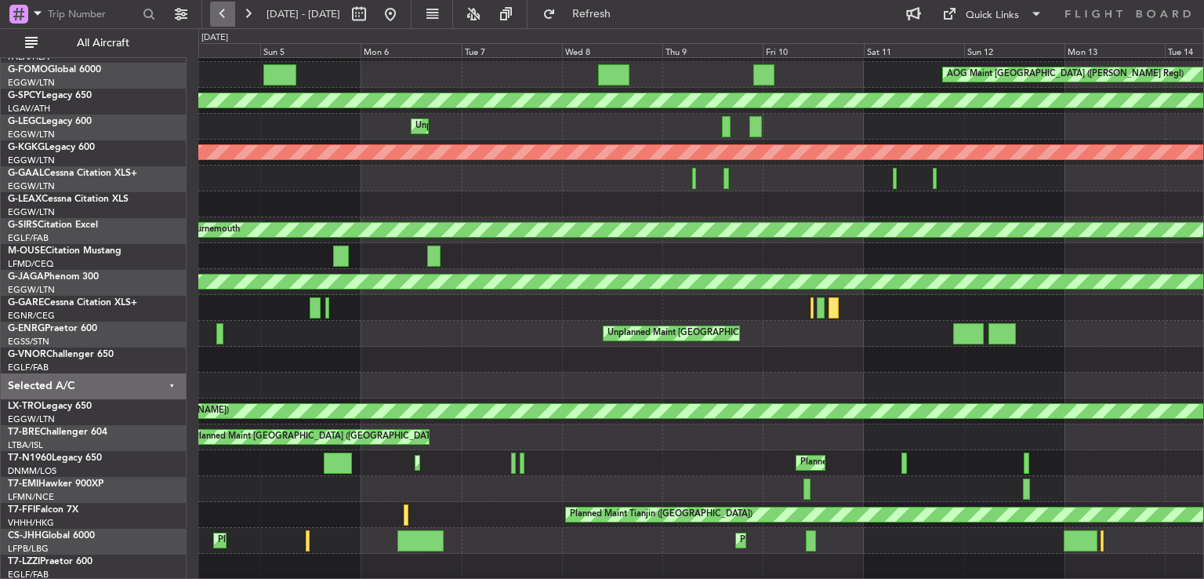
click at [222, 10] on button at bounding box center [222, 14] width 25 height 25
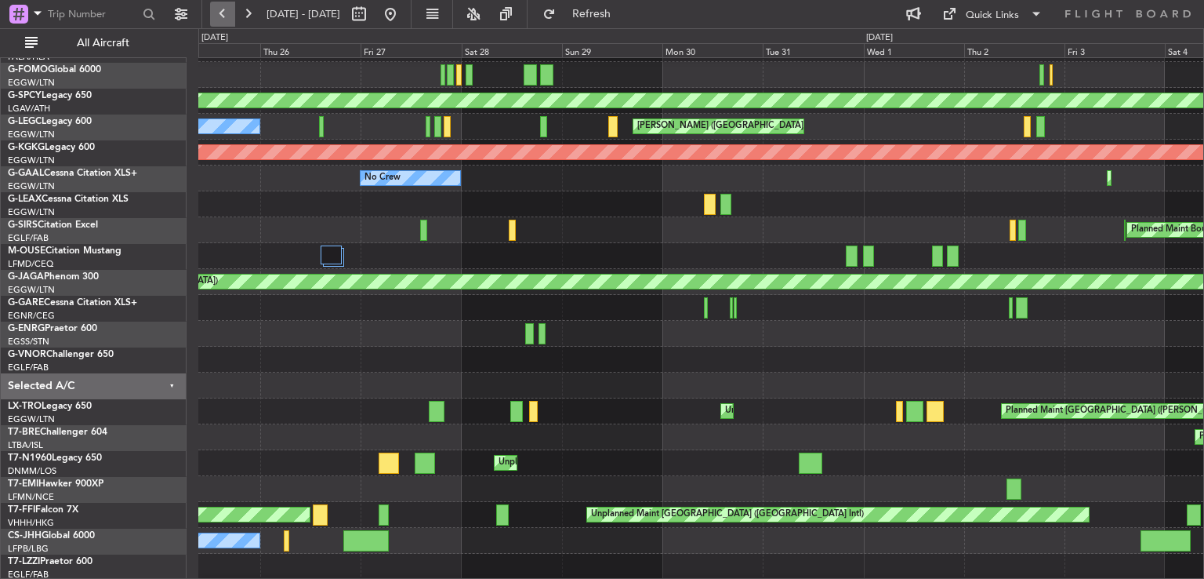
click at [218, 3] on button at bounding box center [222, 14] width 25 height 25
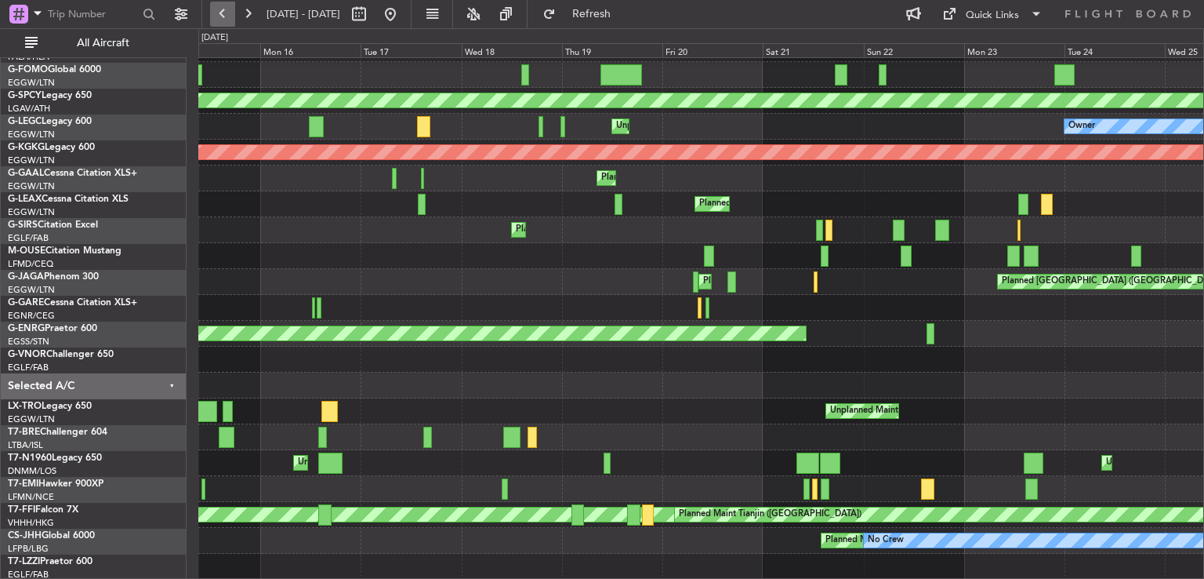
click at [218, 3] on button at bounding box center [222, 14] width 25 height 25
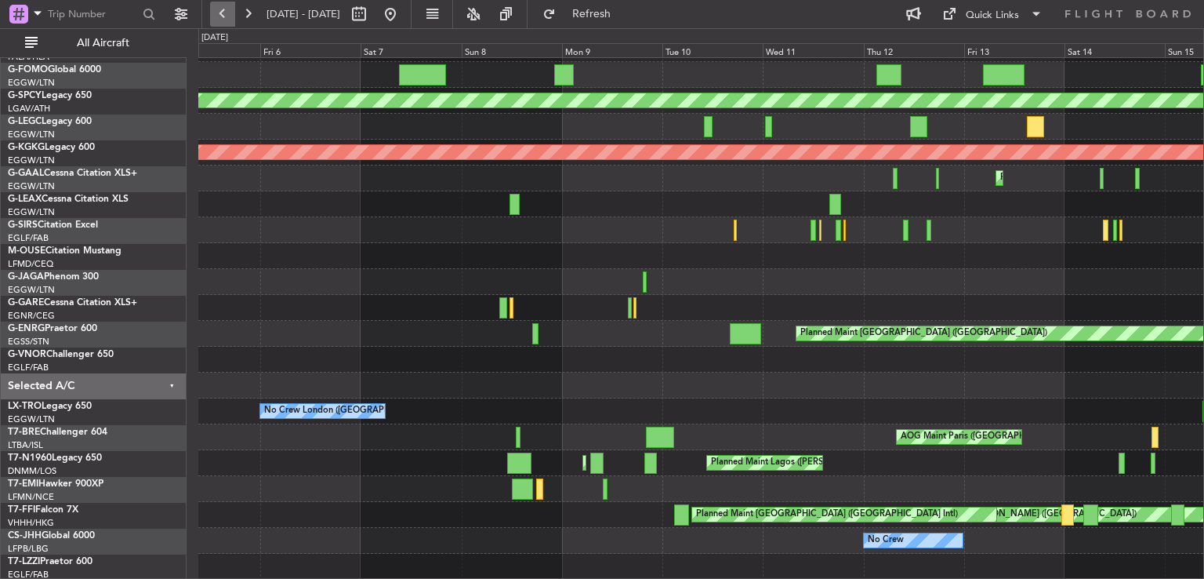
click at [218, 3] on button at bounding box center [222, 14] width 25 height 25
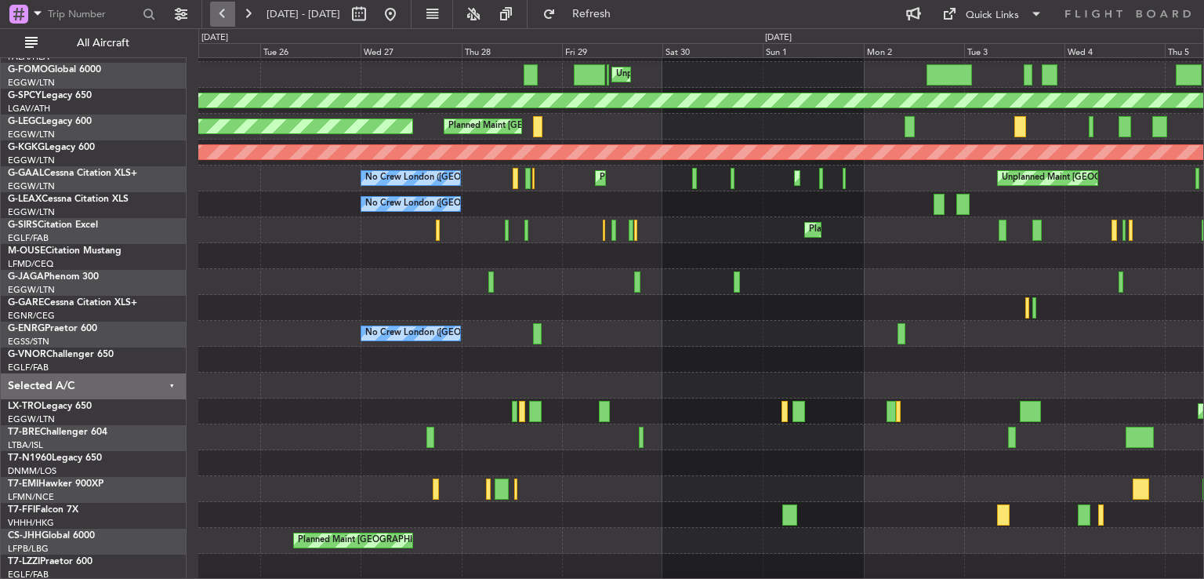
click at [218, 3] on button at bounding box center [222, 14] width 25 height 25
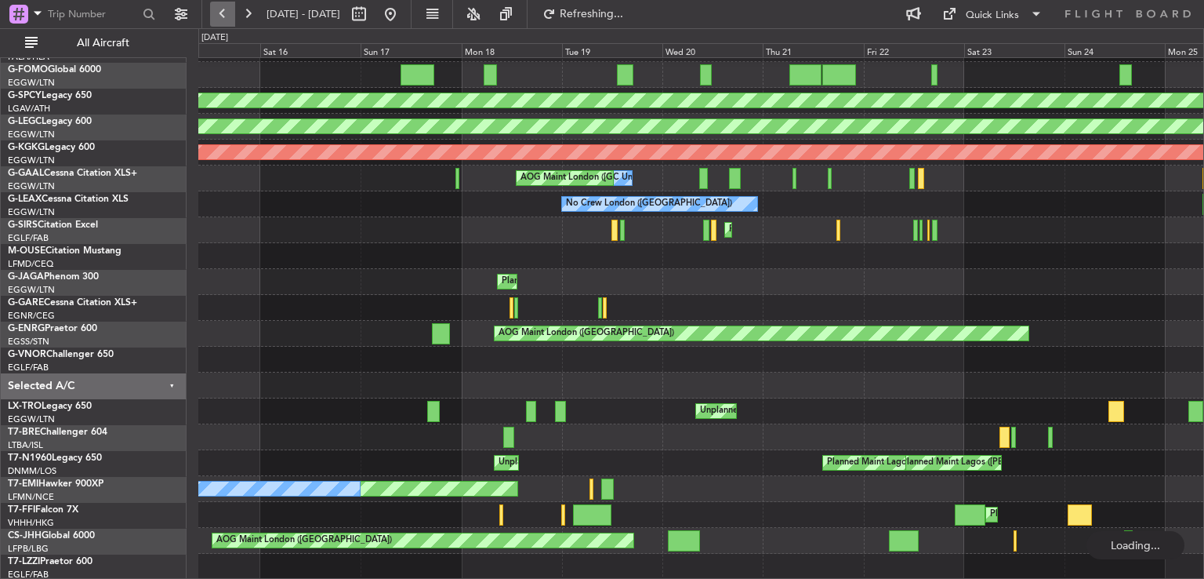
click at [218, 3] on button at bounding box center [222, 14] width 25 height 25
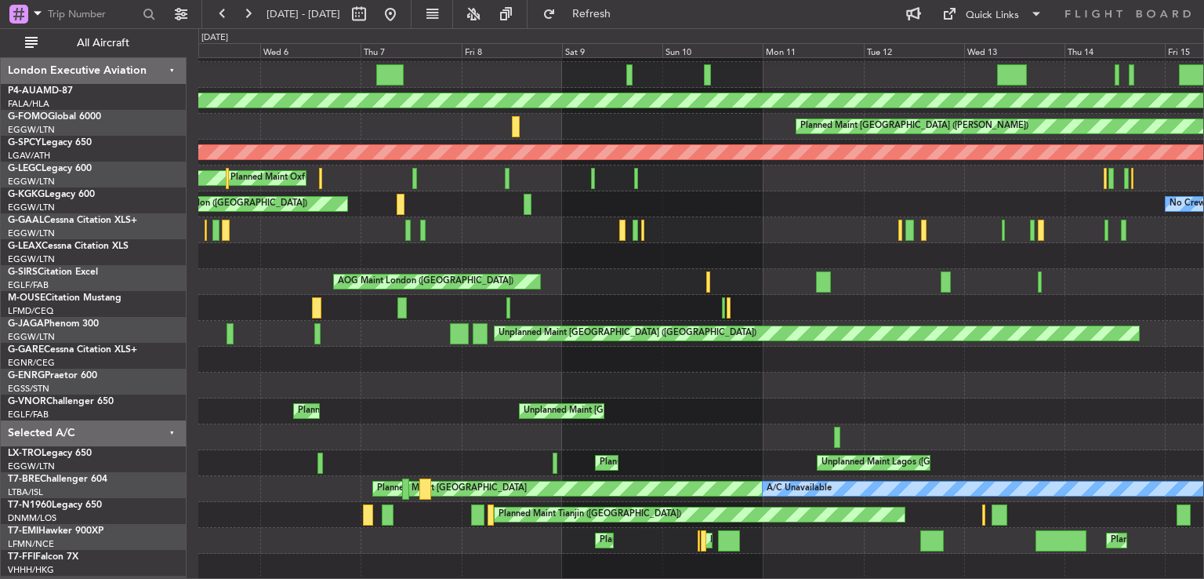
scroll to position [47, 0]
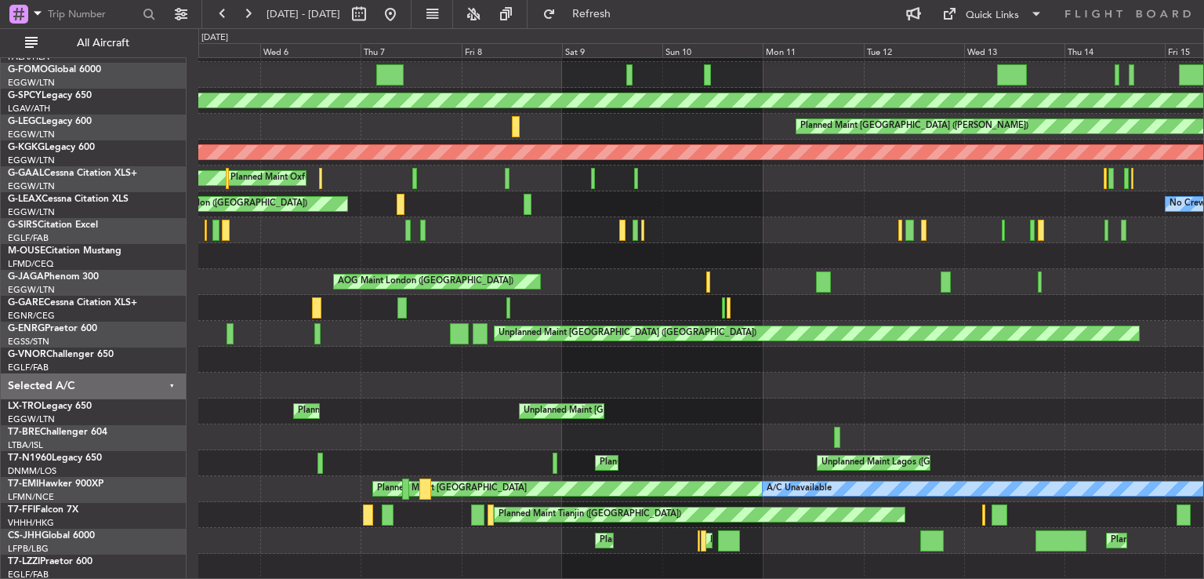
click at [218, 3] on button at bounding box center [222, 14] width 25 height 25
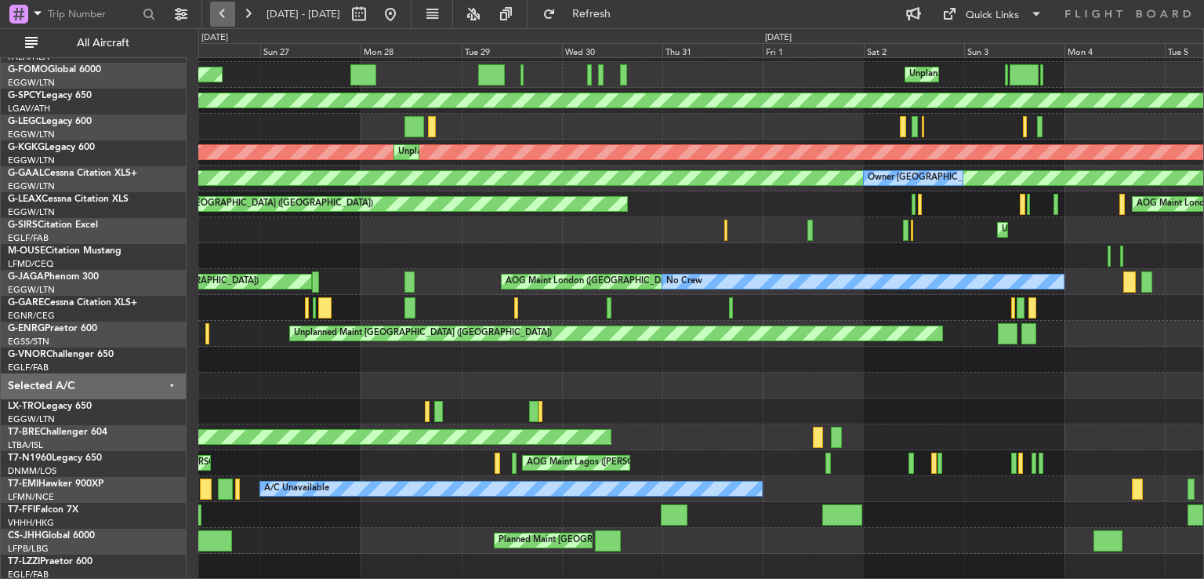
click at [216, 20] on button at bounding box center [222, 14] width 25 height 25
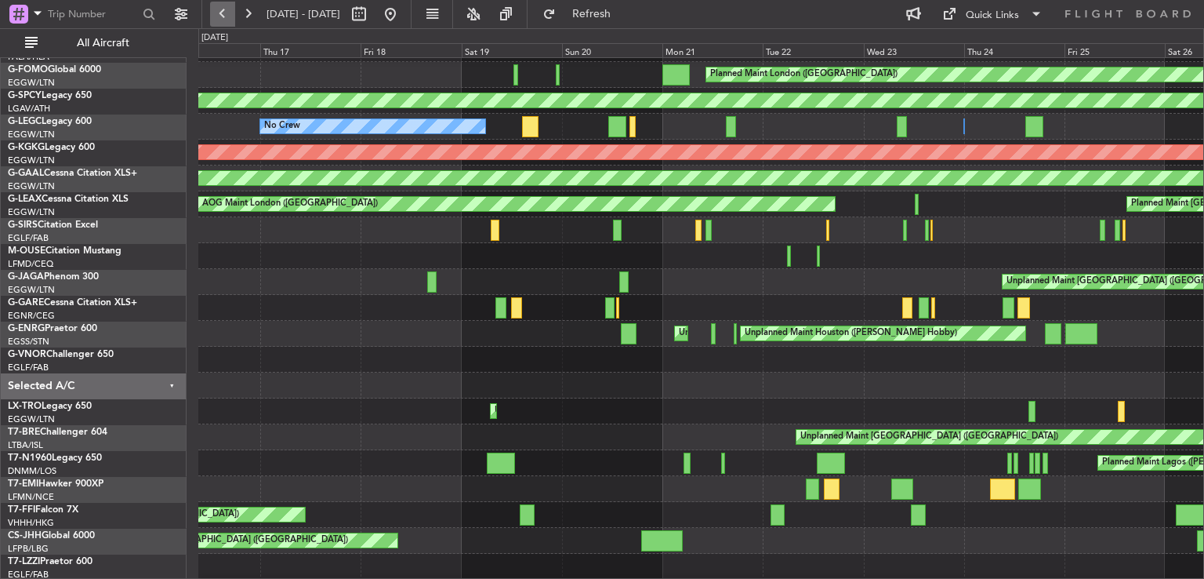
click at [220, 9] on button at bounding box center [222, 14] width 25 height 25
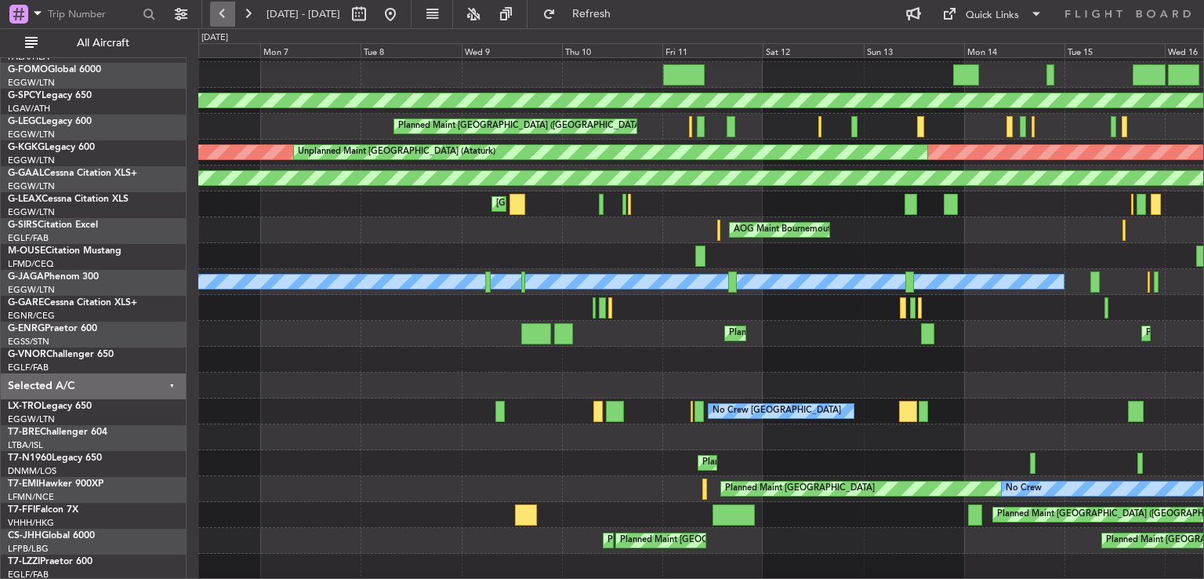
click at [220, 9] on button at bounding box center [222, 14] width 25 height 25
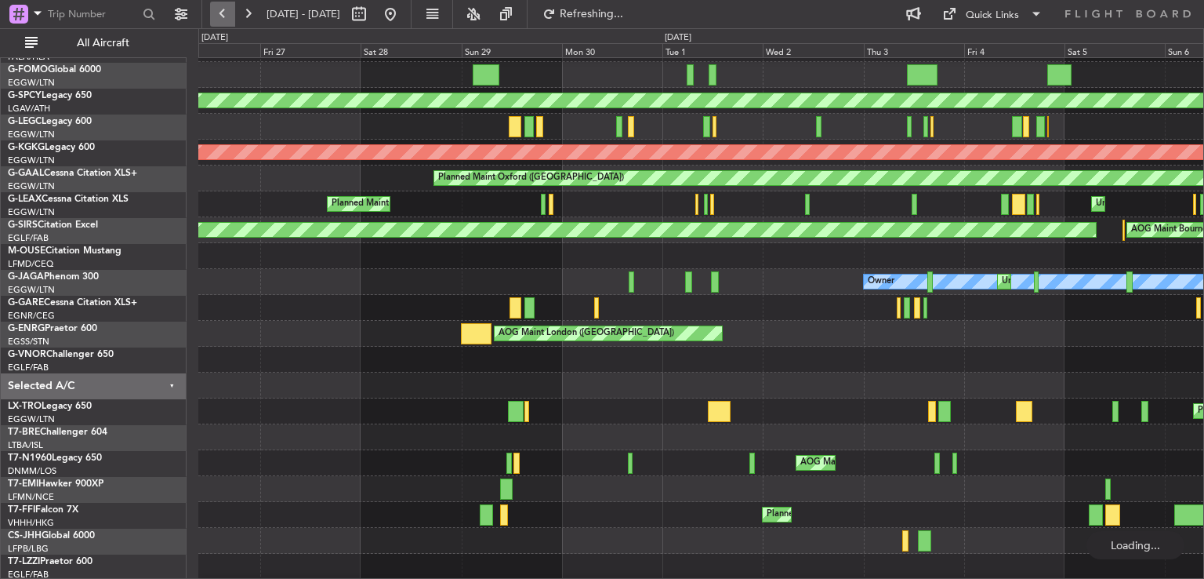
click at [220, 9] on button at bounding box center [222, 14] width 25 height 25
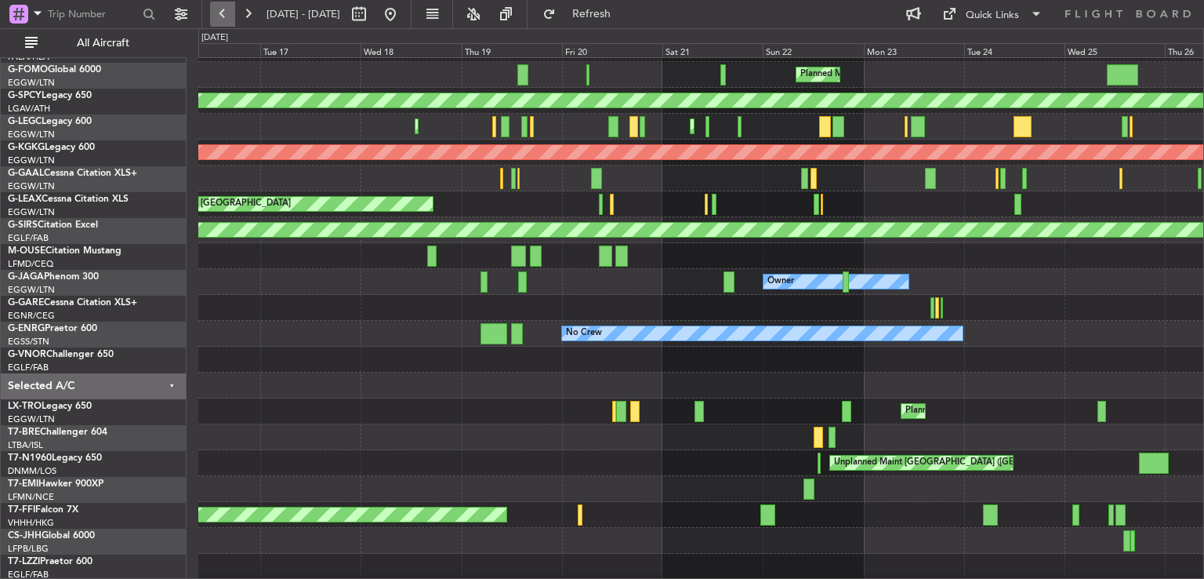
click at [220, 9] on button at bounding box center [222, 14] width 25 height 25
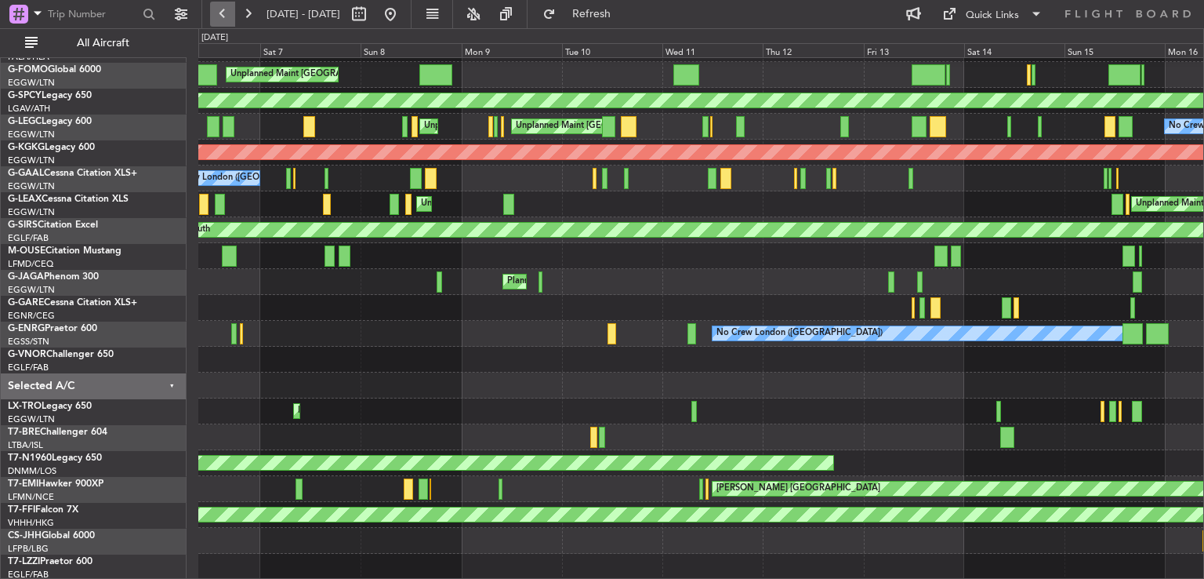
click at [220, 9] on button at bounding box center [222, 14] width 25 height 25
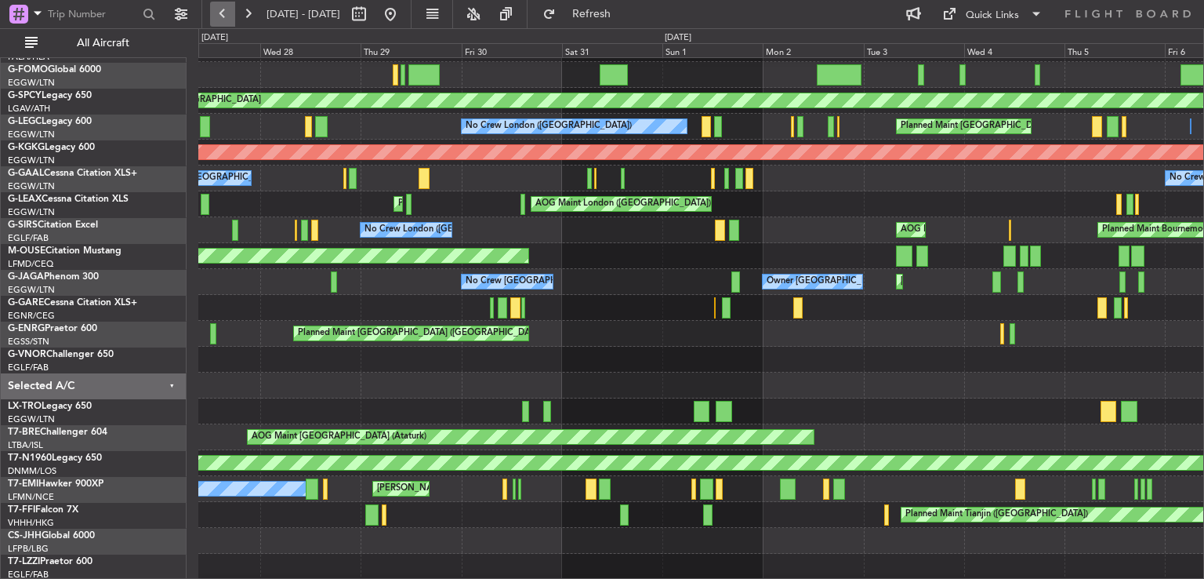
click at [220, 9] on button at bounding box center [222, 14] width 25 height 25
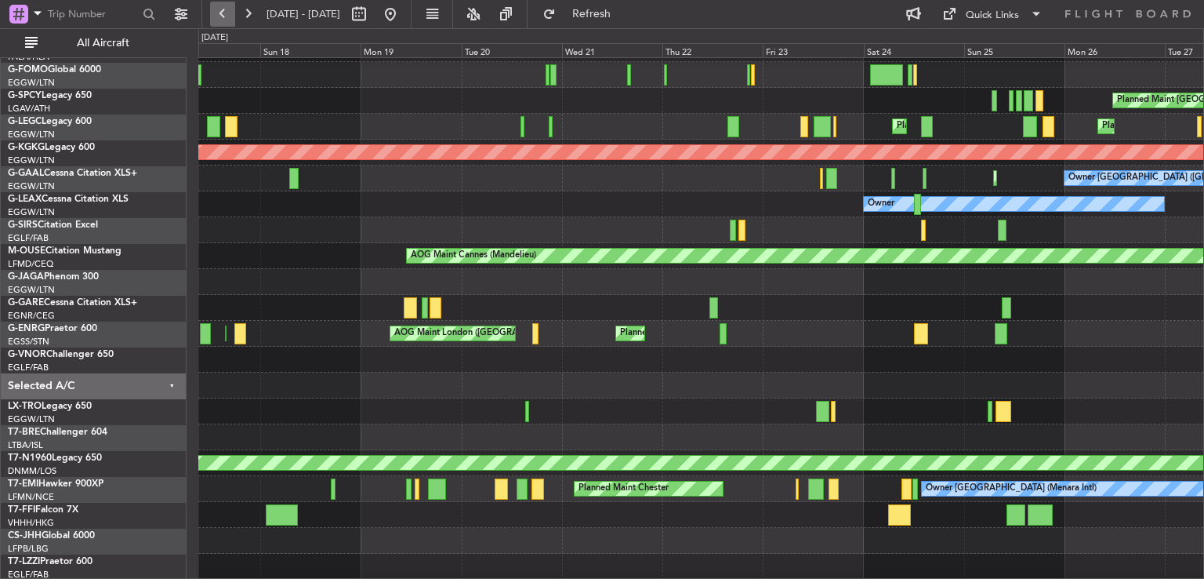
click at [220, 9] on button at bounding box center [222, 14] width 25 height 25
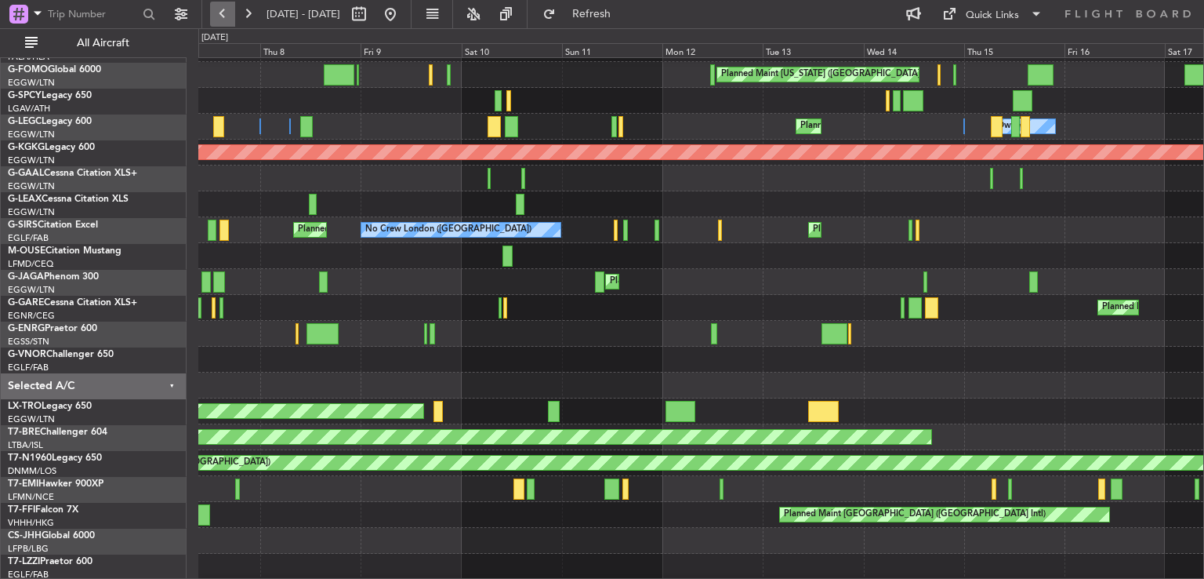
click at [220, 9] on button at bounding box center [222, 14] width 25 height 25
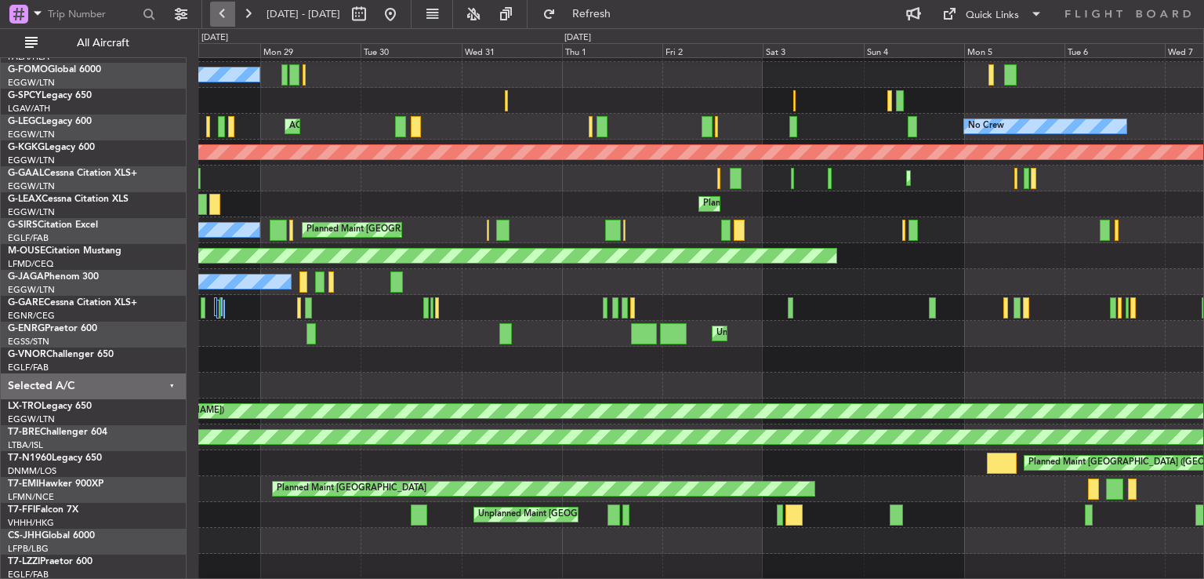
click at [220, 9] on button at bounding box center [222, 14] width 25 height 25
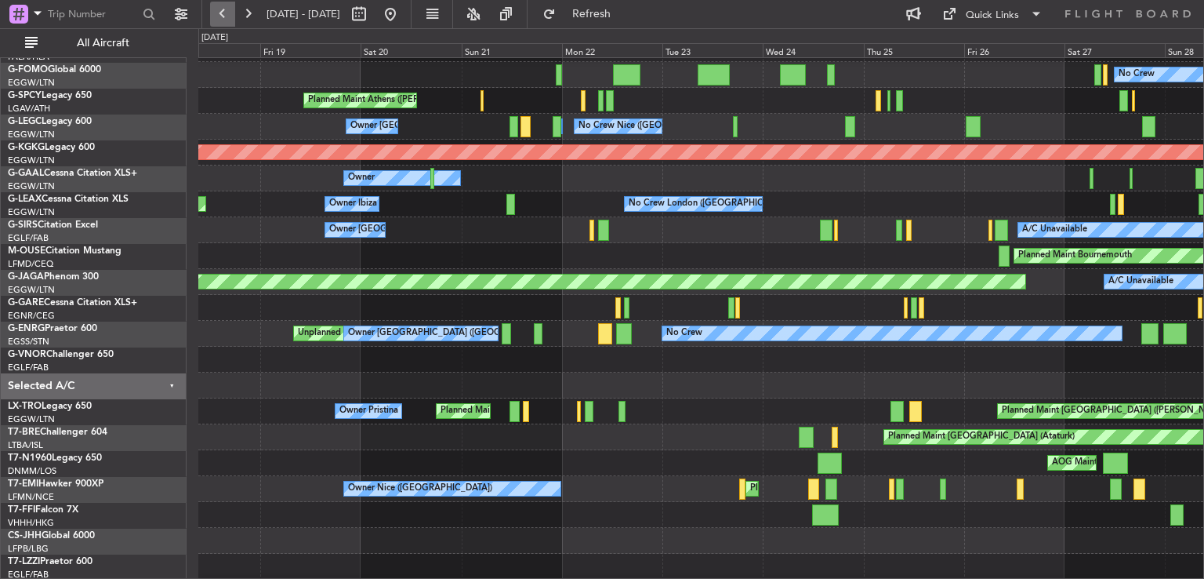
click at [220, 9] on button at bounding box center [222, 14] width 25 height 25
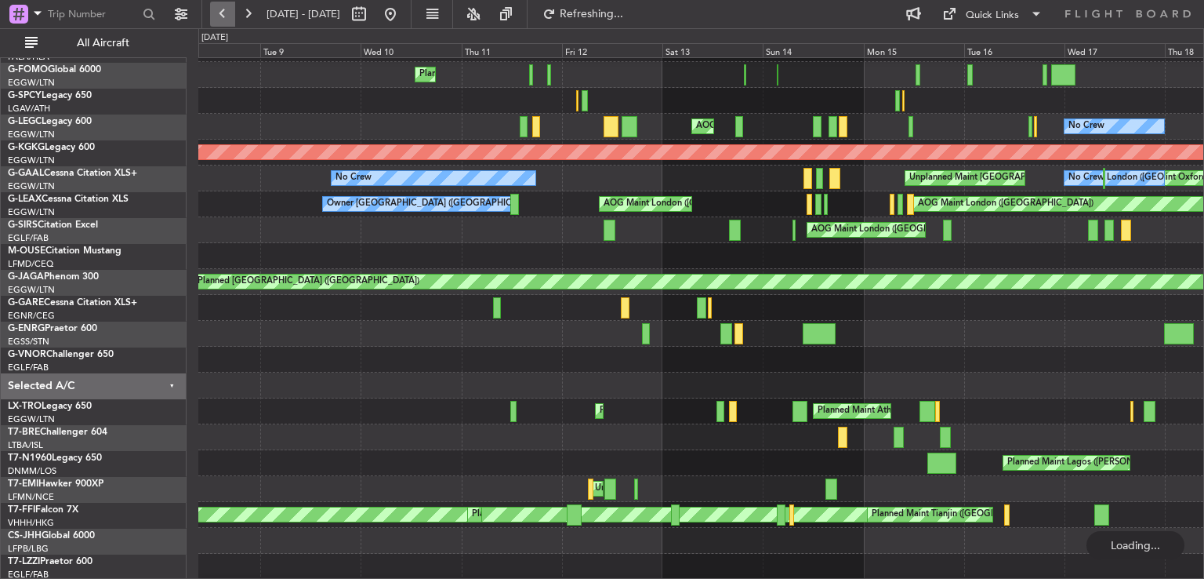
click at [220, 9] on button at bounding box center [222, 14] width 25 height 25
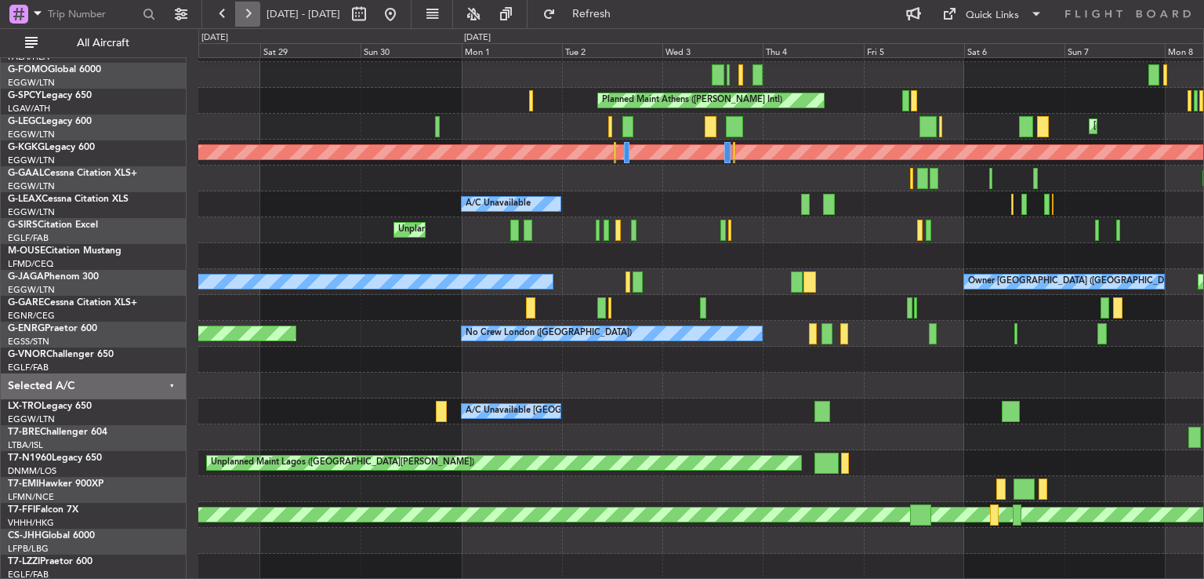
click at [252, 13] on button at bounding box center [247, 14] width 25 height 25
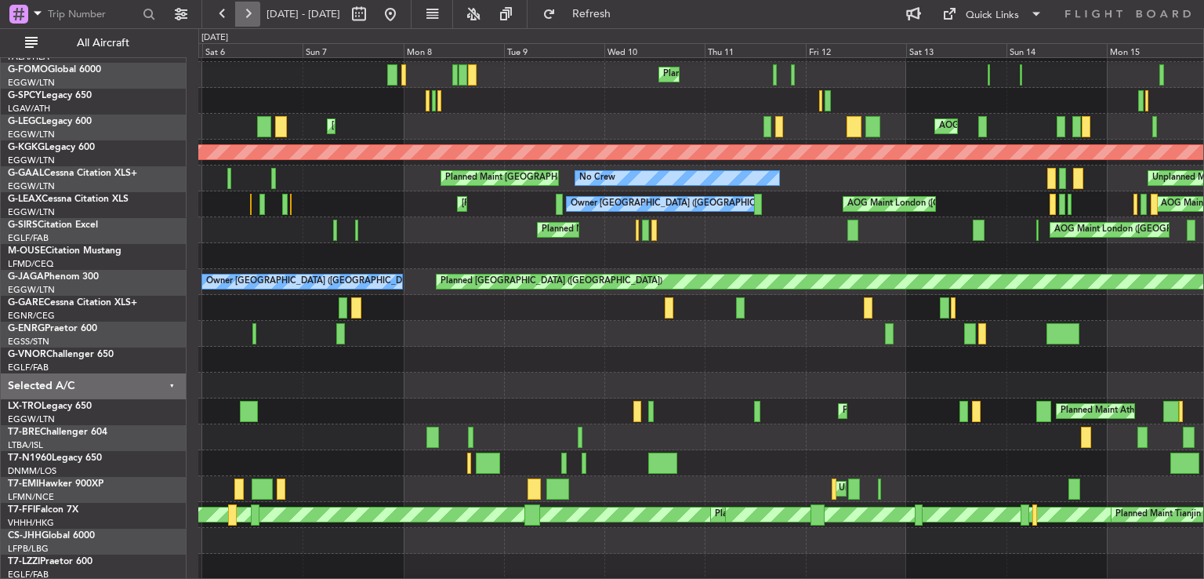
click at [252, 13] on button at bounding box center [247, 14] width 25 height 25
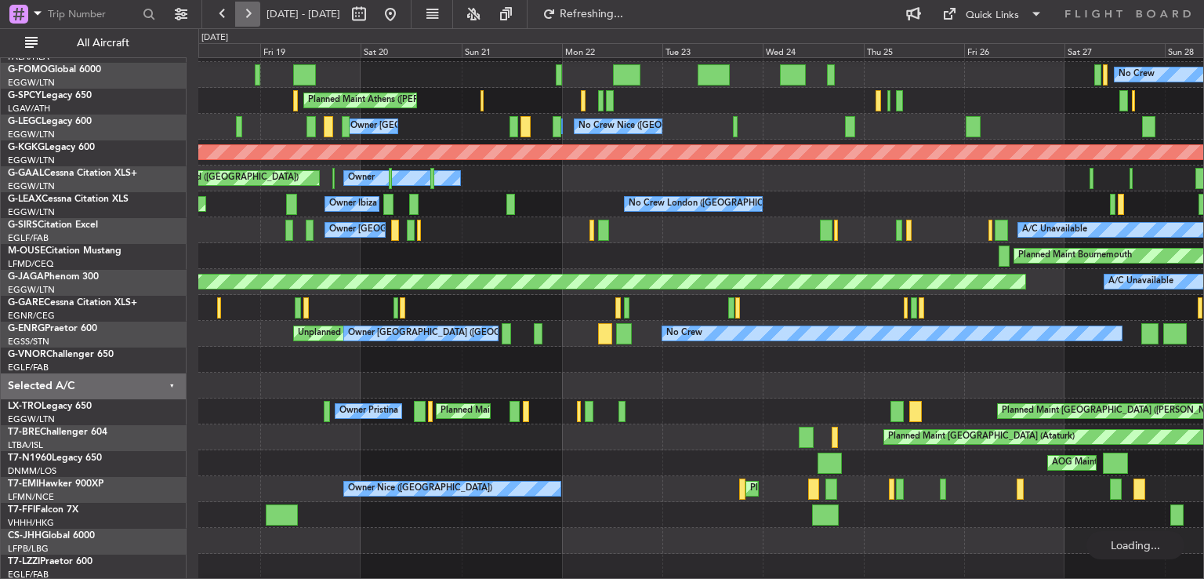
click at [252, 13] on button at bounding box center [247, 14] width 25 height 25
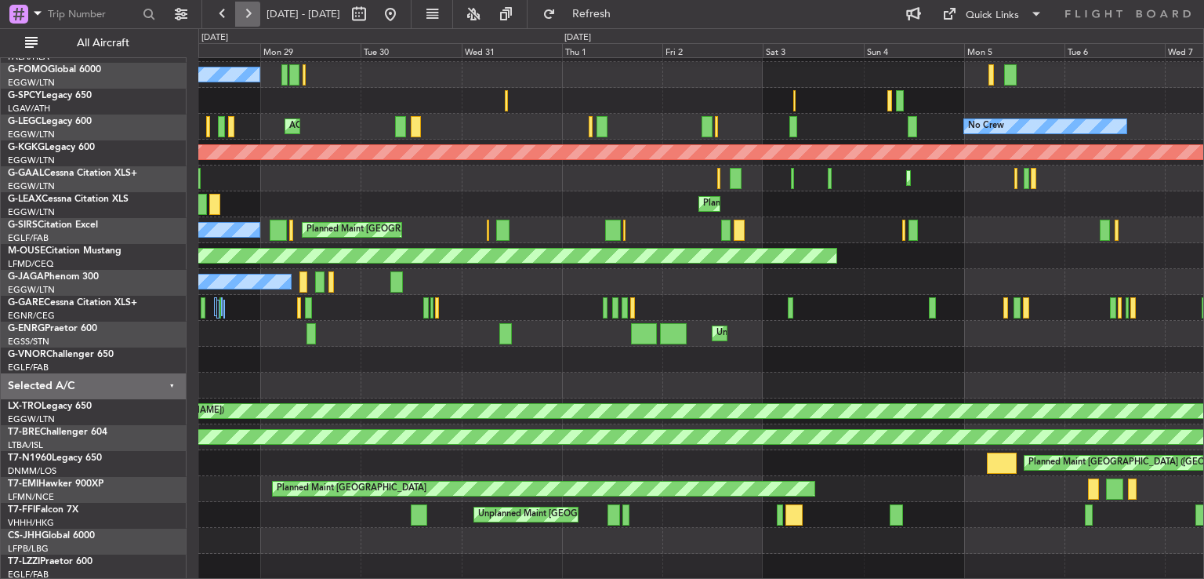
click at [252, 13] on button at bounding box center [247, 14] width 25 height 25
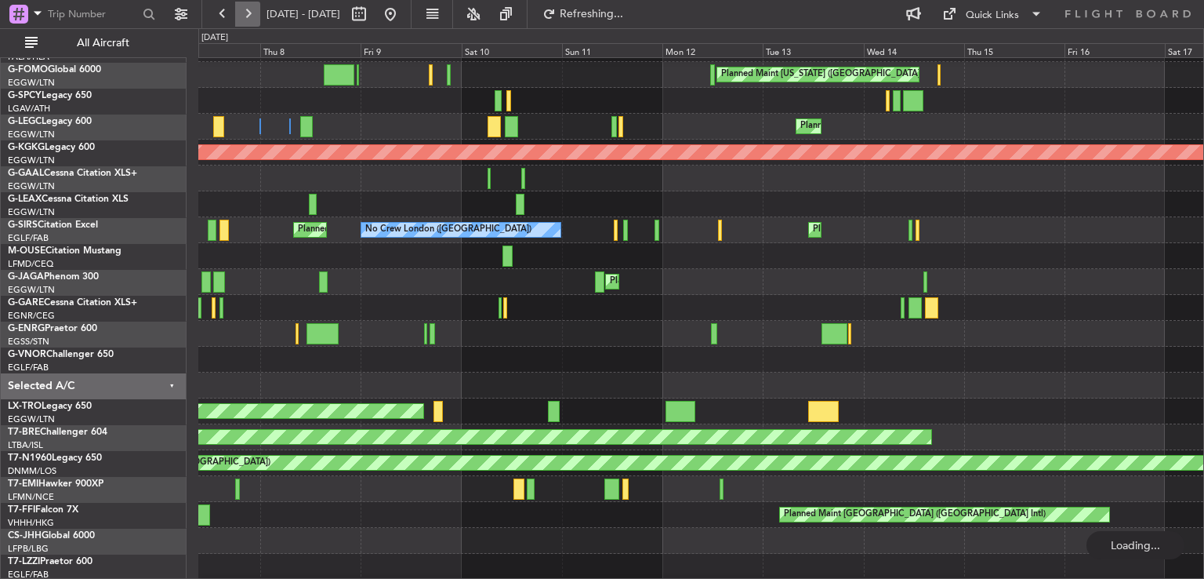
click at [252, 13] on button at bounding box center [247, 14] width 25 height 25
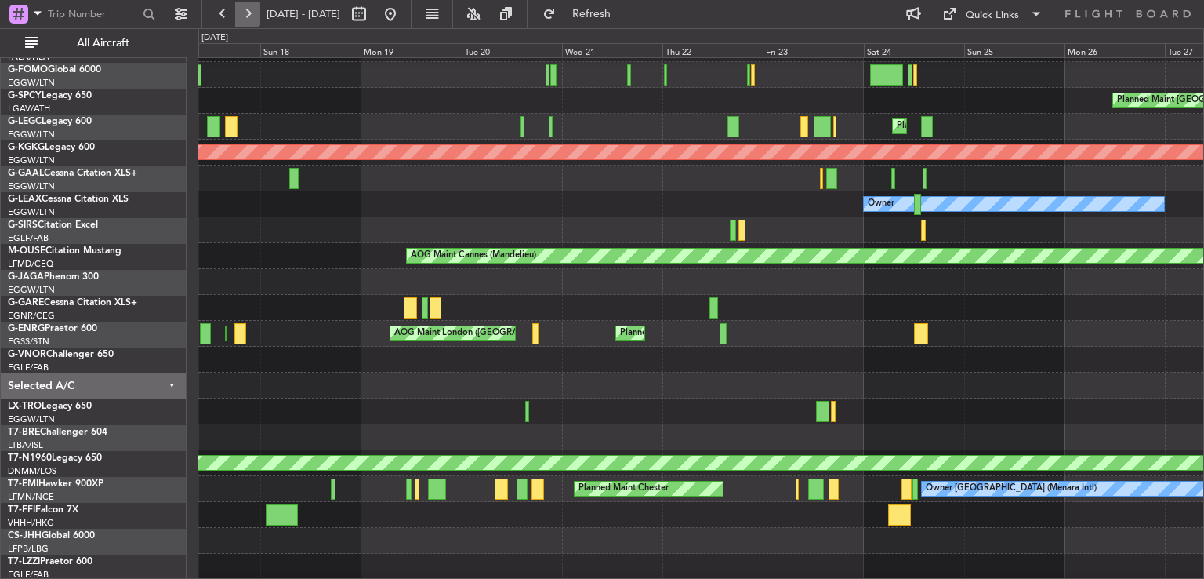
click at [252, 13] on button at bounding box center [247, 14] width 25 height 25
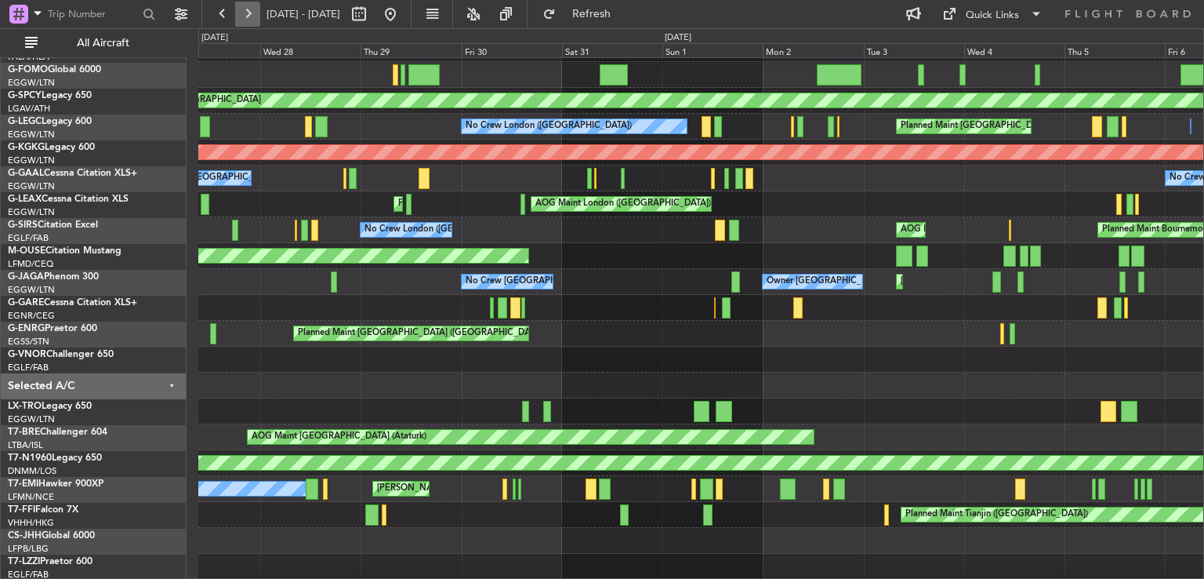
click at [252, 13] on button at bounding box center [247, 14] width 25 height 25
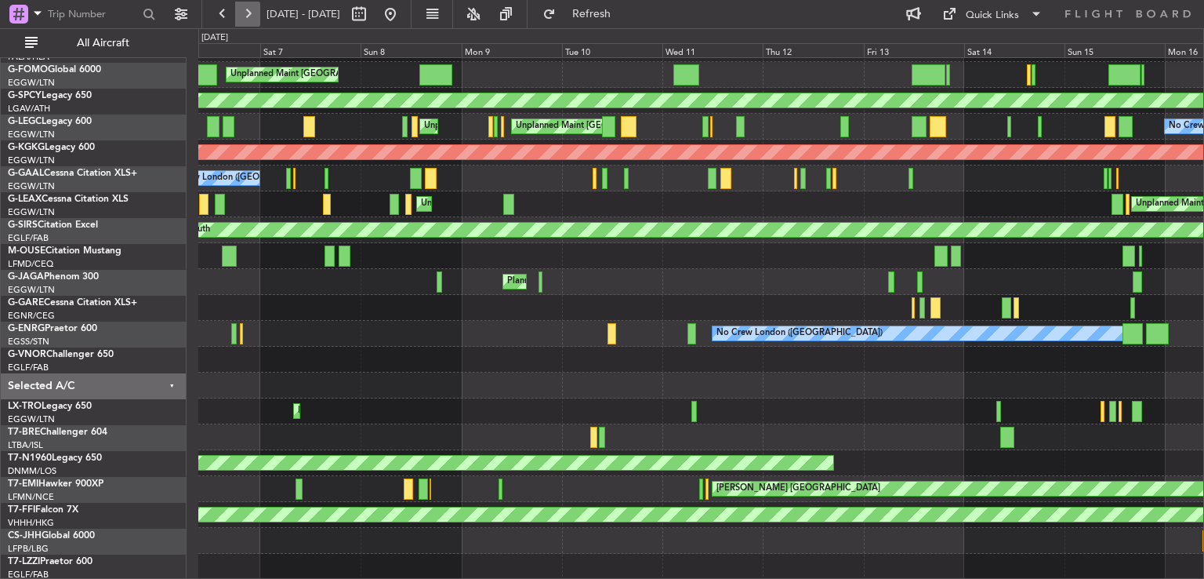
click at [252, 13] on button at bounding box center [247, 14] width 25 height 25
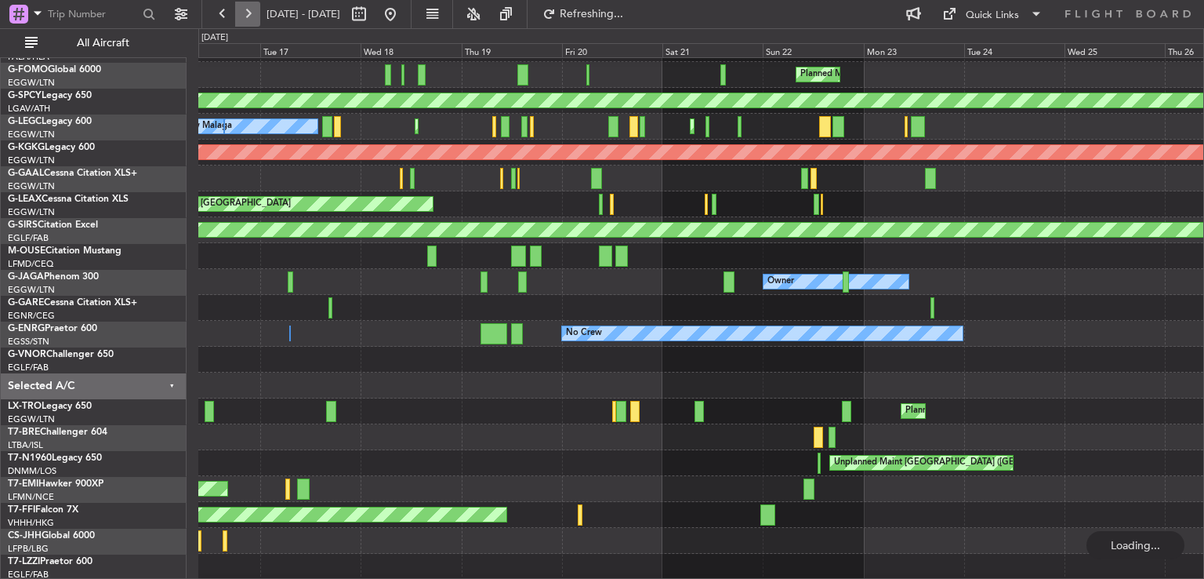
click at [252, 13] on button at bounding box center [247, 14] width 25 height 25
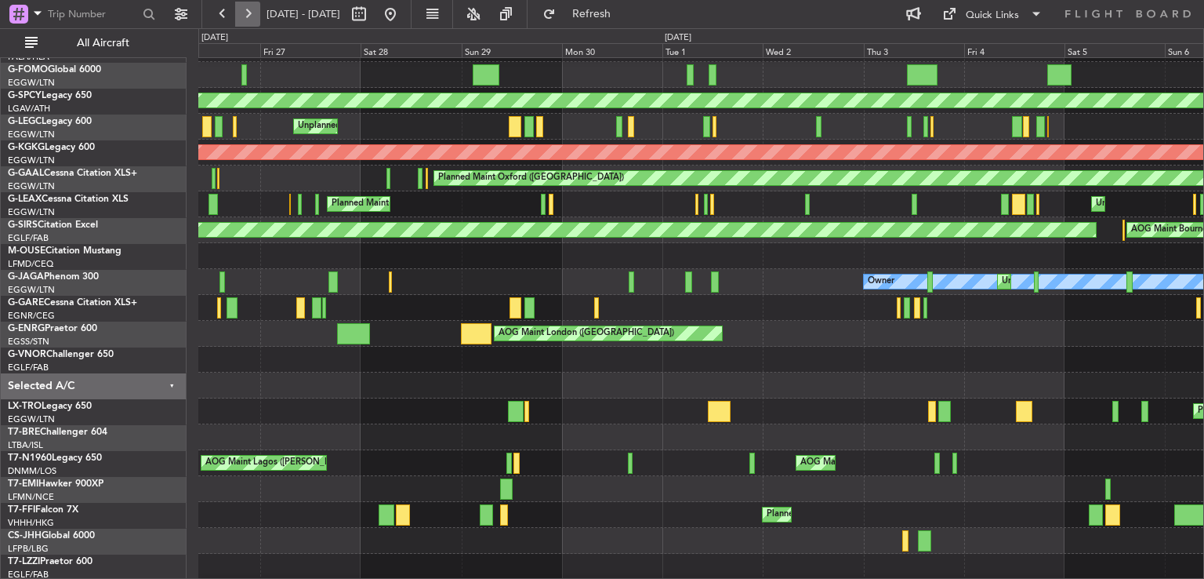
click at [245, 7] on button at bounding box center [247, 14] width 25 height 25
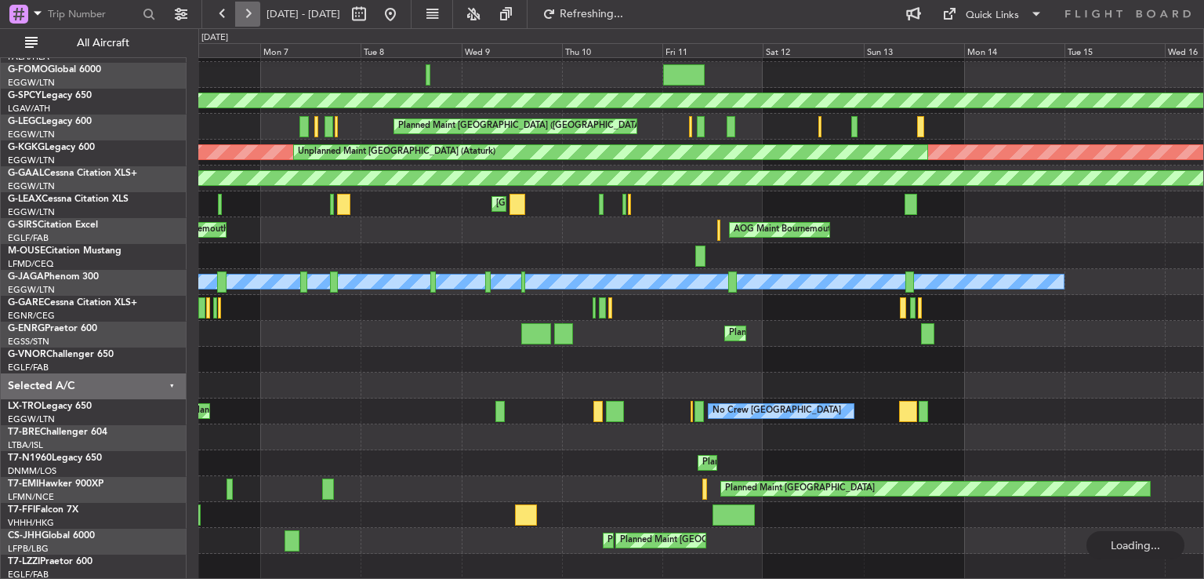
click at [245, 7] on button at bounding box center [247, 14] width 25 height 25
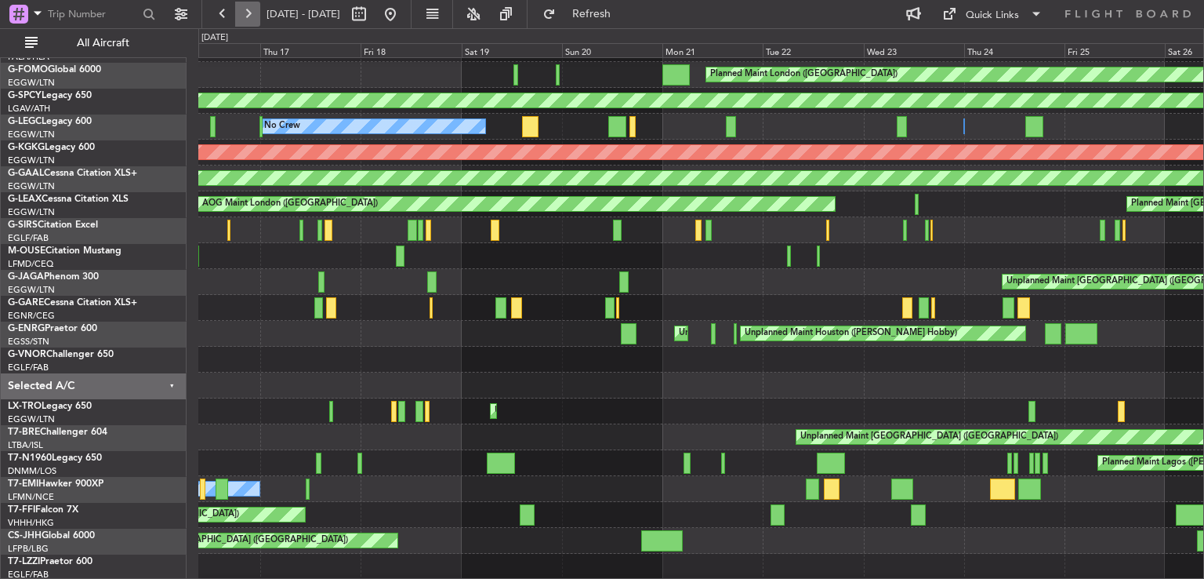
click at [246, 16] on button at bounding box center [247, 14] width 25 height 25
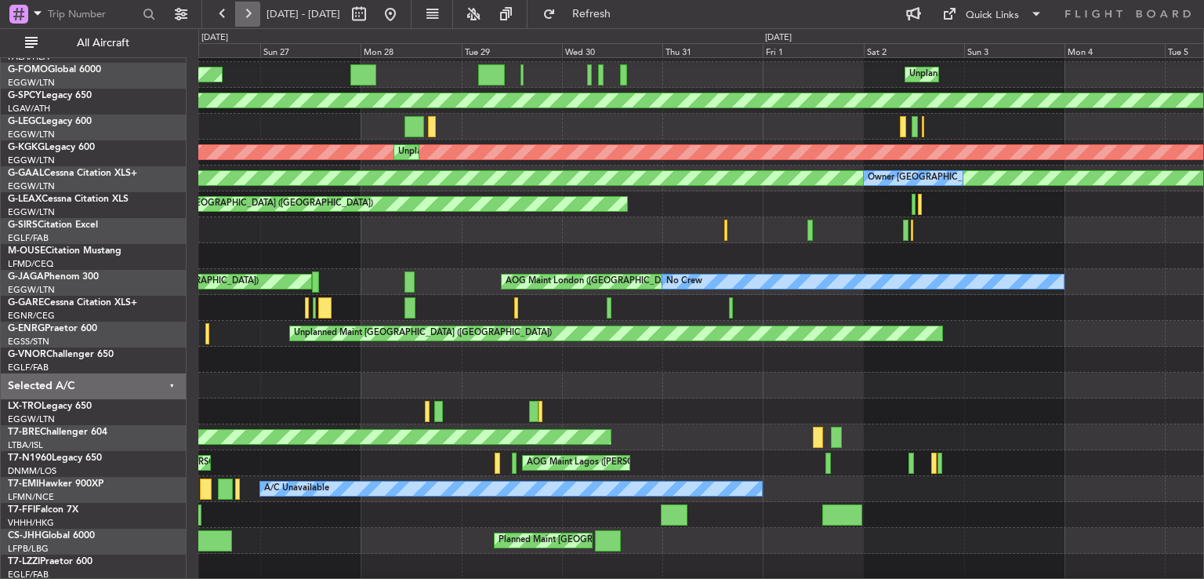
click at [246, 16] on button at bounding box center [247, 14] width 25 height 25
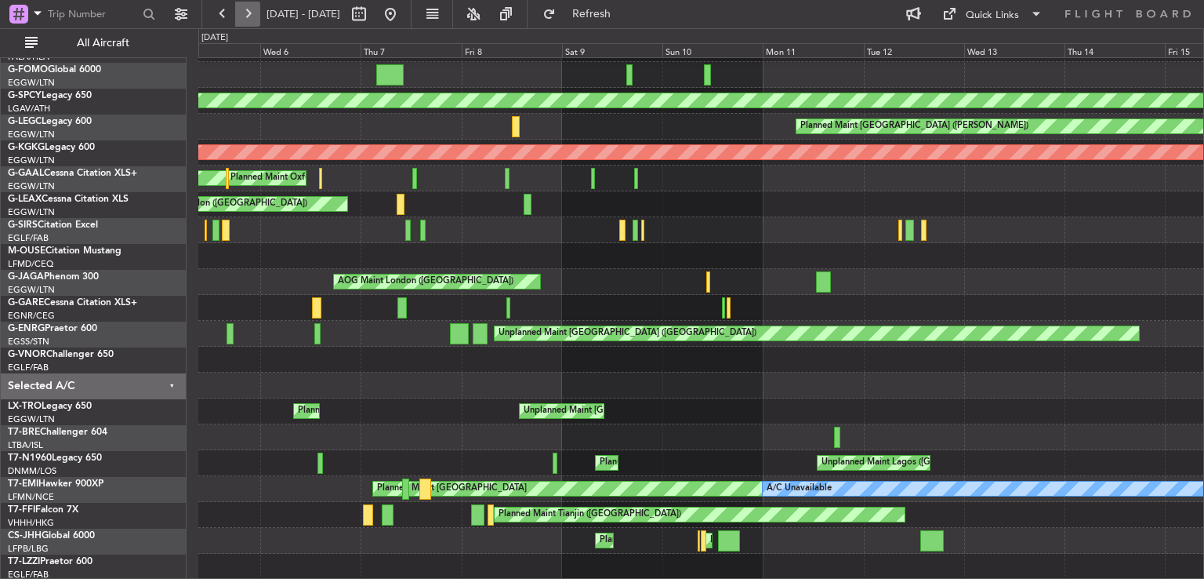
click at [246, 16] on button at bounding box center [247, 14] width 25 height 25
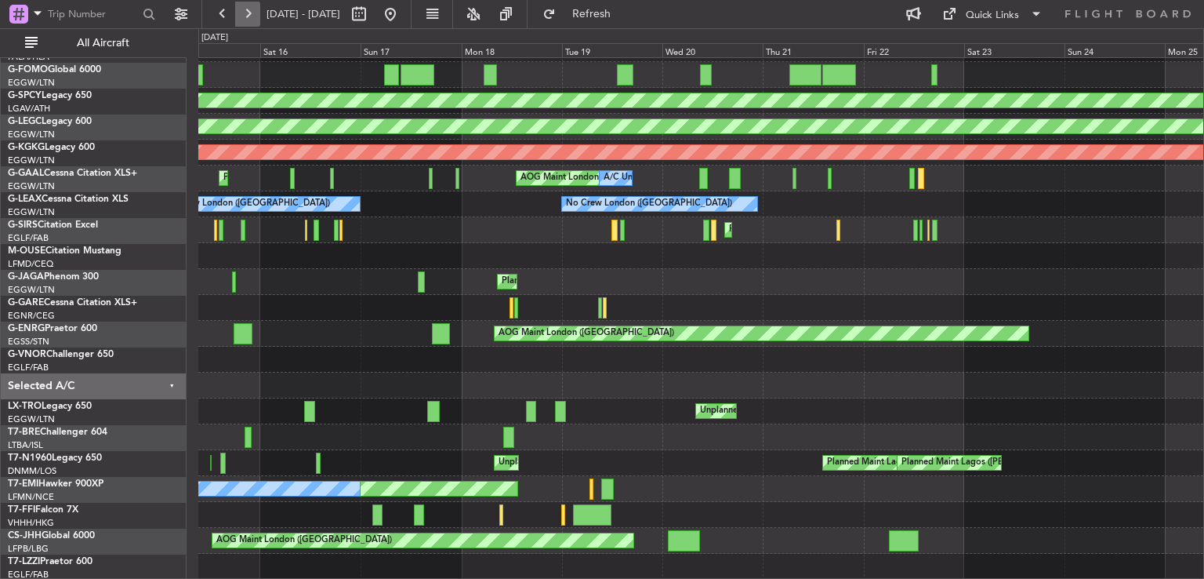
click at [246, 16] on button at bounding box center [247, 14] width 25 height 25
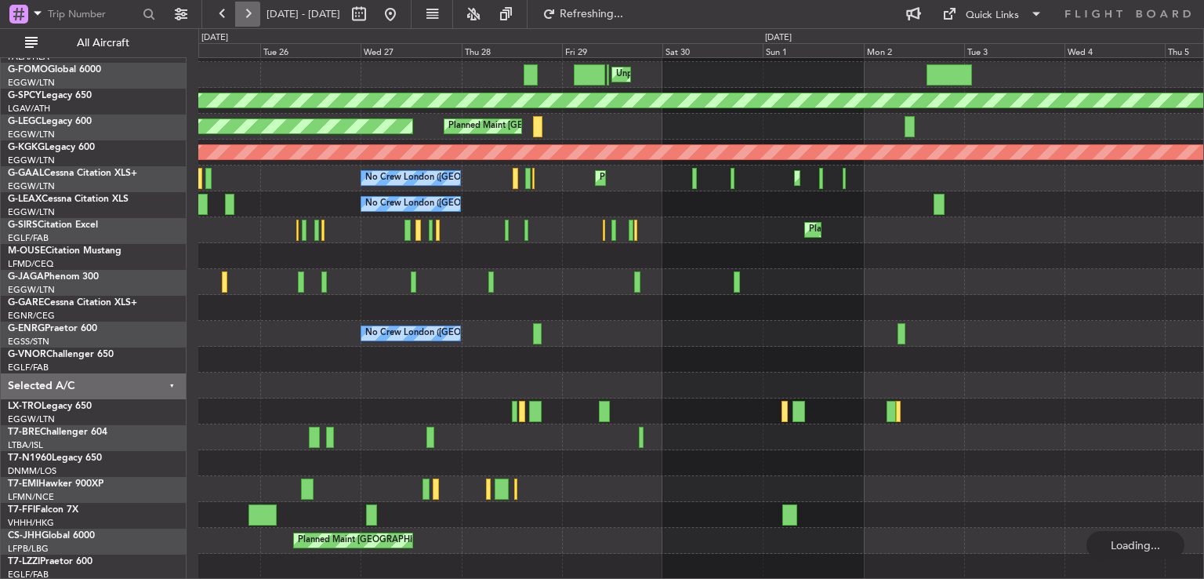
click at [246, 16] on button at bounding box center [247, 14] width 25 height 25
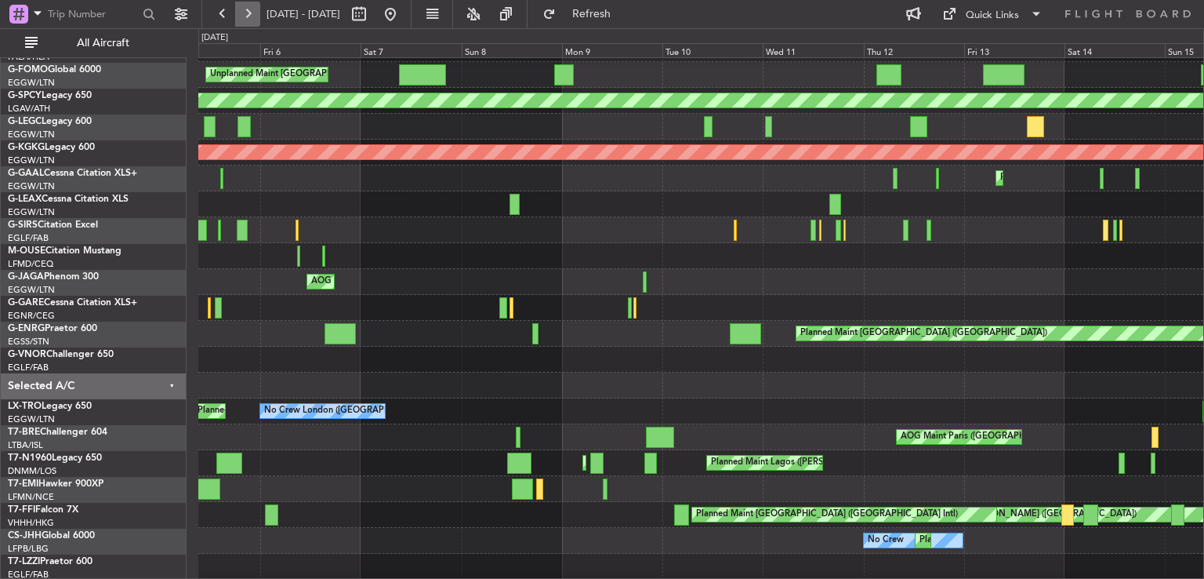
click at [246, 16] on button at bounding box center [247, 14] width 25 height 25
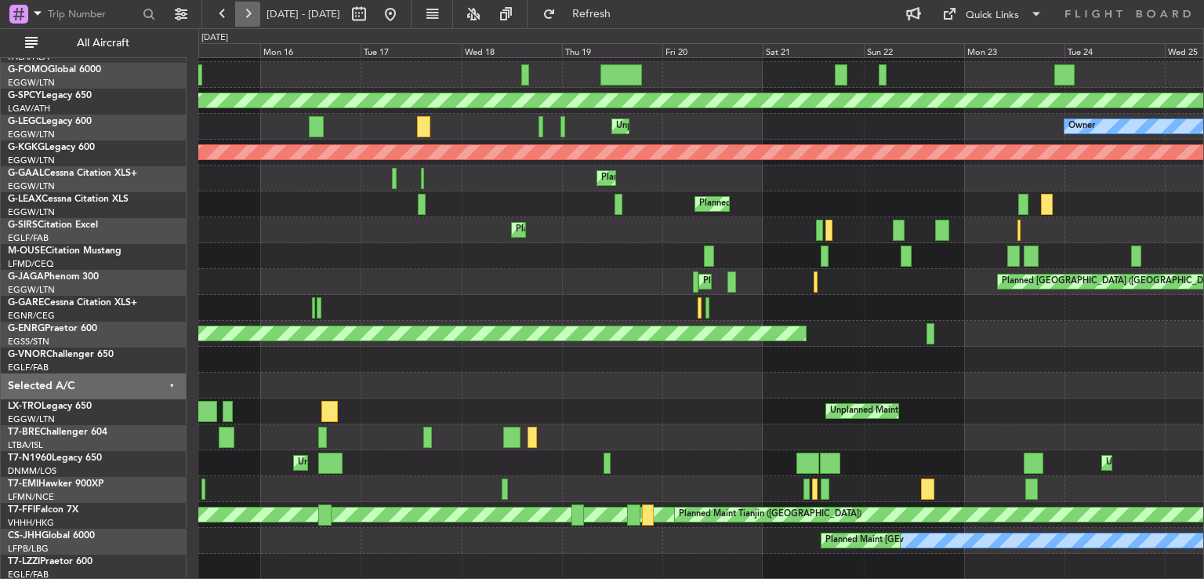
click at [246, 16] on button at bounding box center [247, 14] width 25 height 25
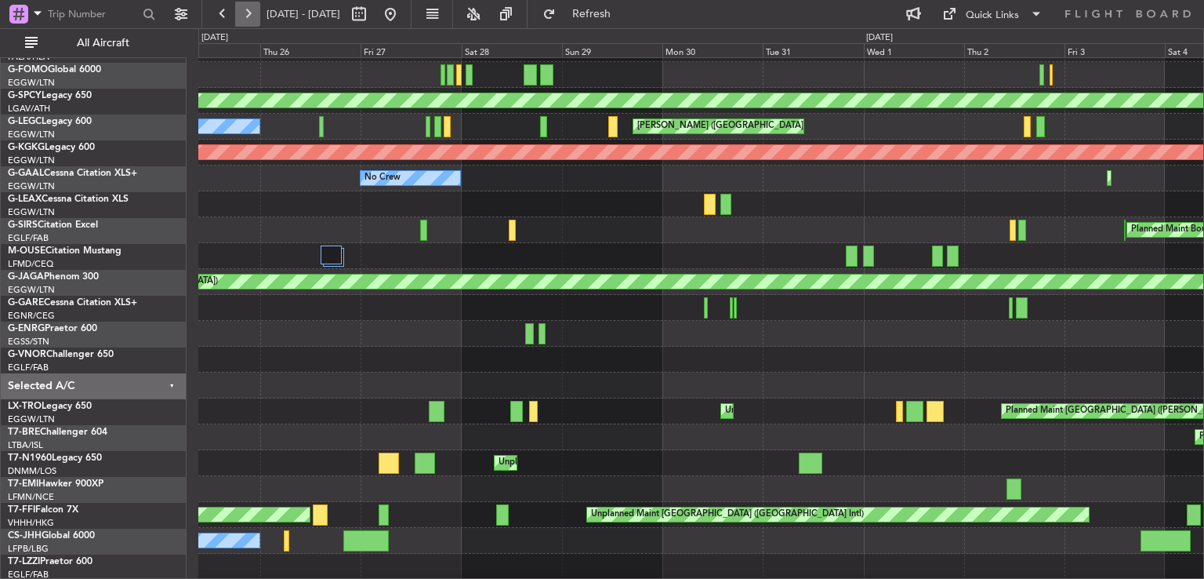
click at [245, 16] on button at bounding box center [247, 14] width 25 height 25
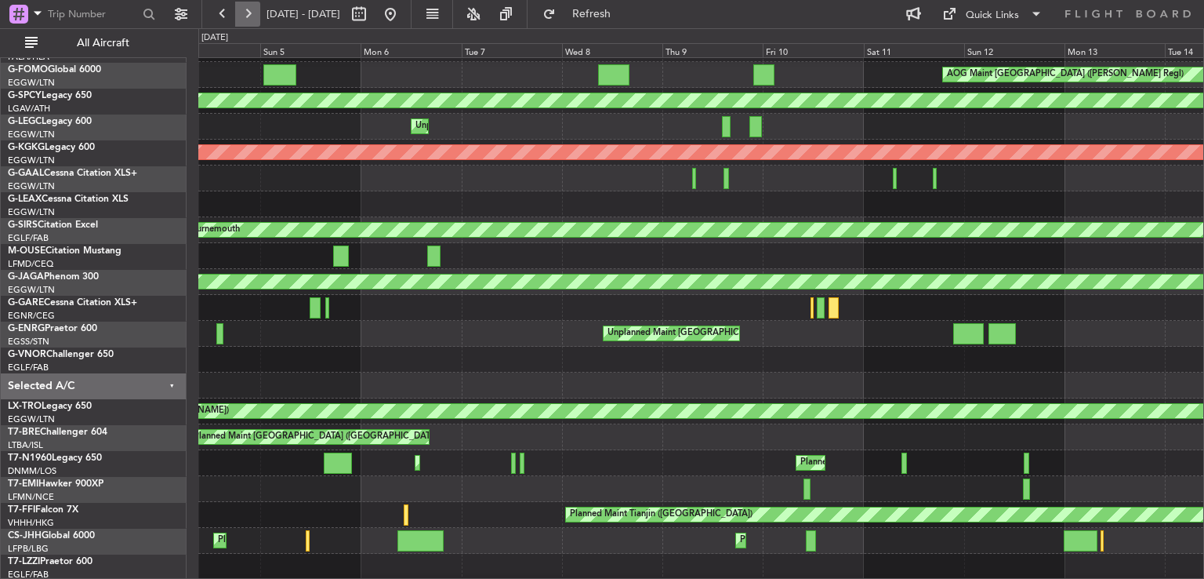
click at [245, 16] on button at bounding box center [247, 14] width 25 height 25
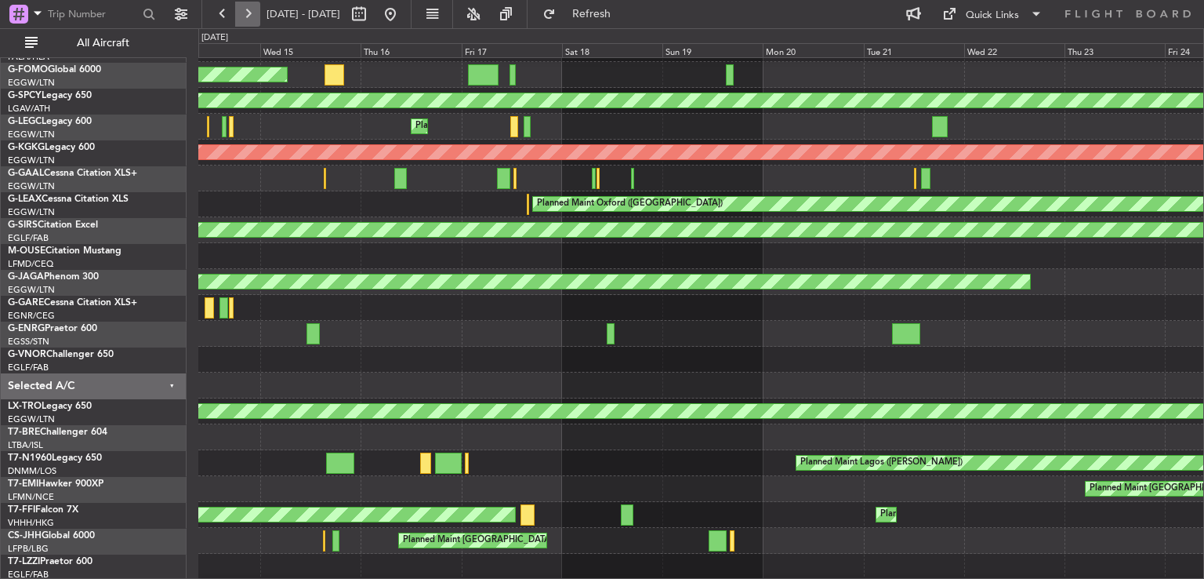
click at [245, 16] on button at bounding box center [247, 14] width 25 height 25
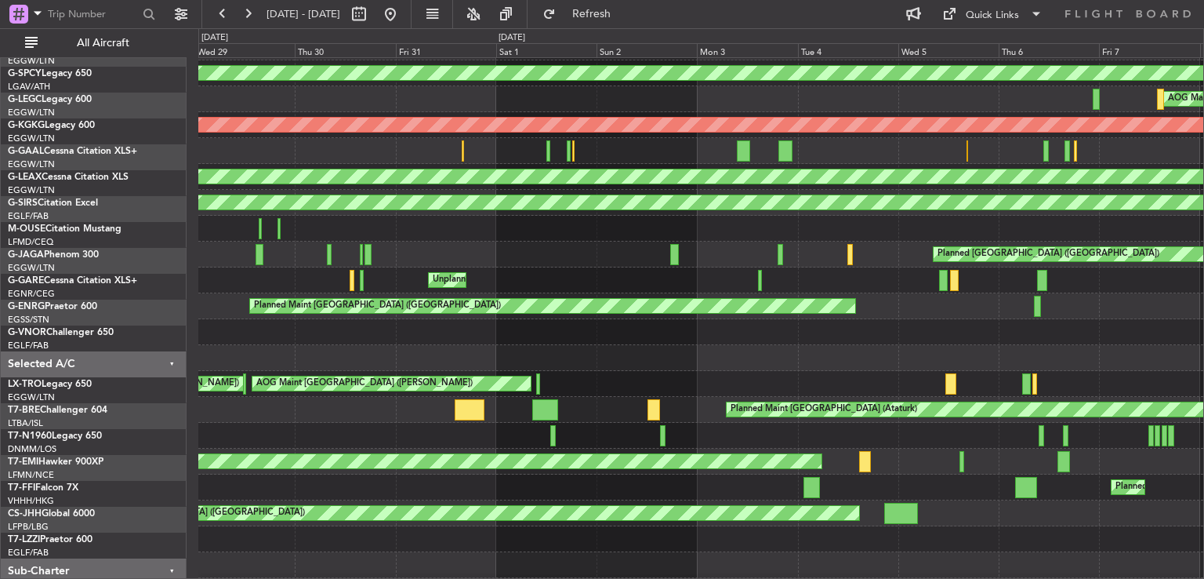
scroll to position [75, 0]
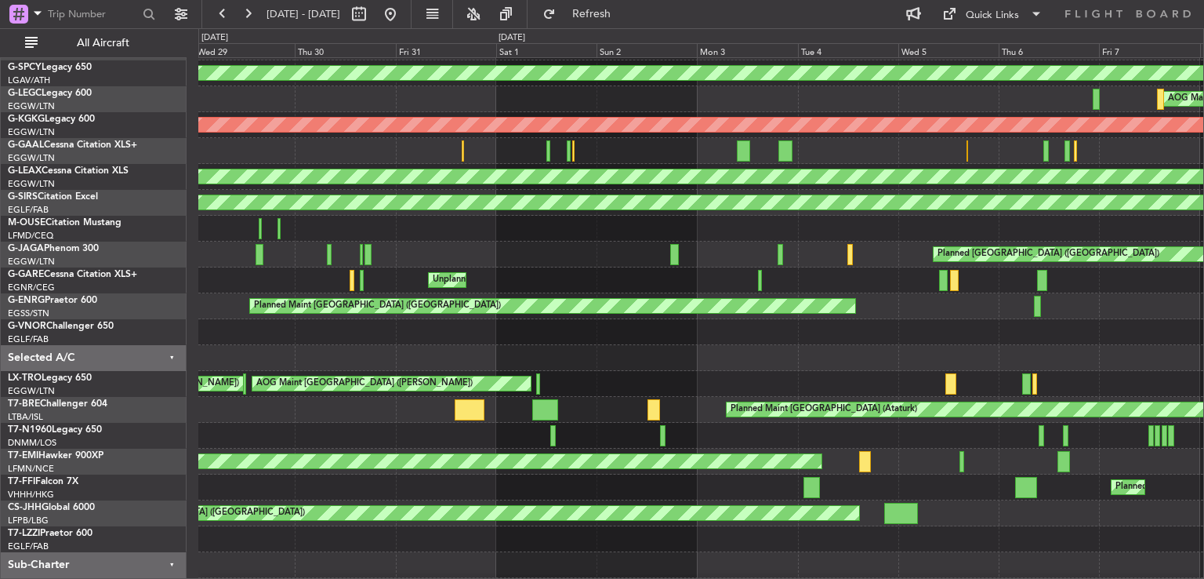
click at [354, 484] on div "Planned Maint [GEOGRAPHIC_DATA] ([GEOGRAPHIC_DATA] Intl)" at bounding box center [700, 487] width 1005 height 26
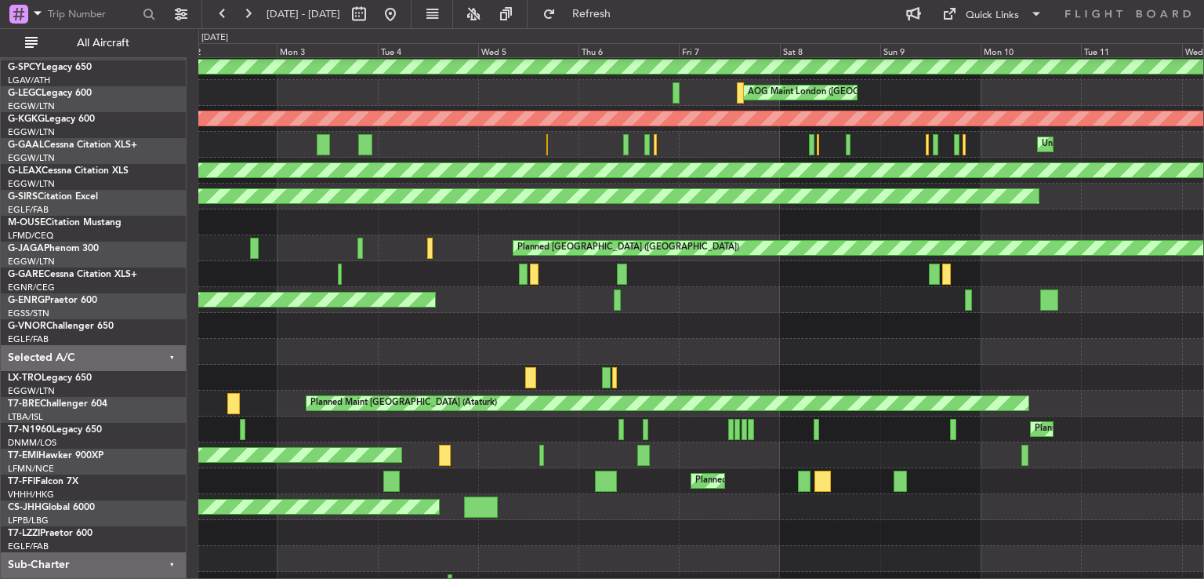
scroll to position [82, 0]
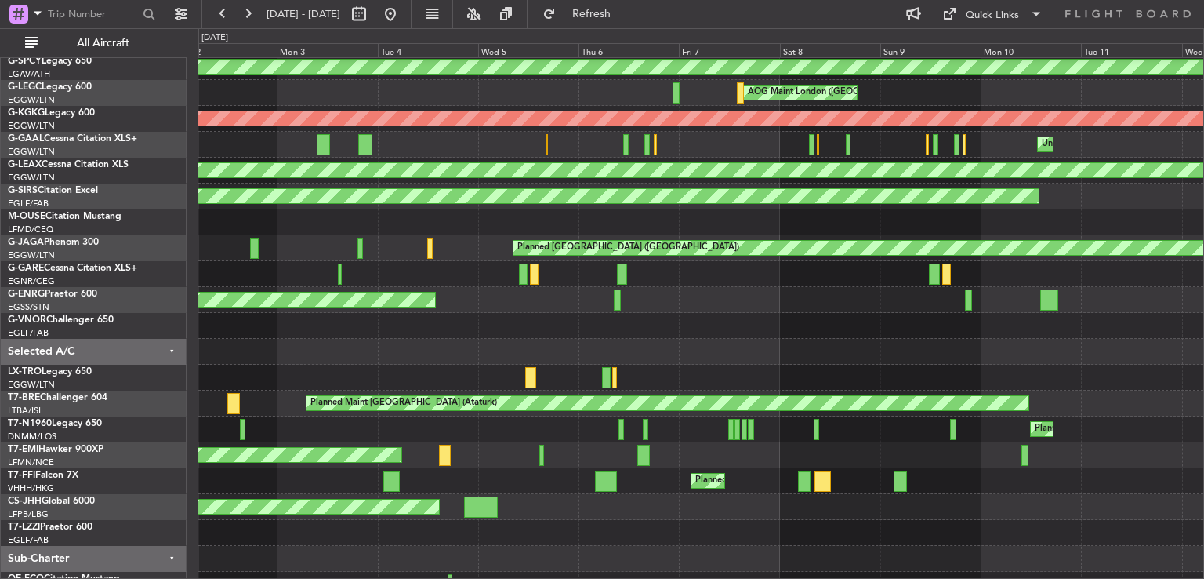
click at [572, 507] on div "Planned Maint [GEOGRAPHIC_DATA] ([GEOGRAPHIC_DATA])" at bounding box center [700, 507] width 1005 height 26
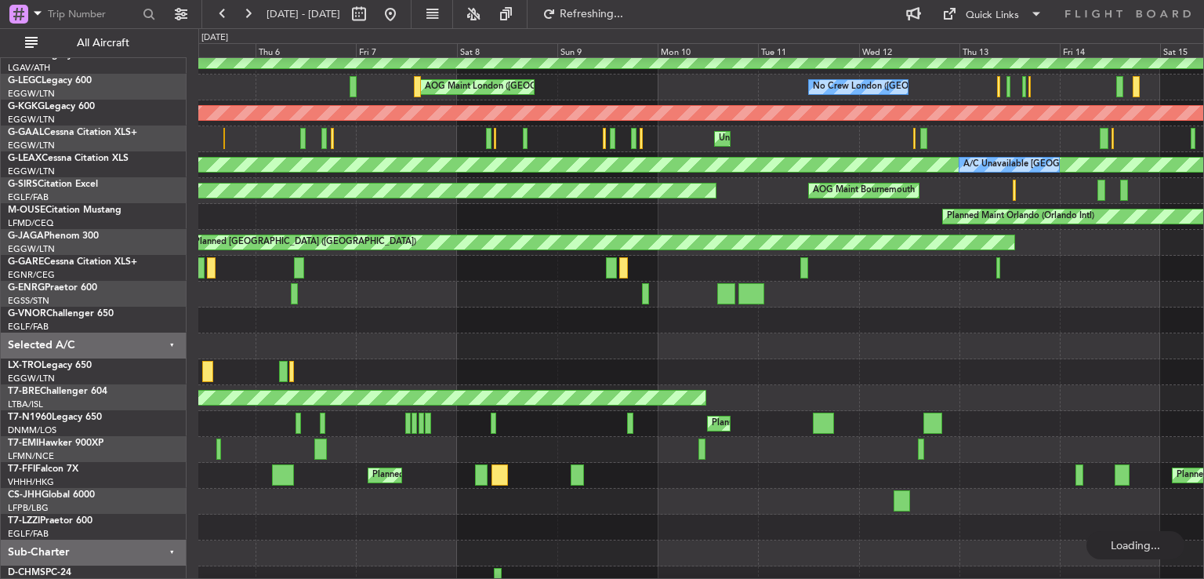
click at [498, 514] on div at bounding box center [700, 527] width 1005 height 26
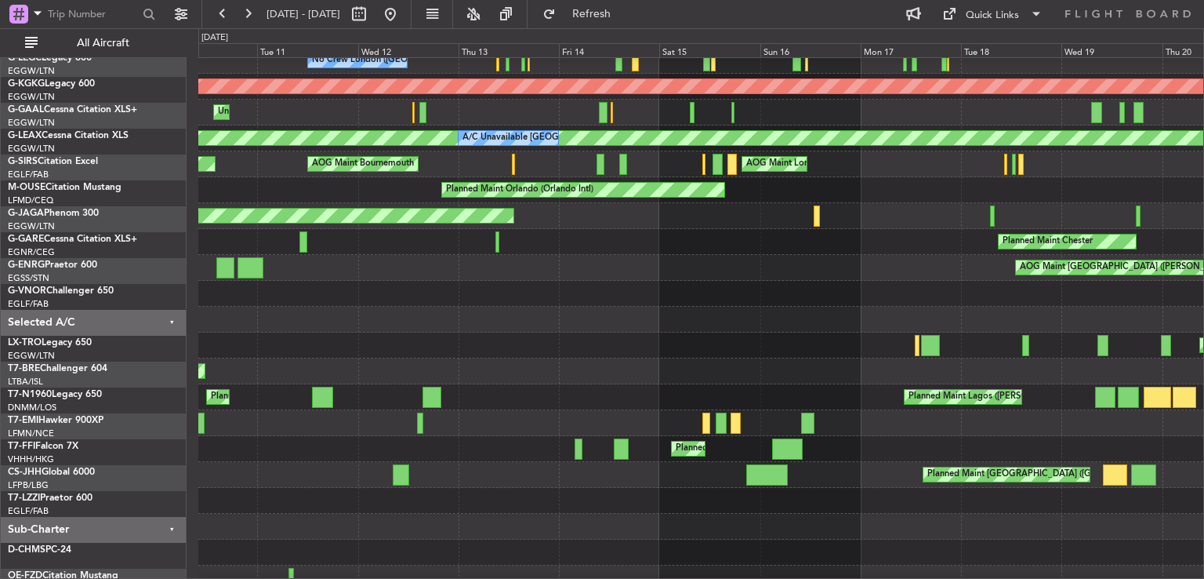
scroll to position [113, 0]
click at [299, 468] on div "Planned Maint [GEOGRAPHIC_DATA] ([GEOGRAPHIC_DATA])" at bounding box center [700, 475] width 1005 height 26
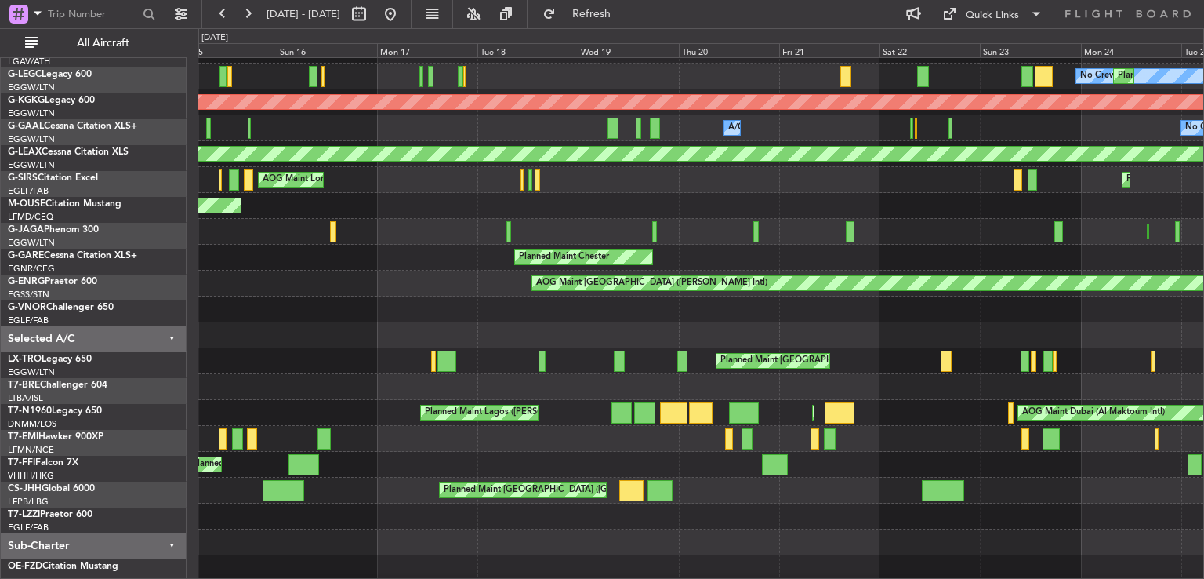
scroll to position [104, 0]
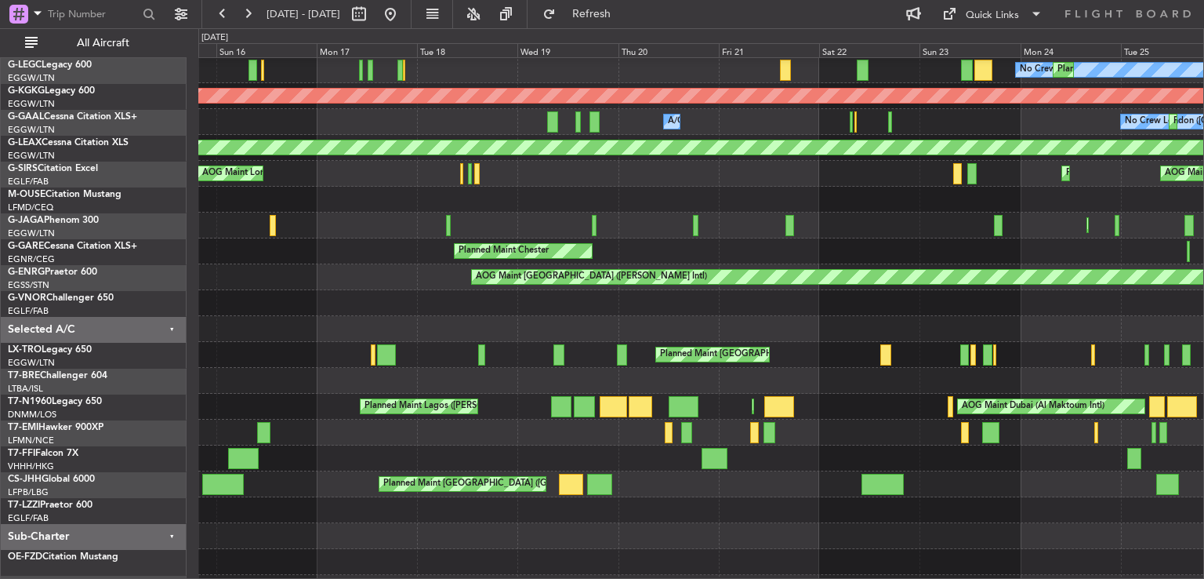
click at [300, 519] on div at bounding box center [700, 510] width 1005 height 26
click at [221, 9] on button at bounding box center [222, 14] width 25 height 25
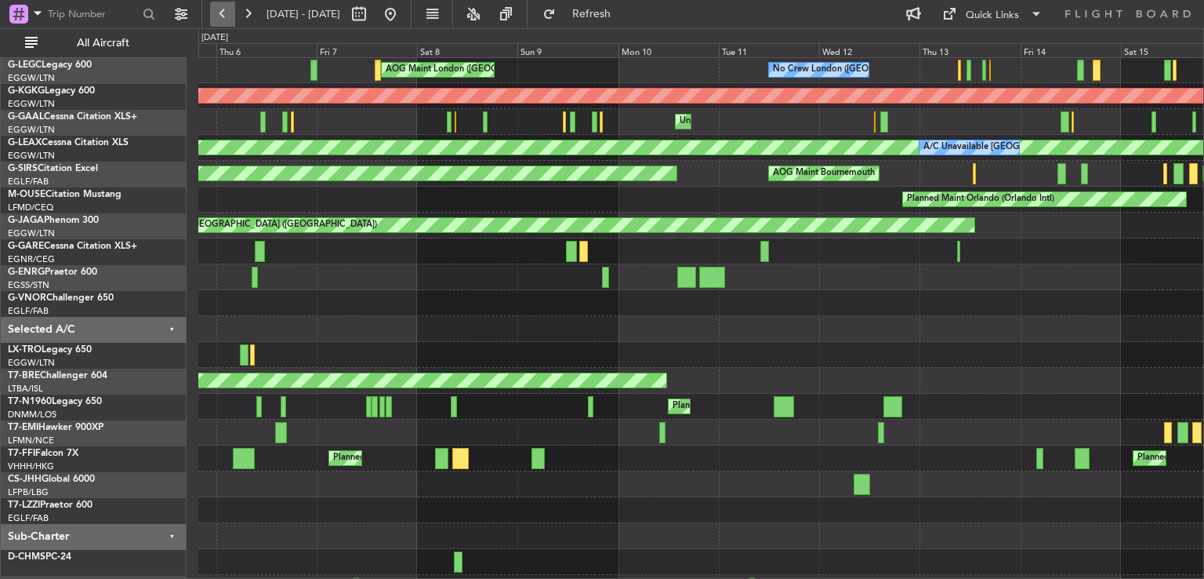
click at [221, 9] on button at bounding box center [222, 14] width 25 height 25
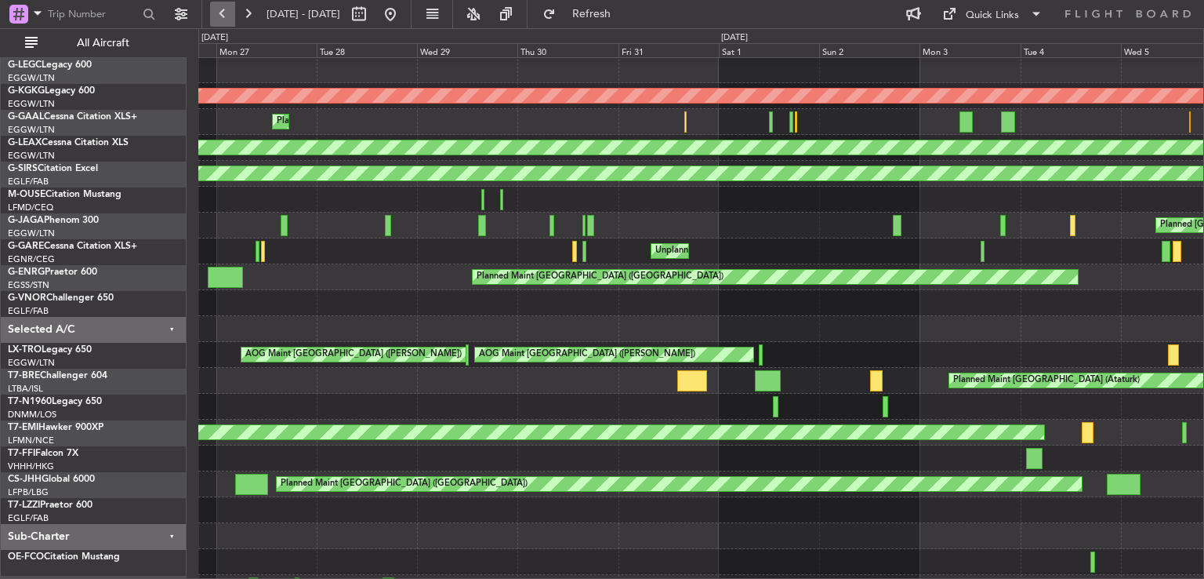
click at [221, 9] on button at bounding box center [222, 14] width 25 height 25
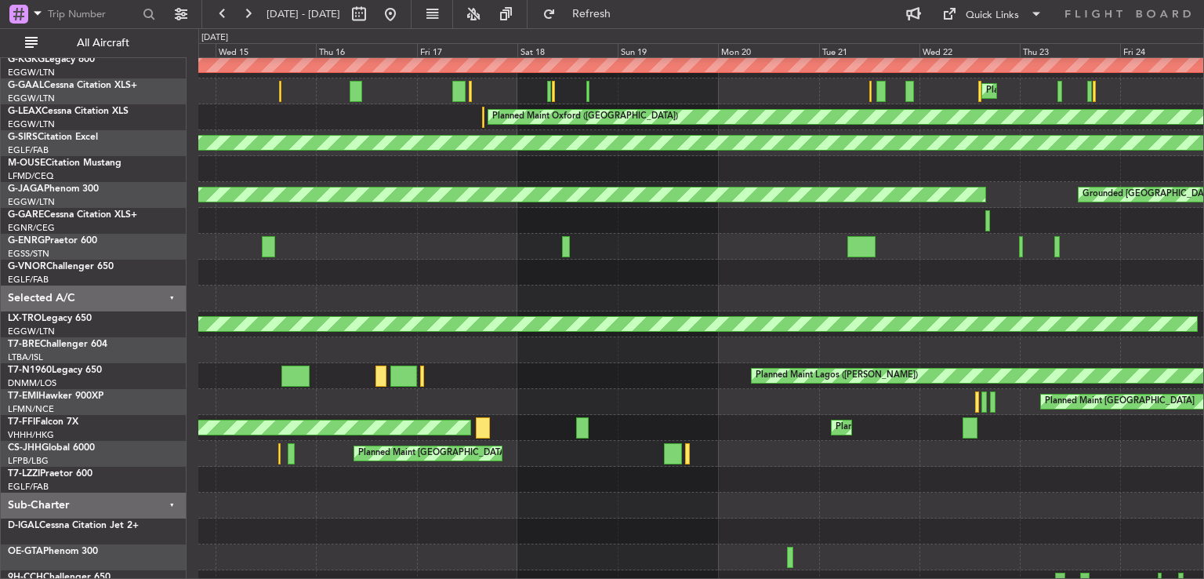
click at [690, 460] on div "Planned Maint [GEOGRAPHIC_DATA] ([GEOGRAPHIC_DATA])" at bounding box center [700, 454] width 1005 height 26
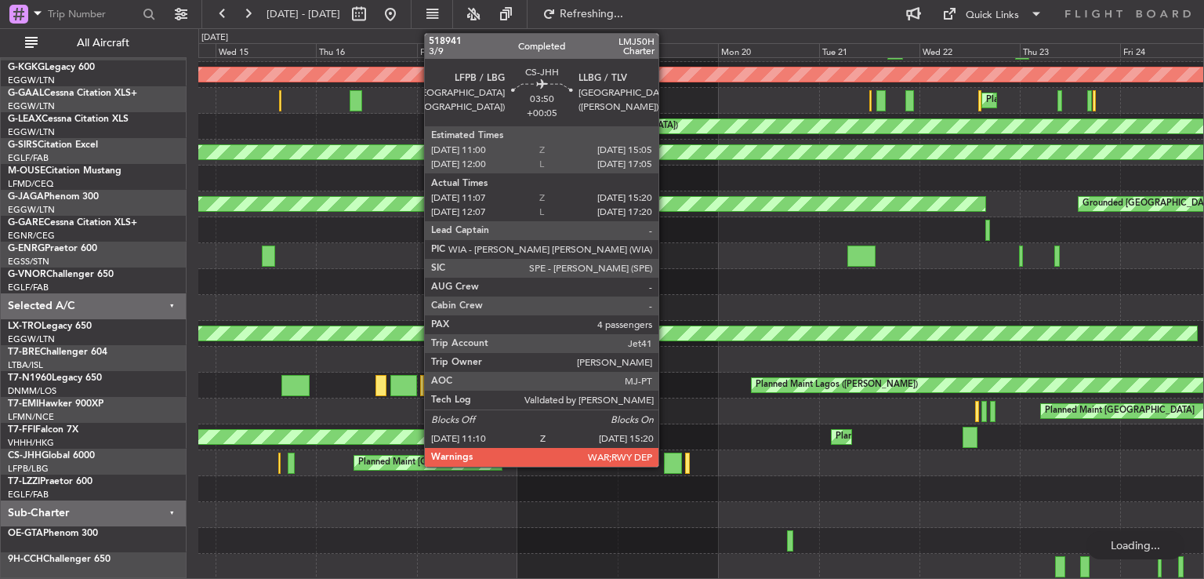
scroll to position [125, 0]
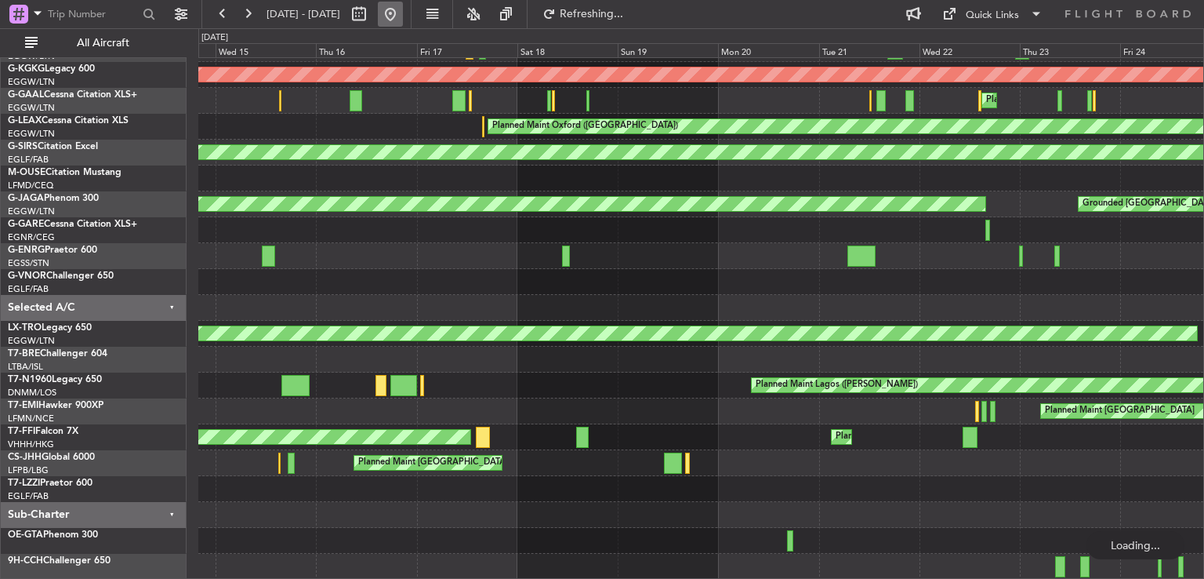
click at [403, 13] on button at bounding box center [390, 14] width 25 height 25
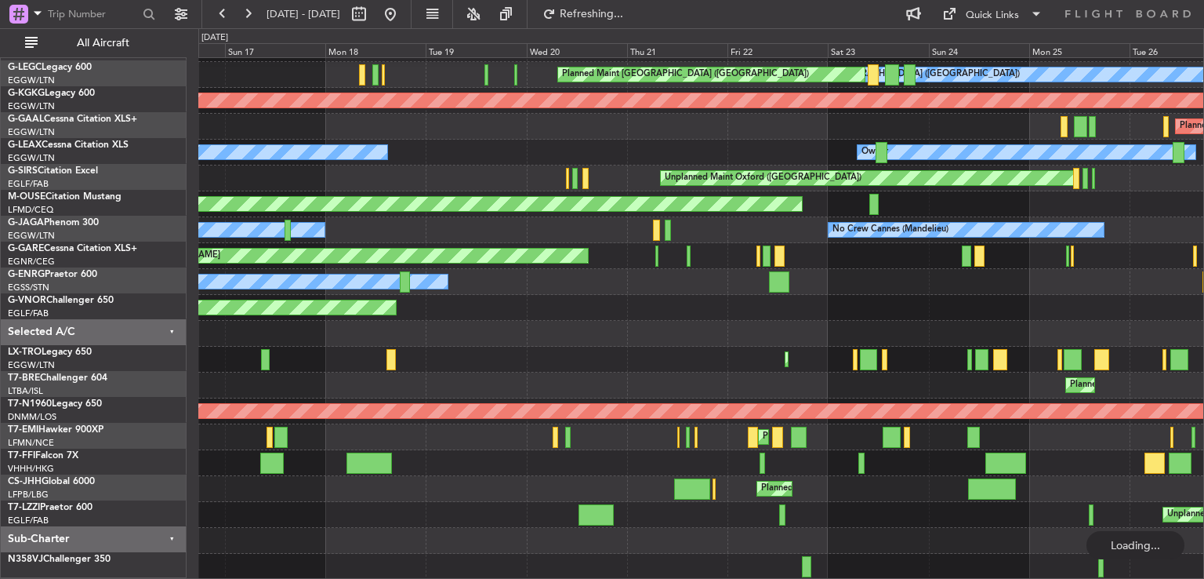
scroll to position [100, 0]
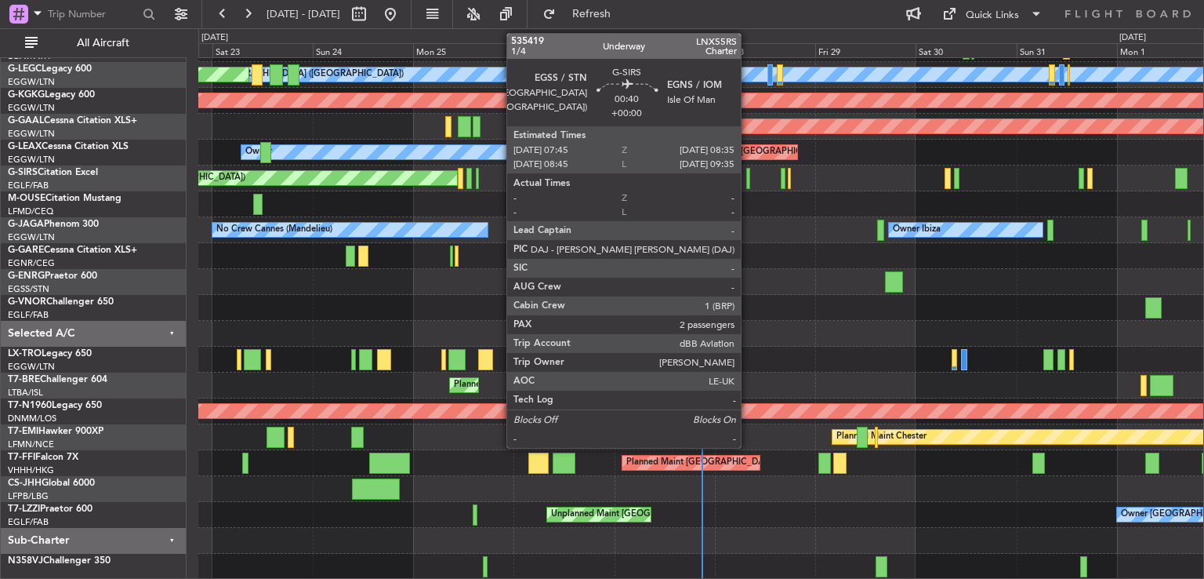
click at [748, 180] on div at bounding box center [749, 178] width 4 height 21
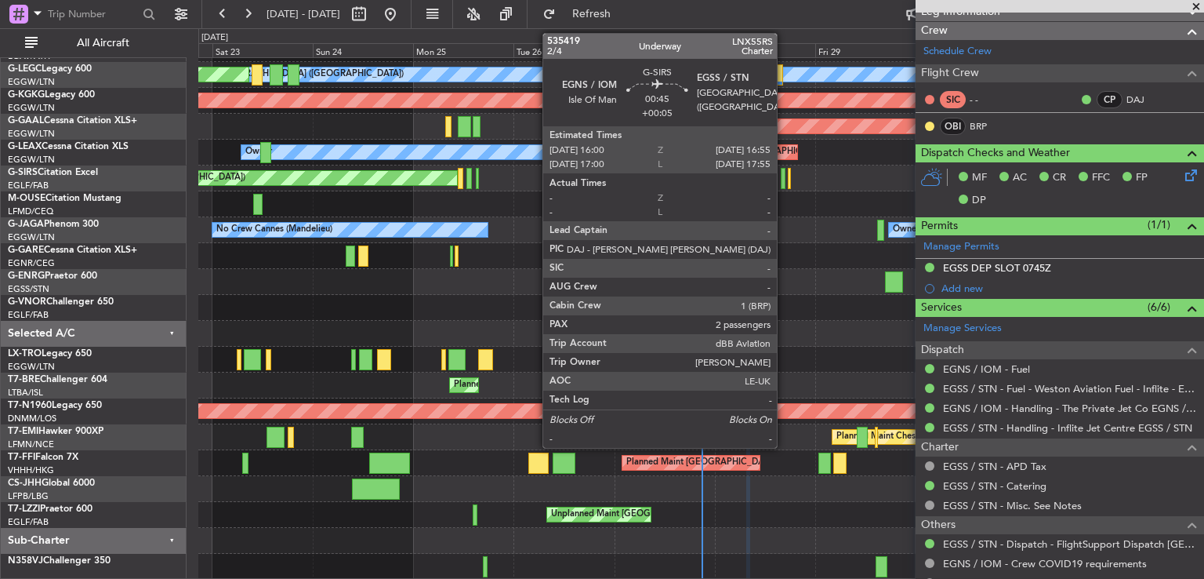
scroll to position [0, 0]
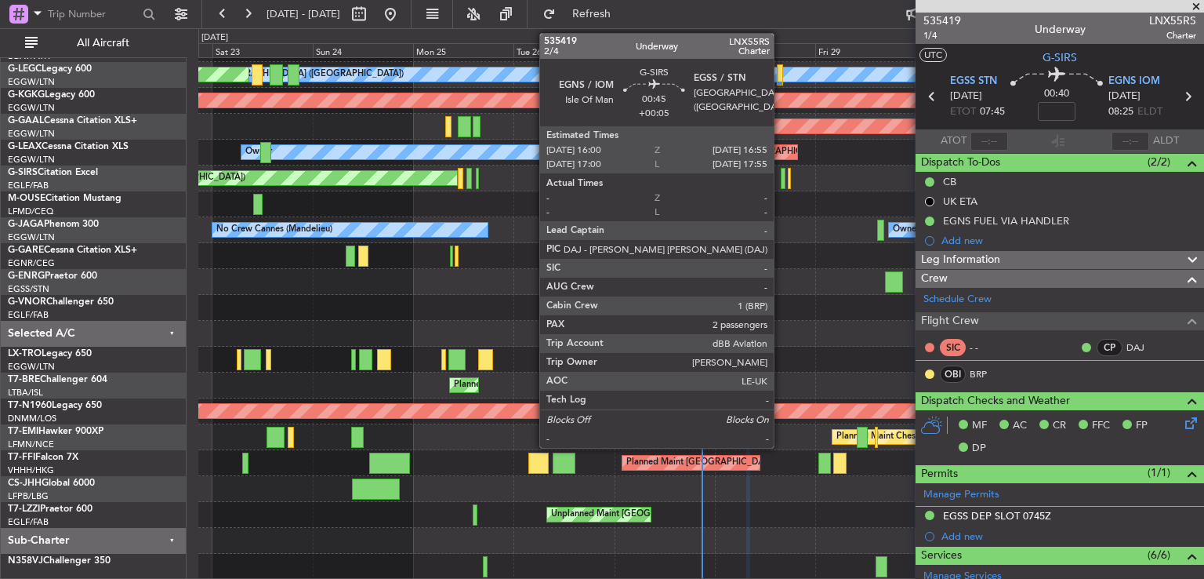
click at [781, 173] on div at bounding box center [783, 178] width 4 height 21
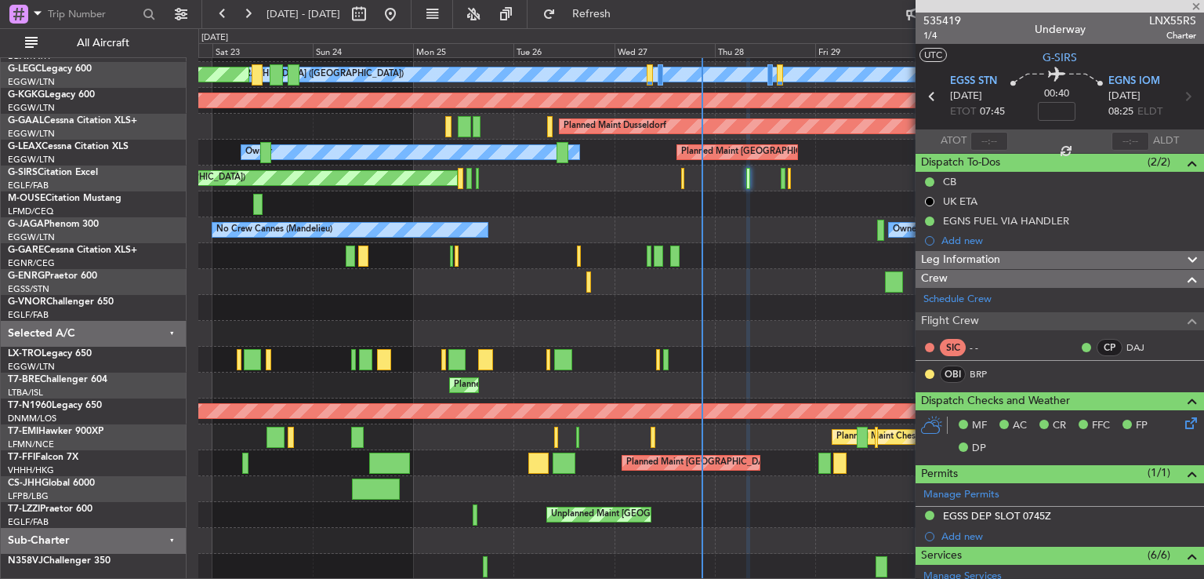
scroll to position [374, 0]
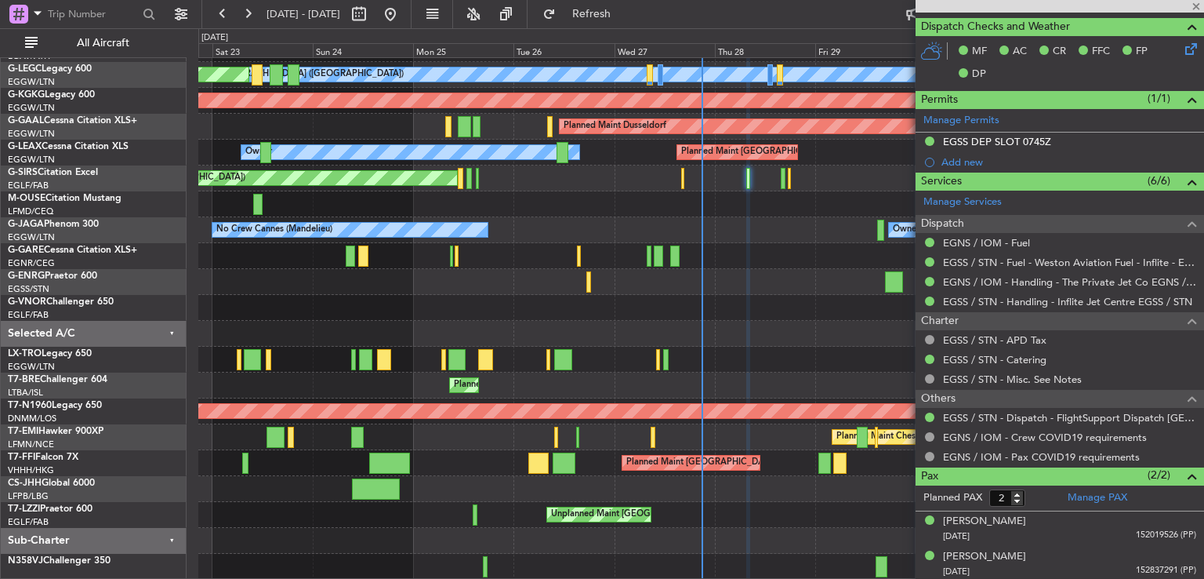
type input "+00:05"
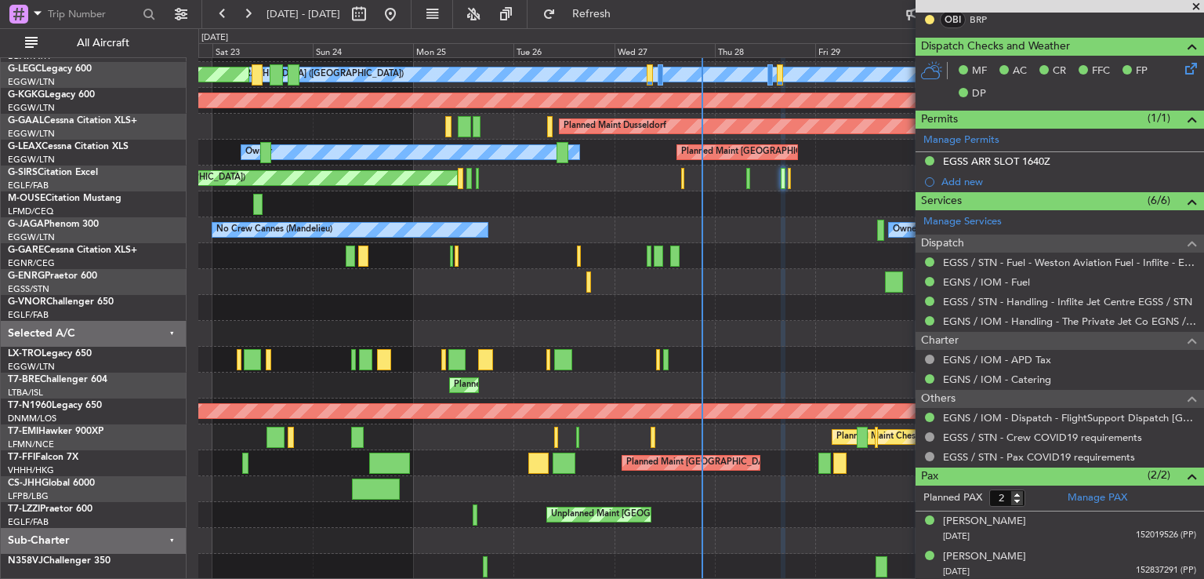
scroll to position [0, 0]
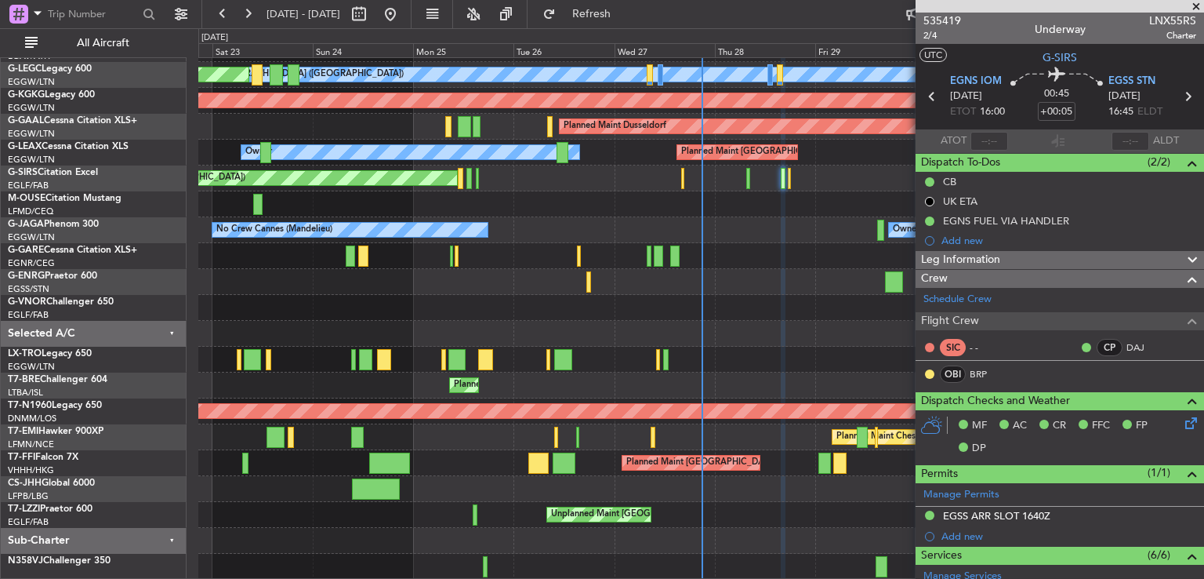
click at [1195, 7] on span at bounding box center [1197, 7] width 16 height 14
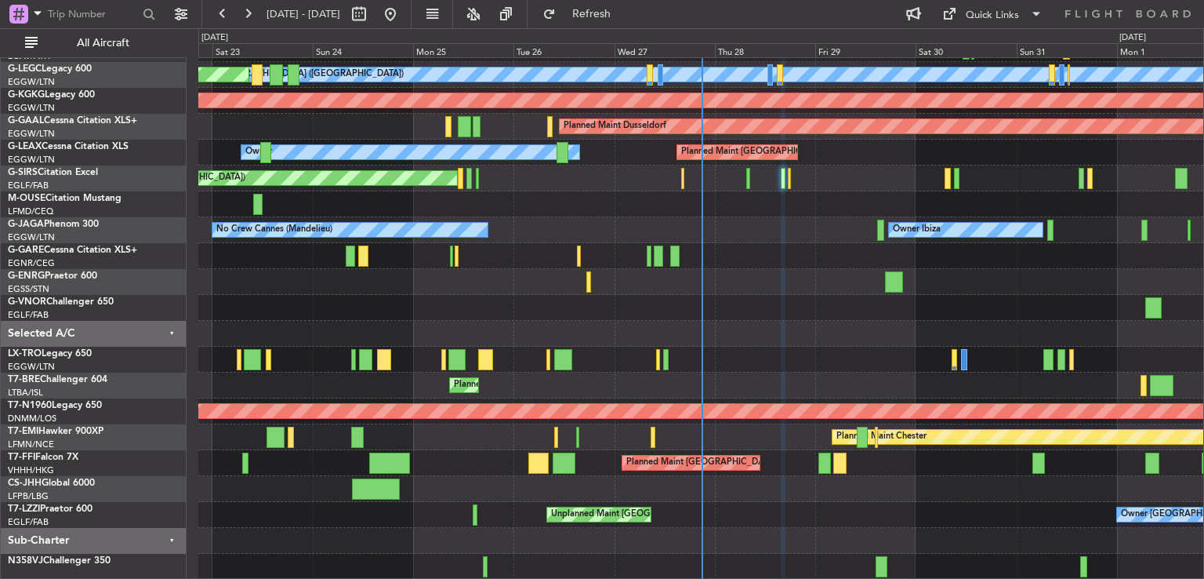
type input "0"
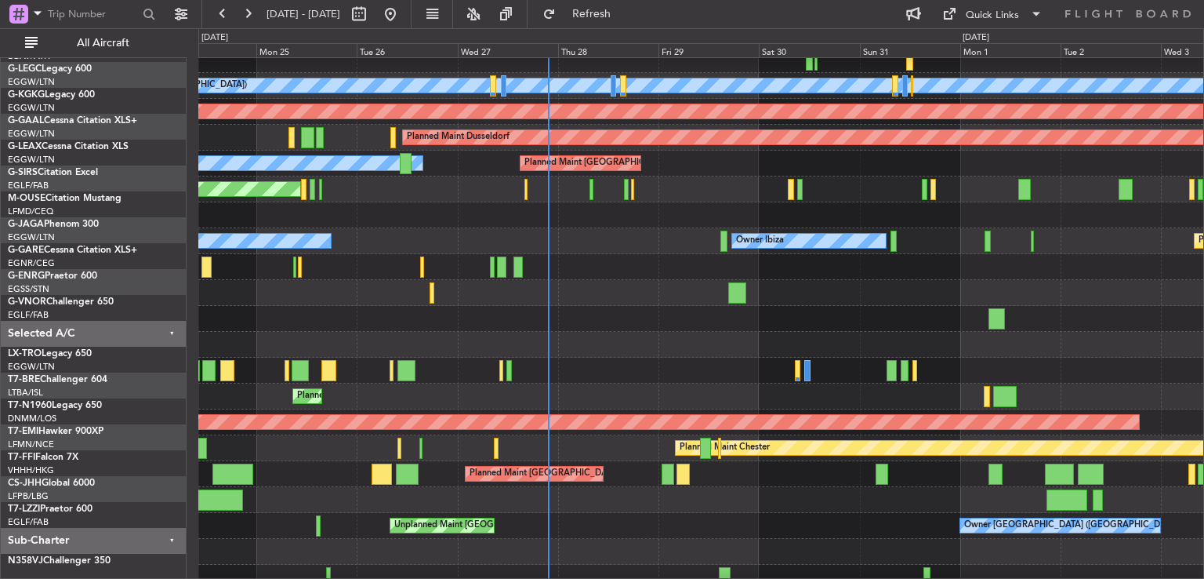
click at [344, 377] on div "Planned Maint [GEOGRAPHIC_DATA] ([GEOGRAPHIC_DATA])" at bounding box center [700, 371] width 1005 height 26
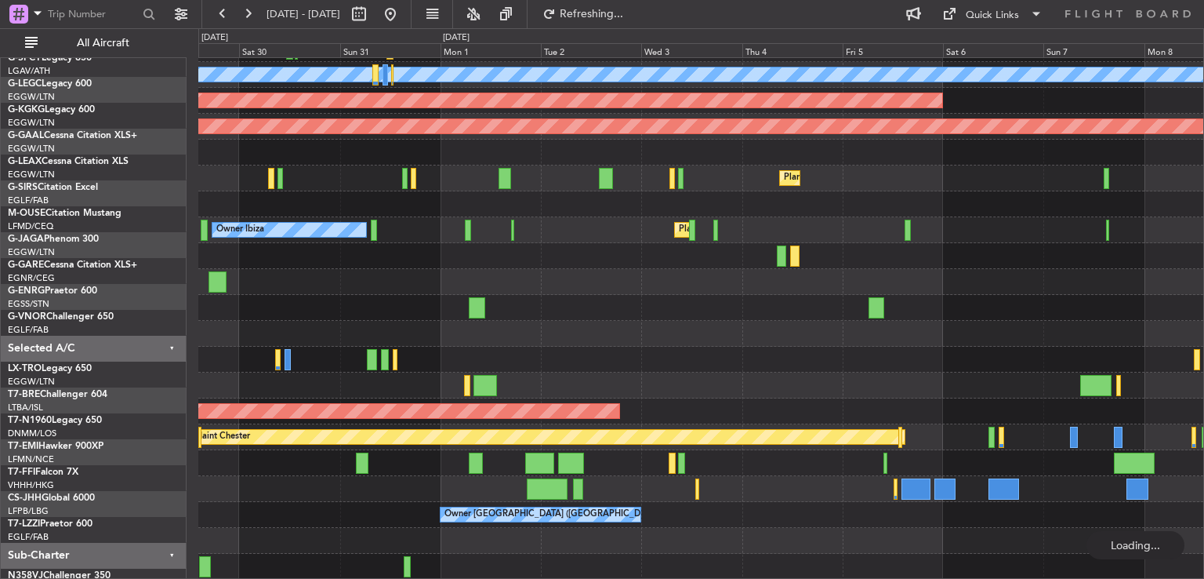
scroll to position [100, 0]
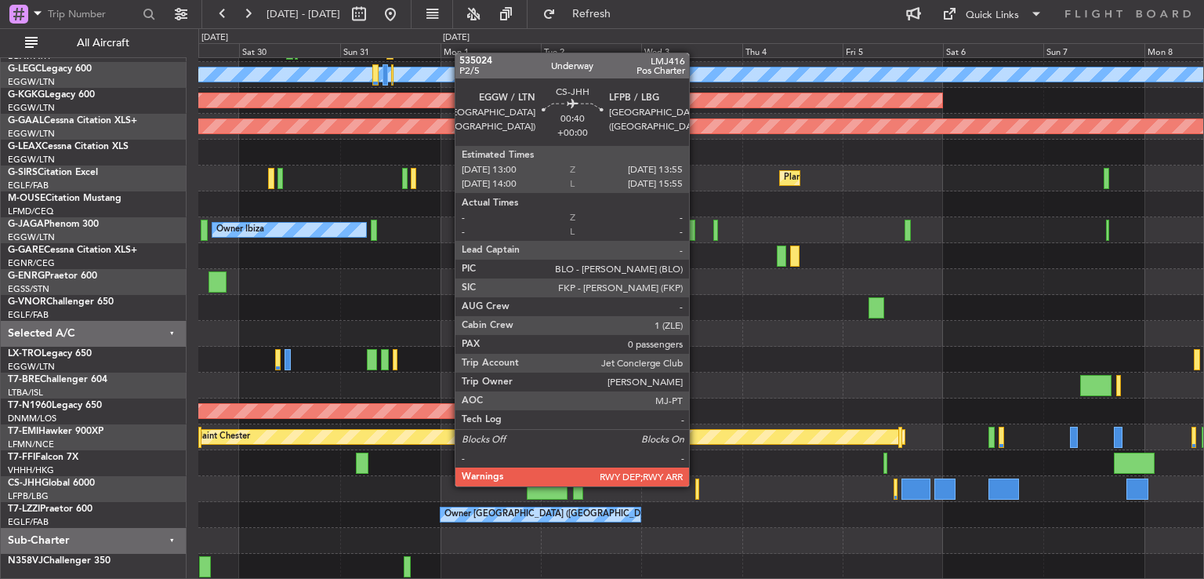
click at [696, 485] on div at bounding box center [698, 488] width 4 height 21
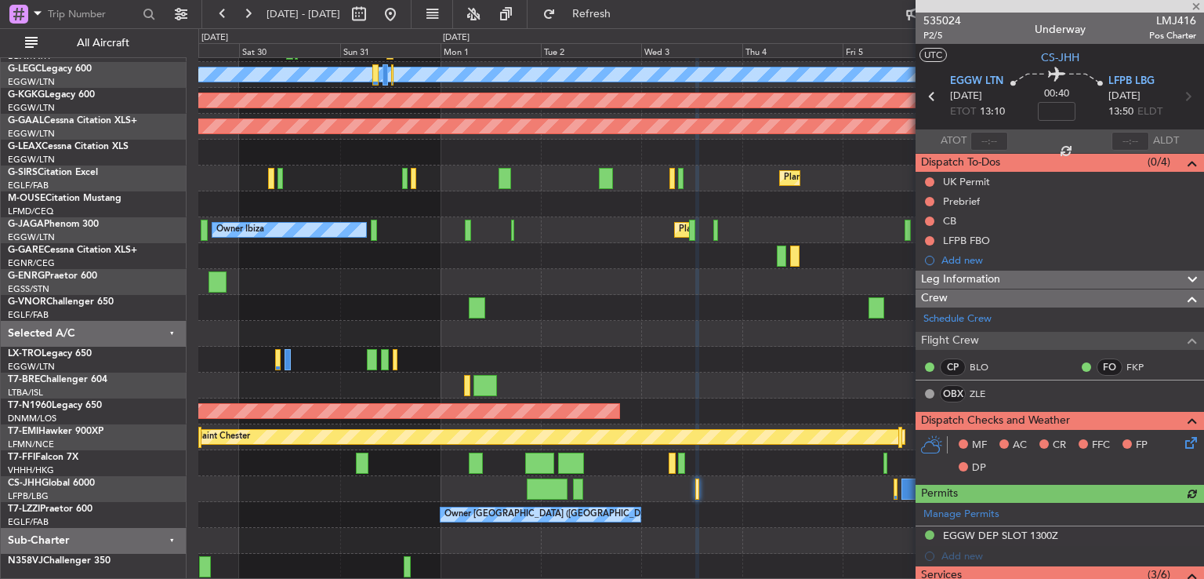
scroll to position [250, 0]
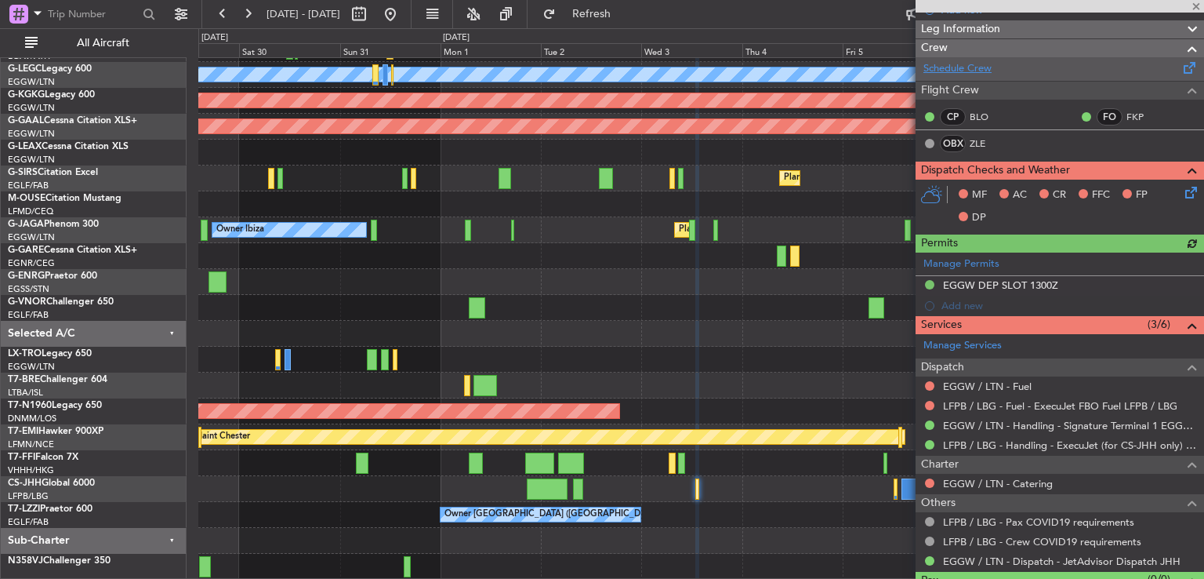
click at [976, 70] on link "Schedule Crew" at bounding box center [958, 69] width 68 height 16
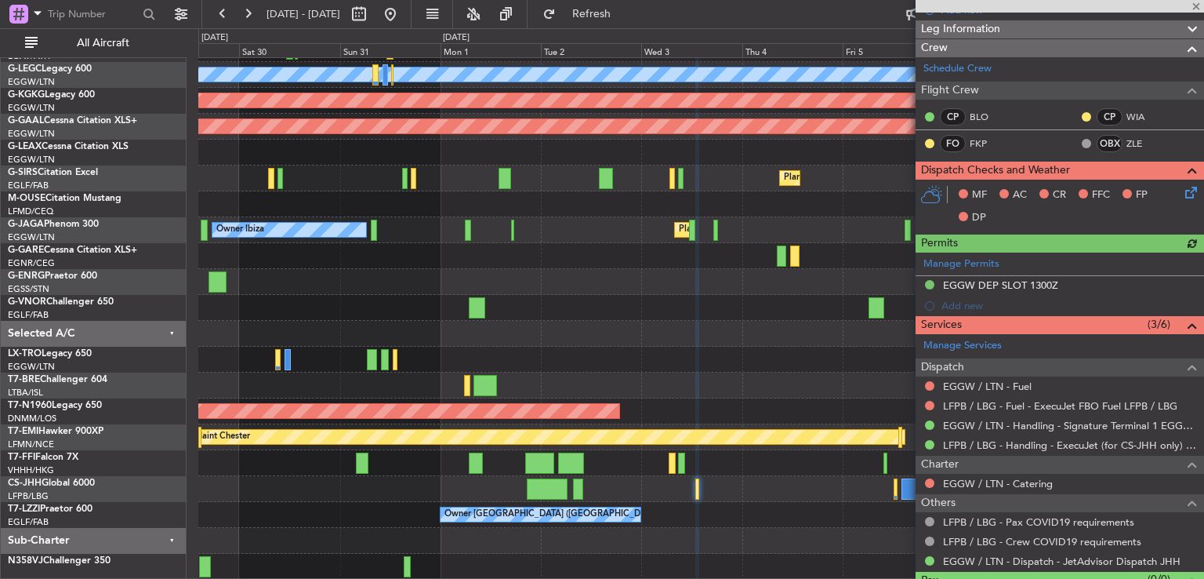
click at [1195, 5] on div at bounding box center [1060, 6] width 289 height 13
click at [1197, 4] on span at bounding box center [1197, 7] width 16 height 14
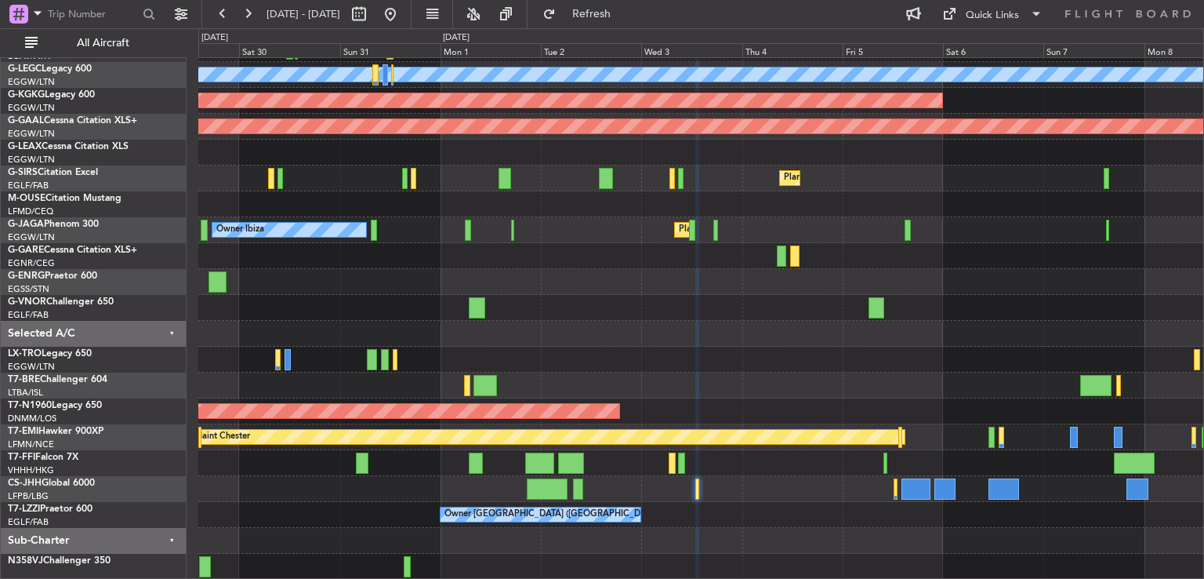
scroll to position [0, 0]
click at [403, 3] on button at bounding box center [390, 14] width 25 height 25
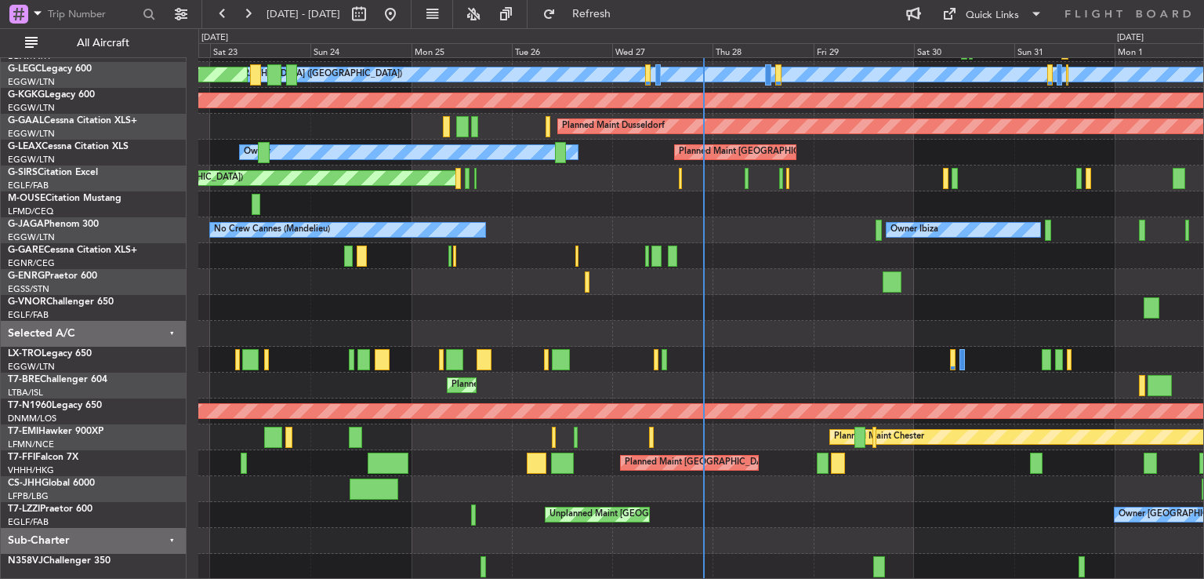
click at [739, 285] on div "A/C Unavailable London (Luton) Planned Maint London (Luton) AOG Maint Istanbul …" at bounding box center [700, 268] width 1005 height 621
click at [242, 9] on button at bounding box center [247, 14] width 25 height 25
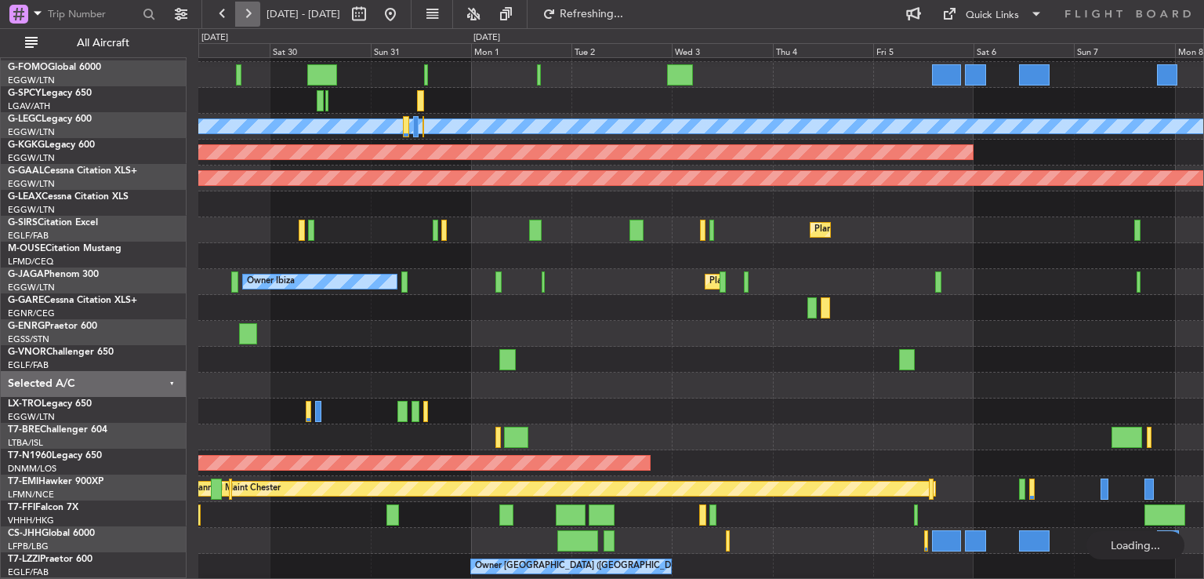
scroll to position [47, 0]
click at [242, 9] on button at bounding box center [247, 14] width 25 height 25
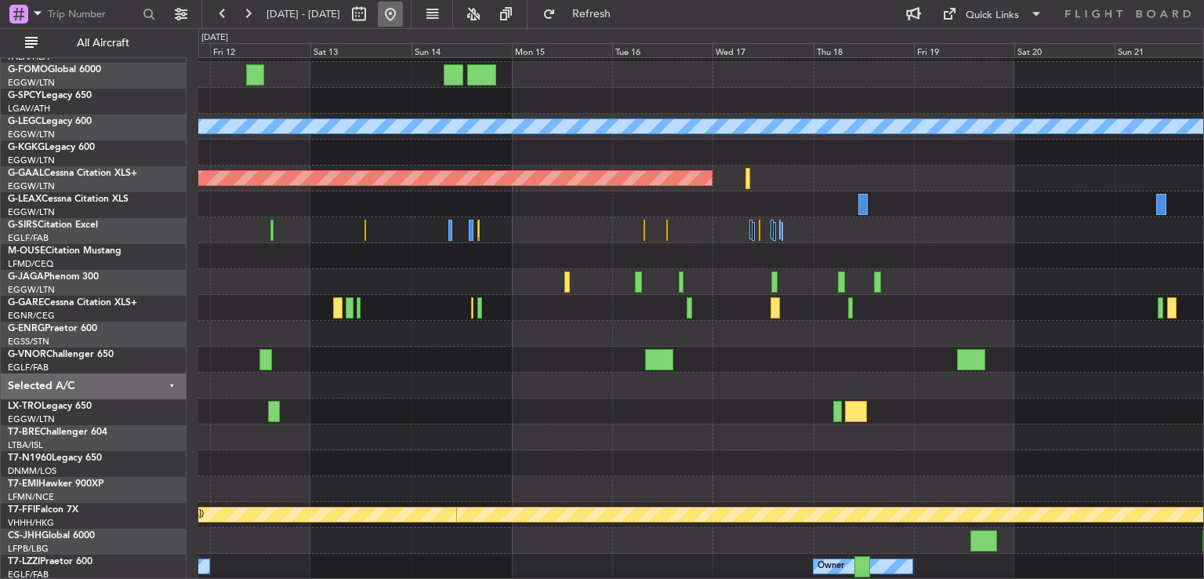
click at [403, 9] on button at bounding box center [390, 14] width 25 height 25
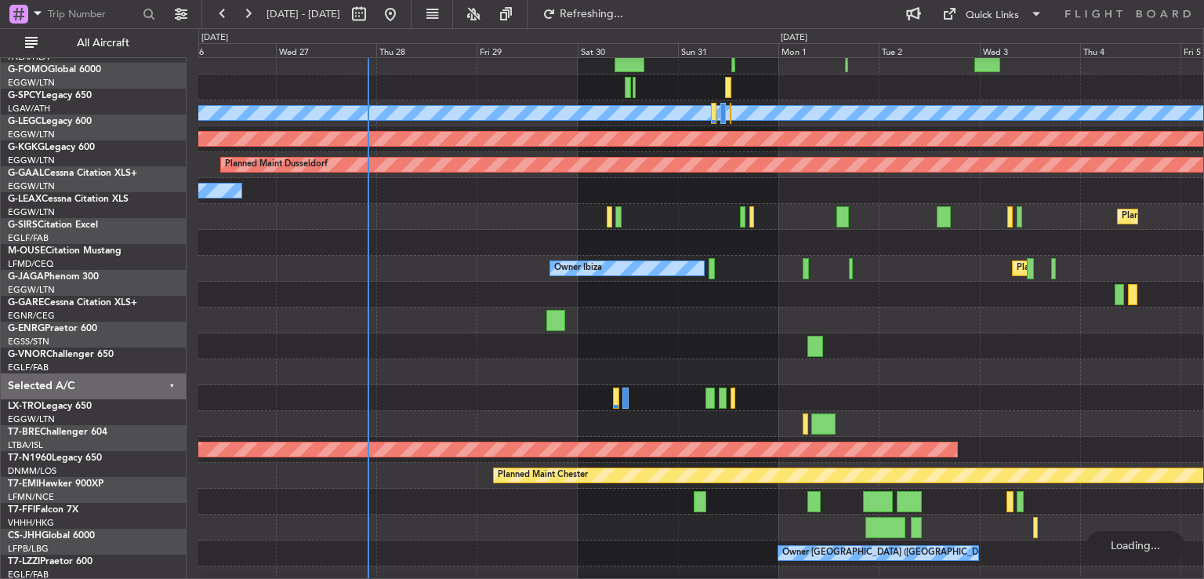
scroll to position [60, 0]
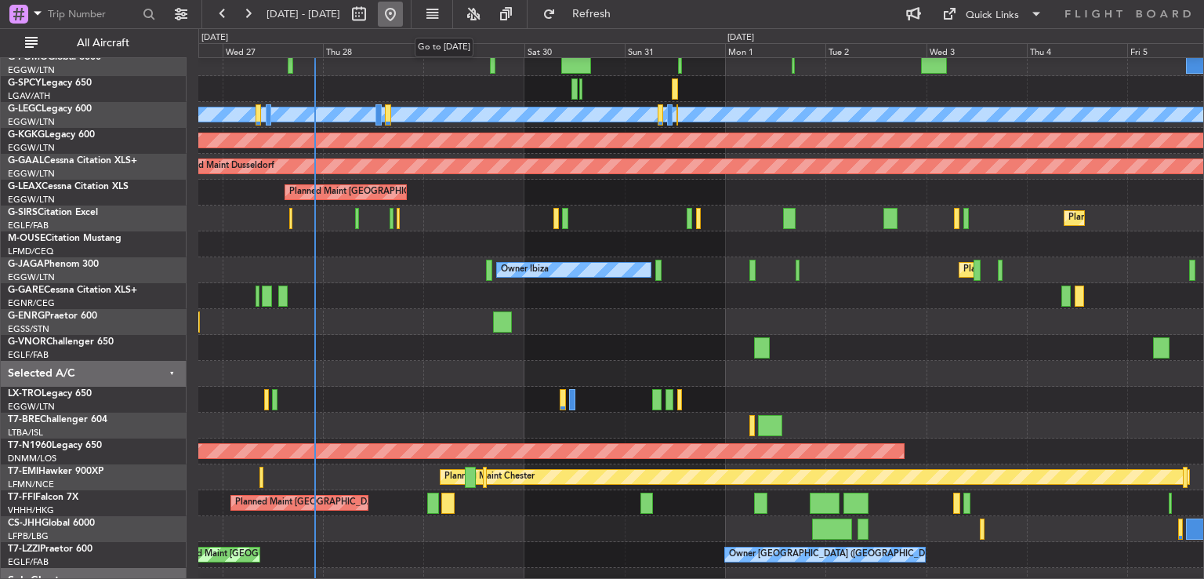
click at [403, 16] on button at bounding box center [390, 14] width 25 height 25
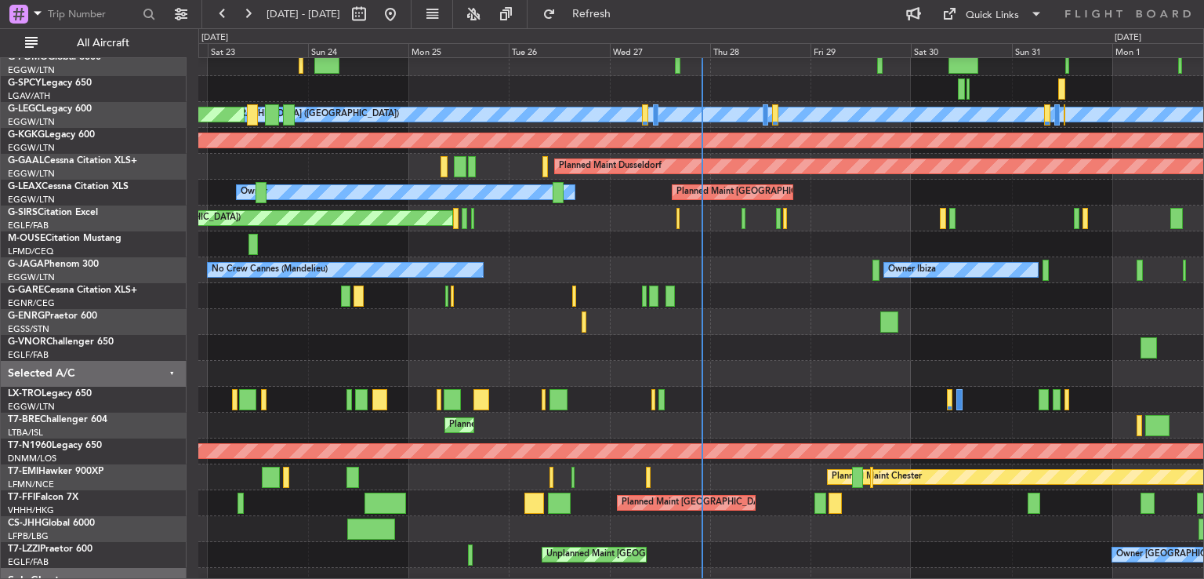
scroll to position [6, 0]
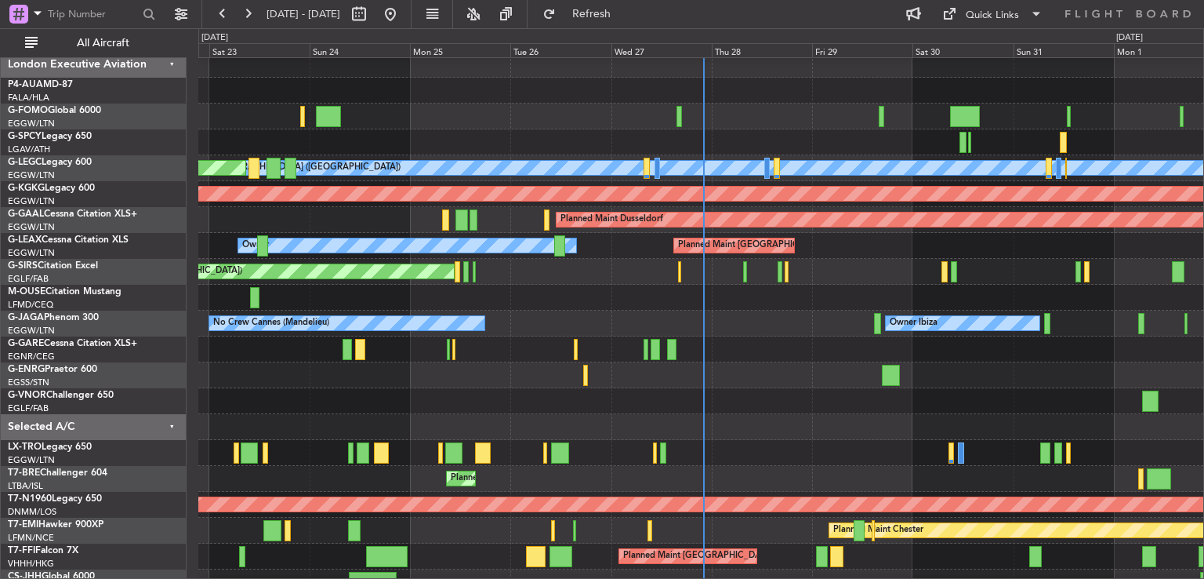
click at [830, 382] on div at bounding box center [700, 375] width 1005 height 26
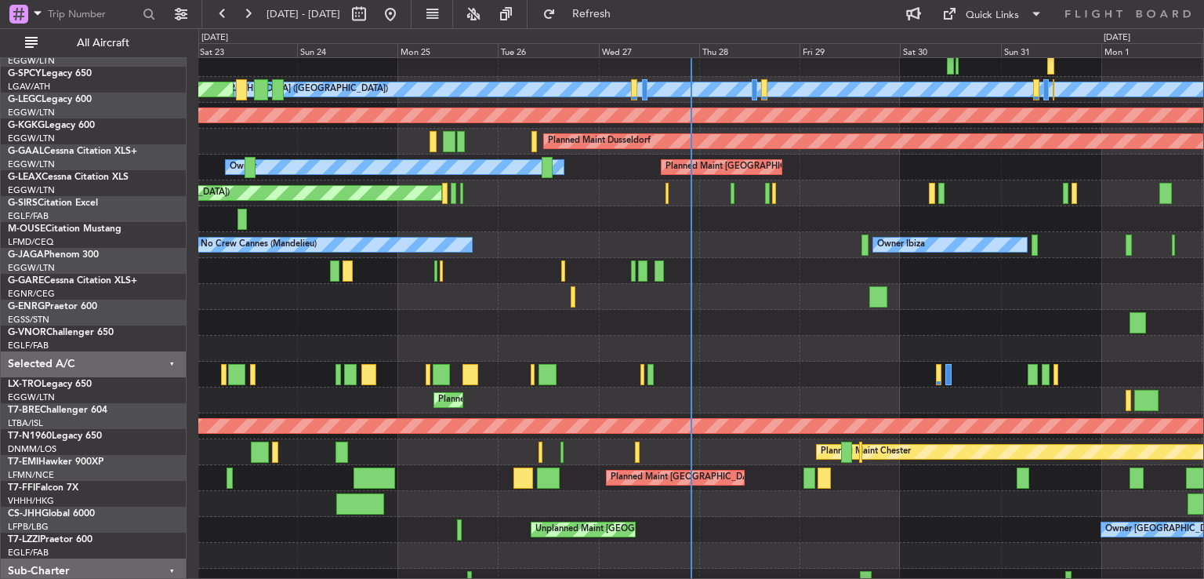
scroll to position [100, 0]
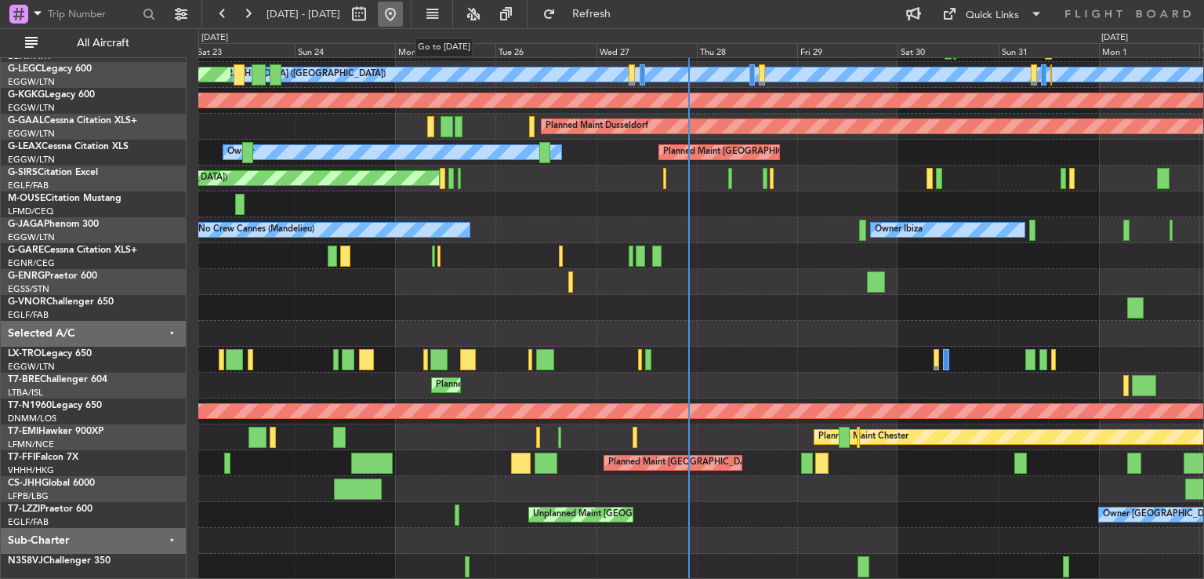
click at [403, 13] on button at bounding box center [390, 14] width 25 height 25
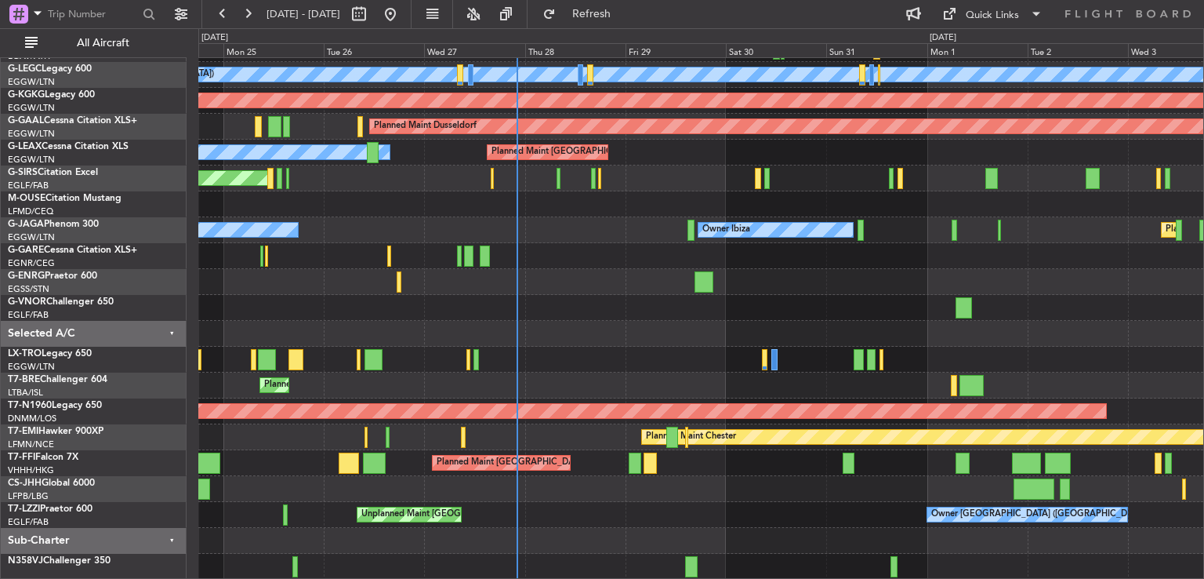
click at [647, 347] on div "A/C Unavailable London (Luton) Planned Maint London (Luton) AOG Maint Istanbul …" at bounding box center [700, 268] width 1005 height 621
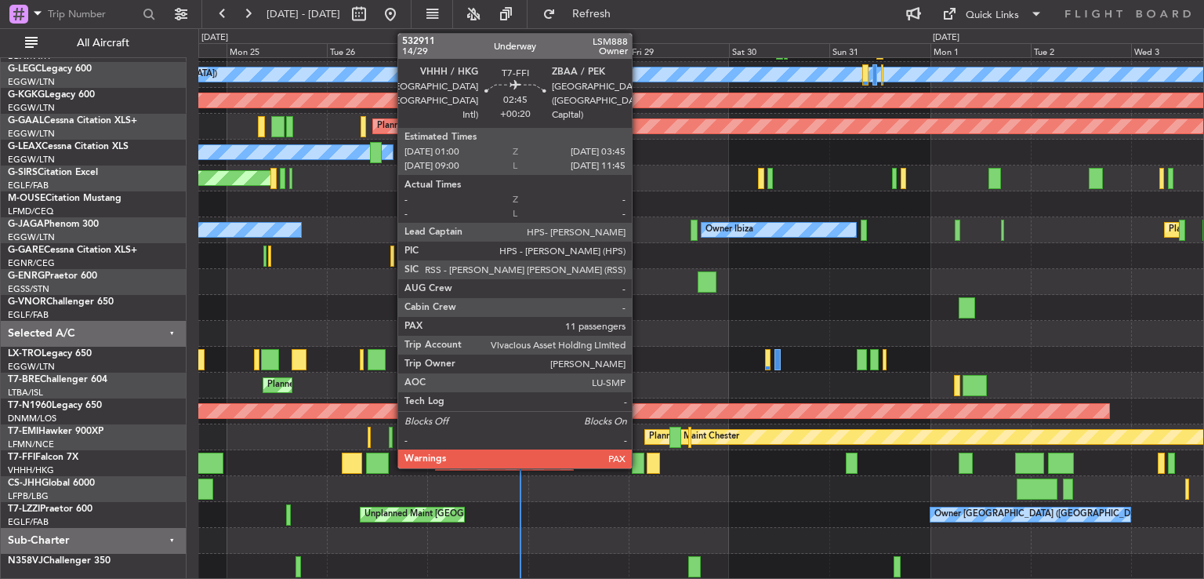
click at [639, 461] on div at bounding box center [638, 462] width 12 height 21
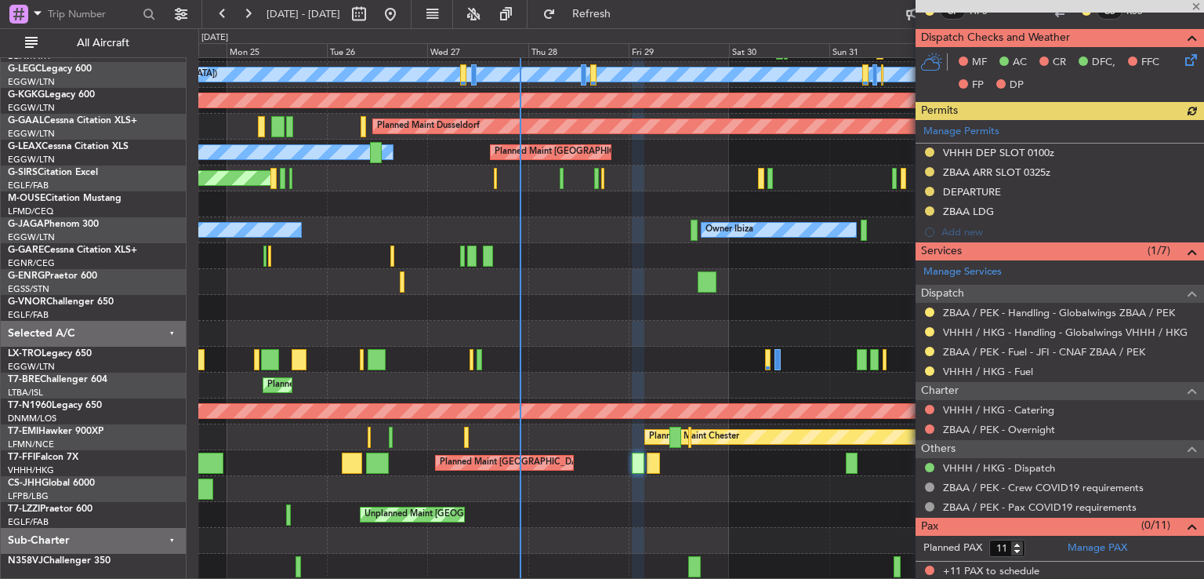
scroll to position [0, 0]
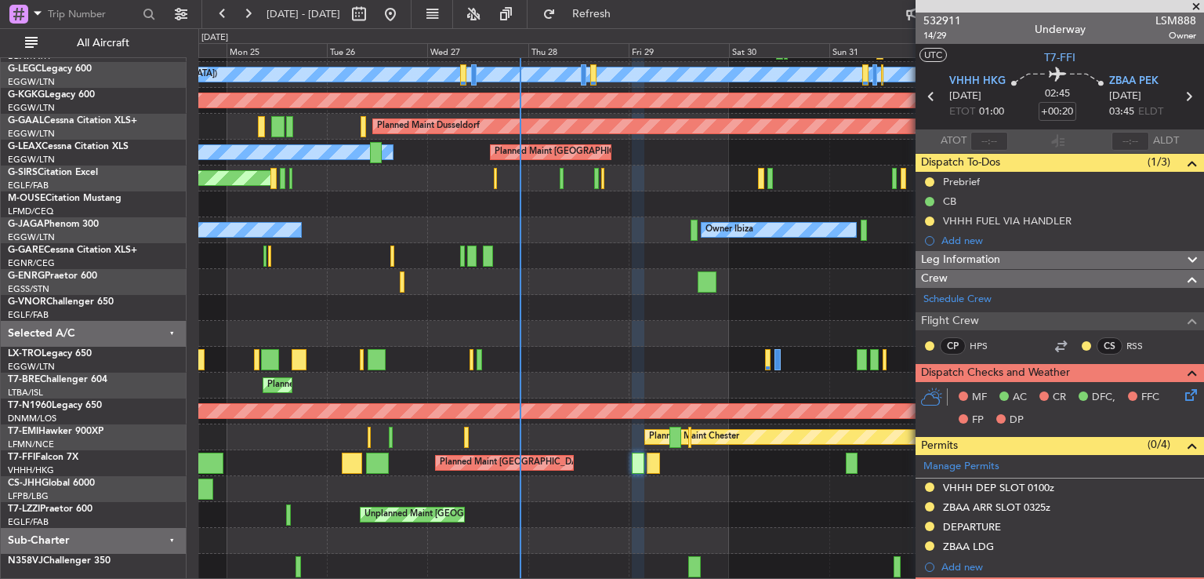
click at [1194, 2] on span at bounding box center [1197, 7] width 16 height 14
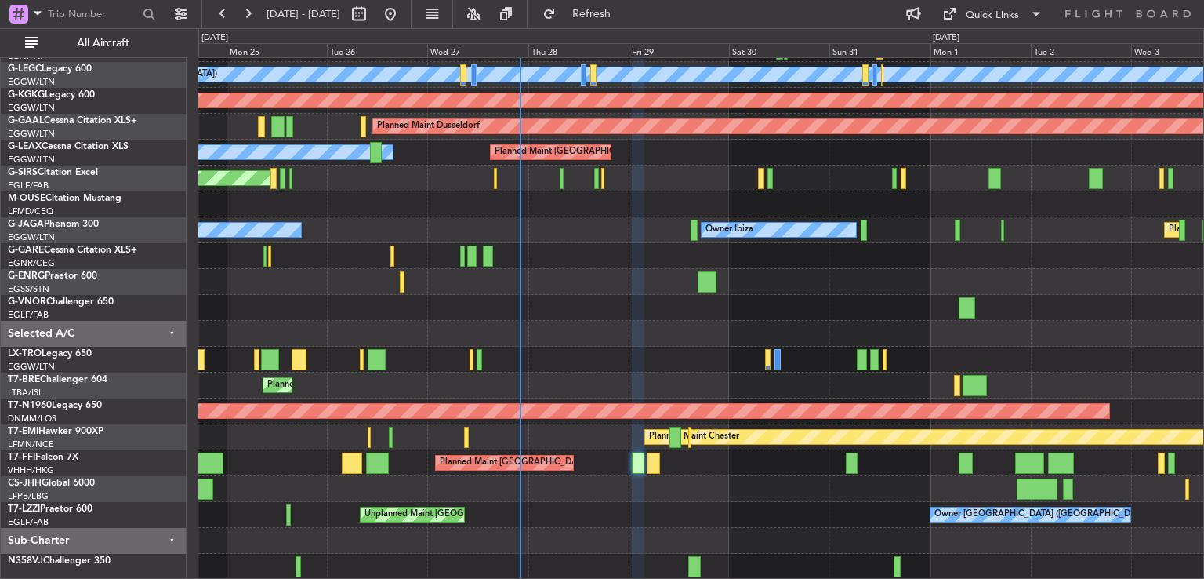
type input "0"
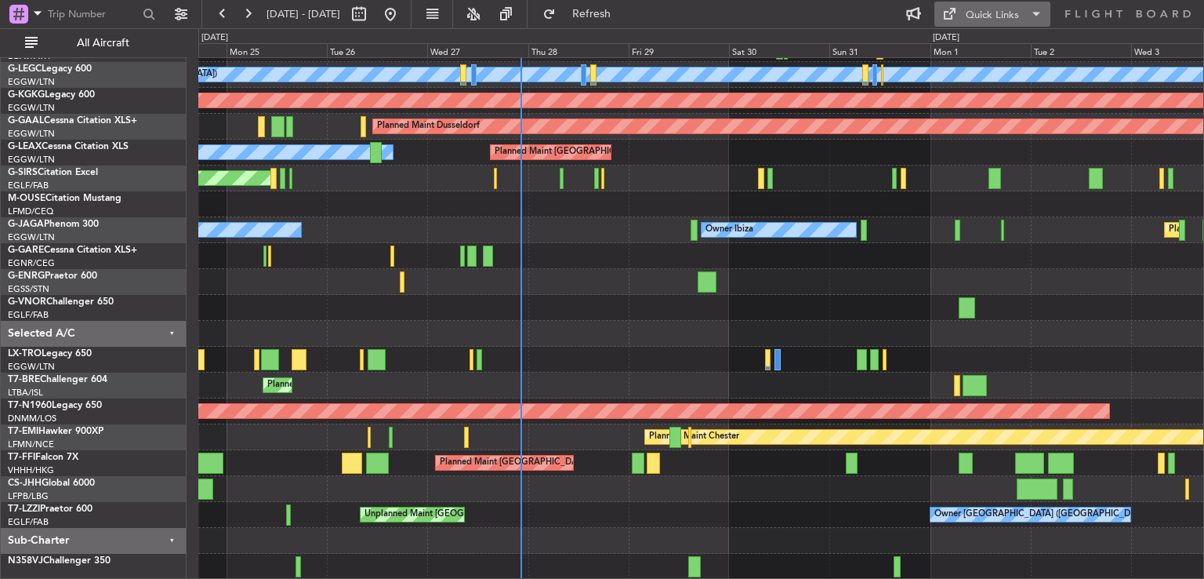
click at [1008, 8] on div "Quick Links" at bounding box center [992, 16] width 53 height 16
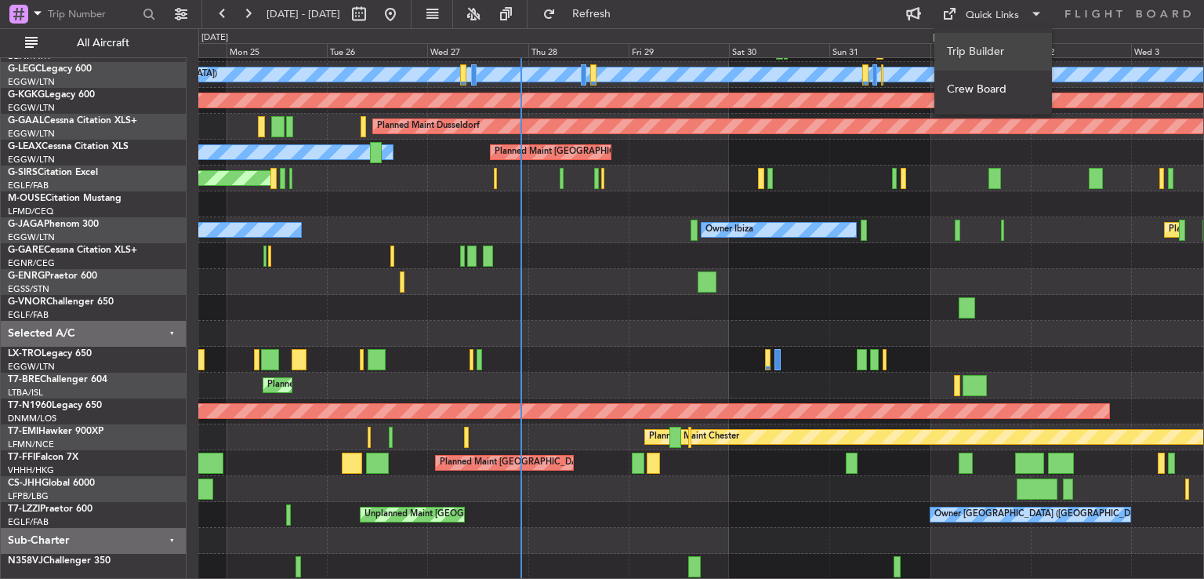
click at [1008, 42] on button "Trip Builder" at bounding box center [994, 52] width 118 height 38
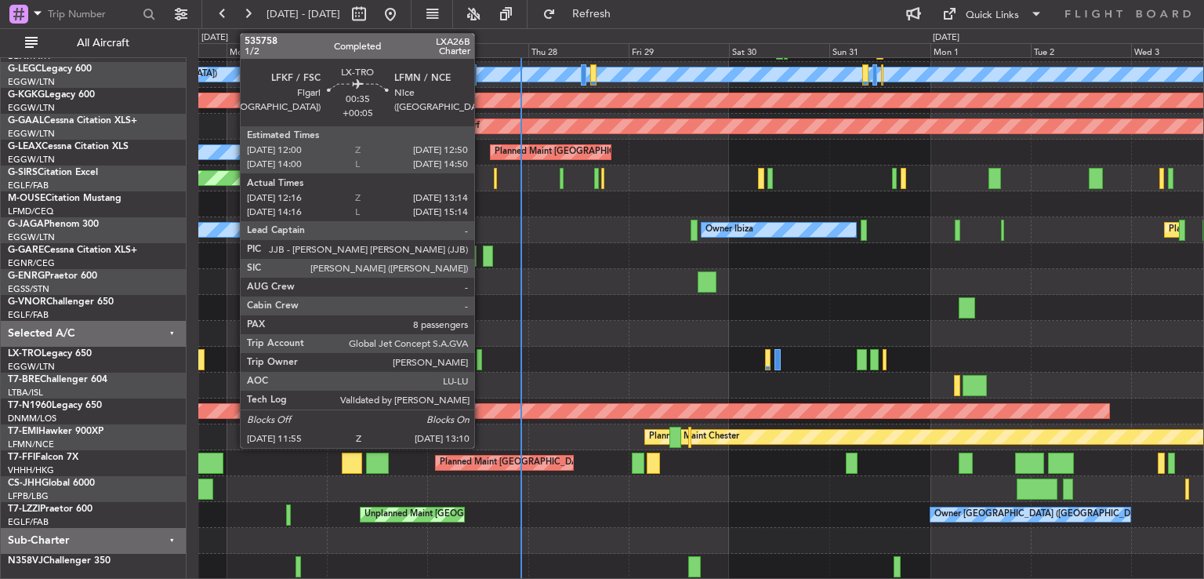
click at [480, 358] on div at bounding box center [479, 359] width 5 height 21
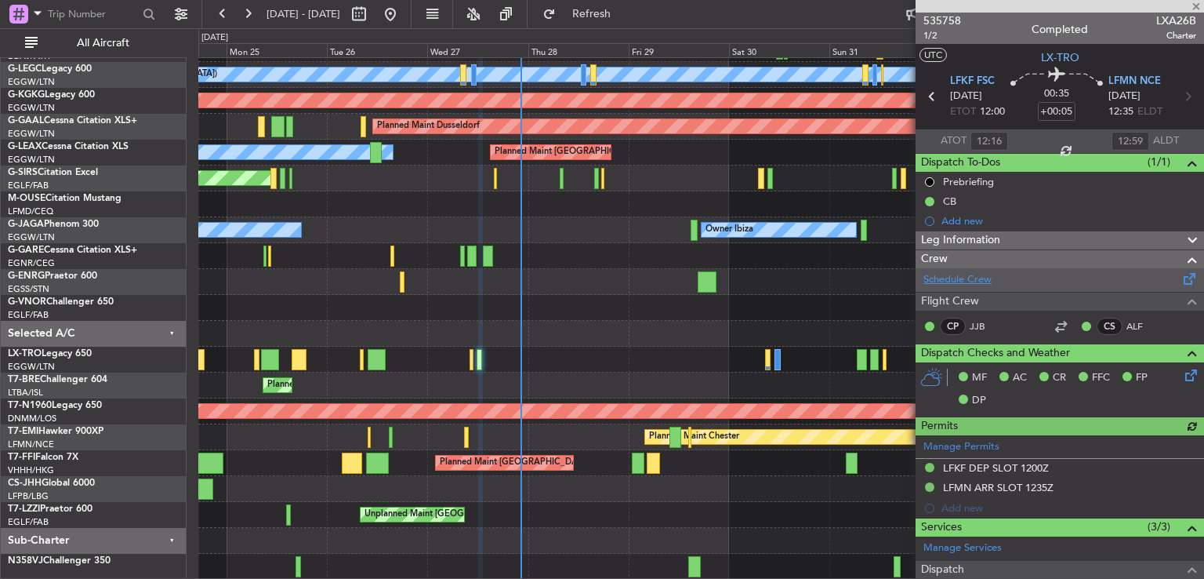
click at [955, 274] on link "Schedule Crew" at bounding box center [958, 280] width 68 height 16
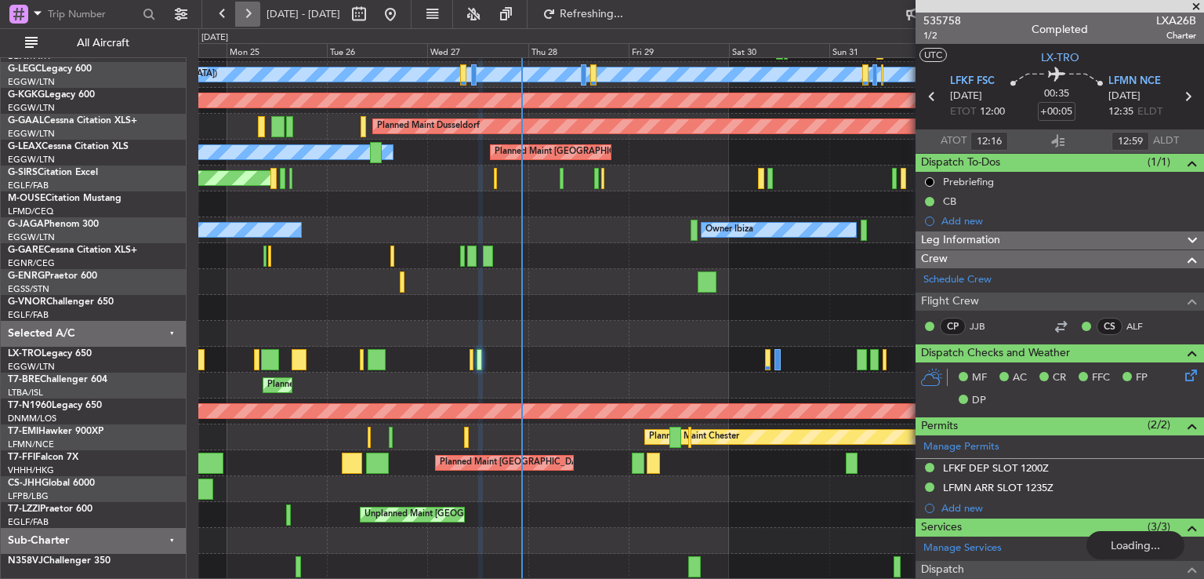
click at [242, 5] on button at bounding box center [247, 14] width 25 height 25
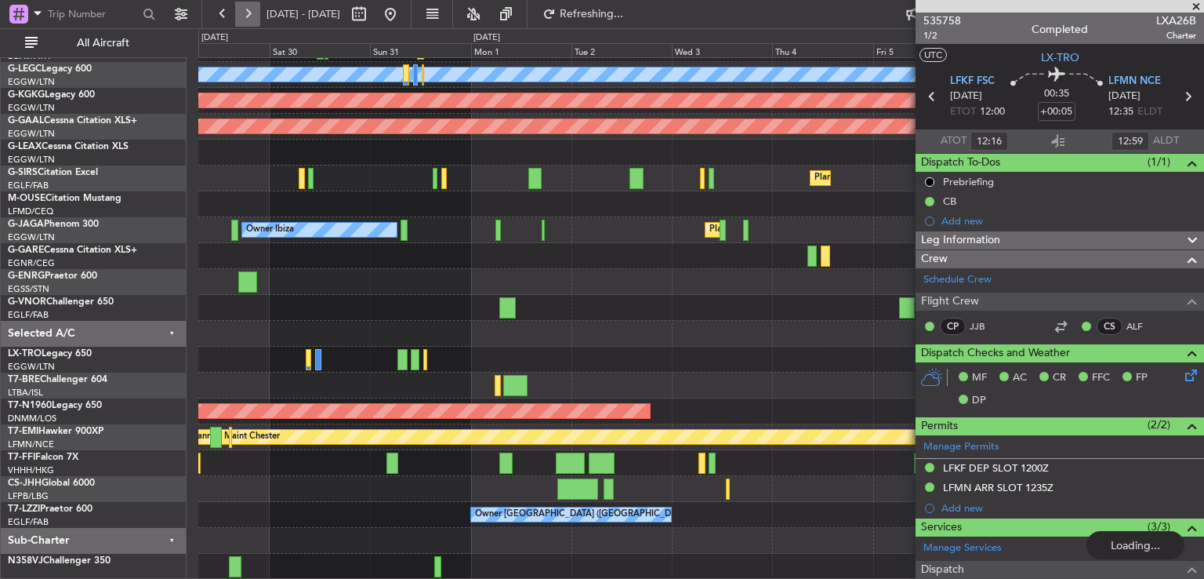
click at [242, 5] on button at bounding box center [247, 14] width 25 height 25
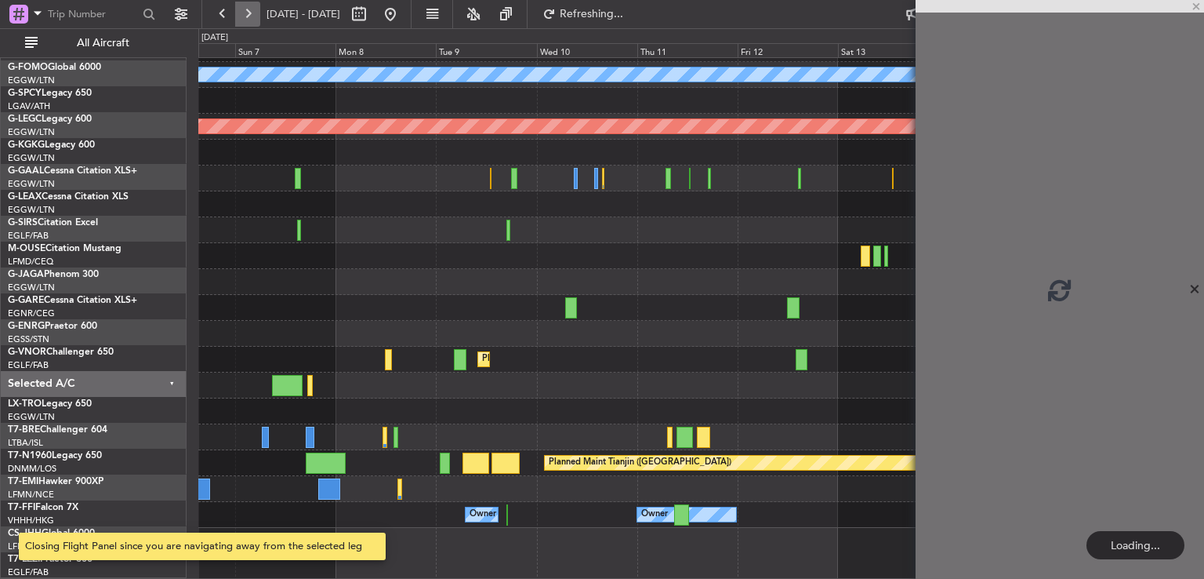
scroll to position [47, 0]
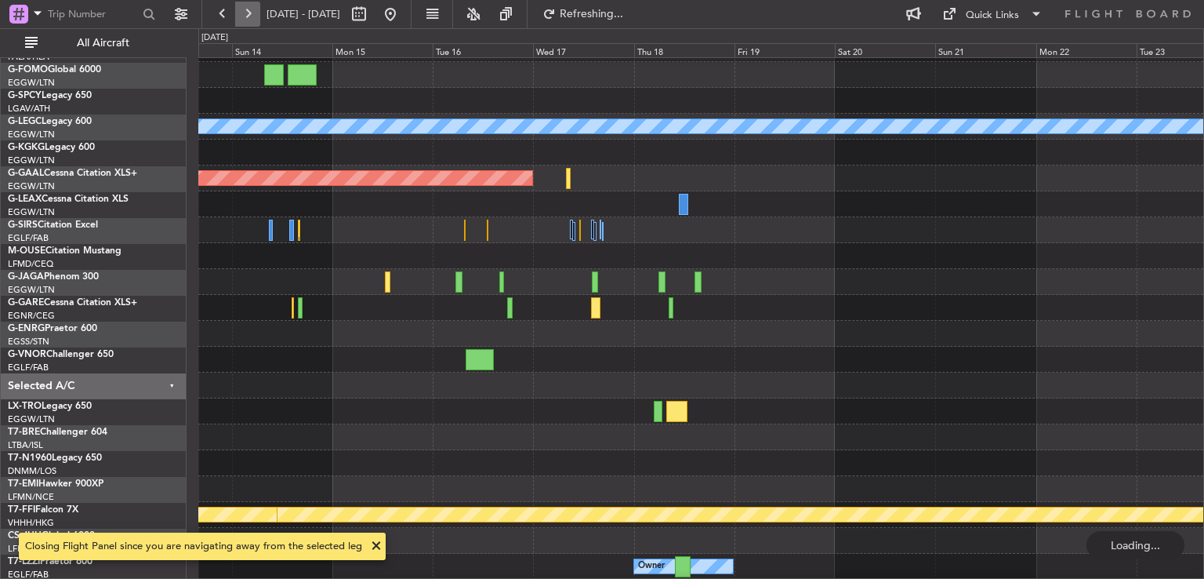
click at [242, 5] on button at bounding box center [247, 14] width 25 height 25
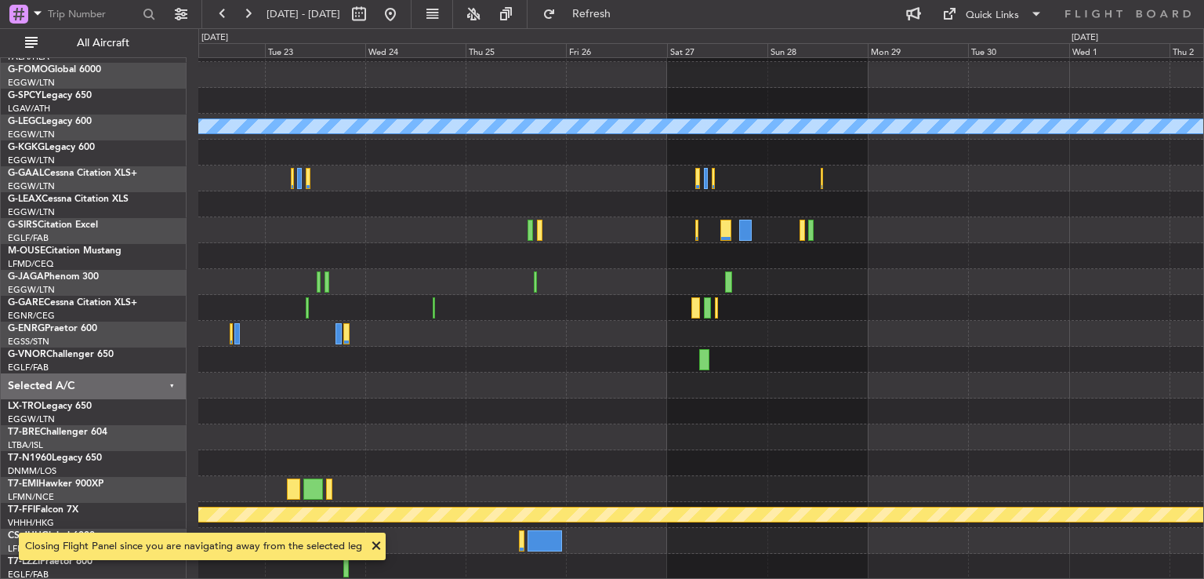
scroll to position [21, 0]
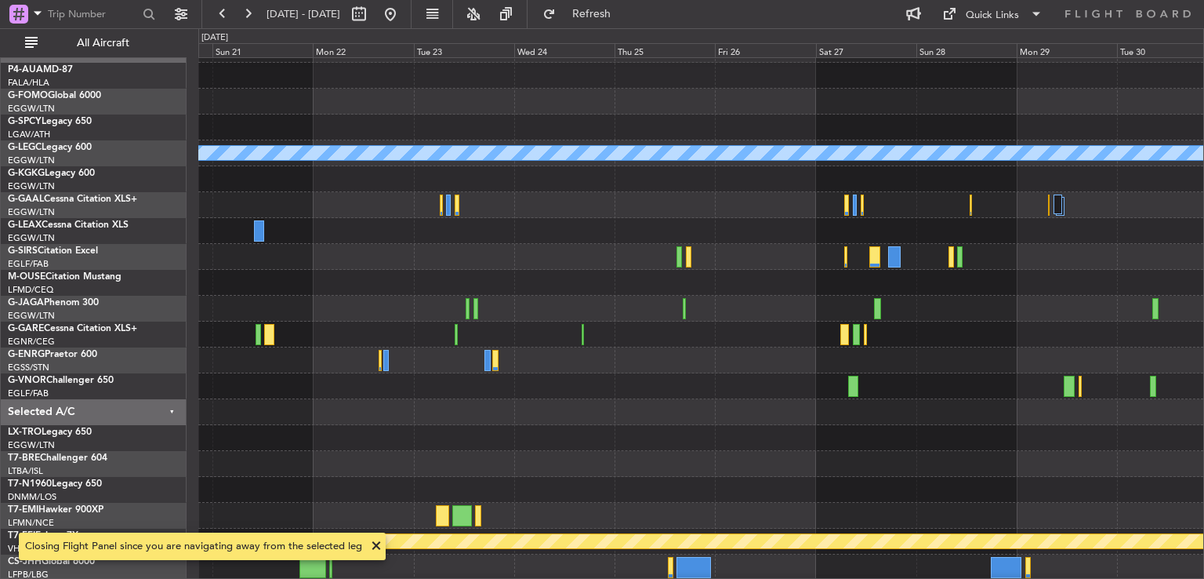
click at [682, 401] on div at bounding box center [700, 412] width 1005 height 26
click at [403, 6] on button at bounding box center [390, 14] width 25 height 25
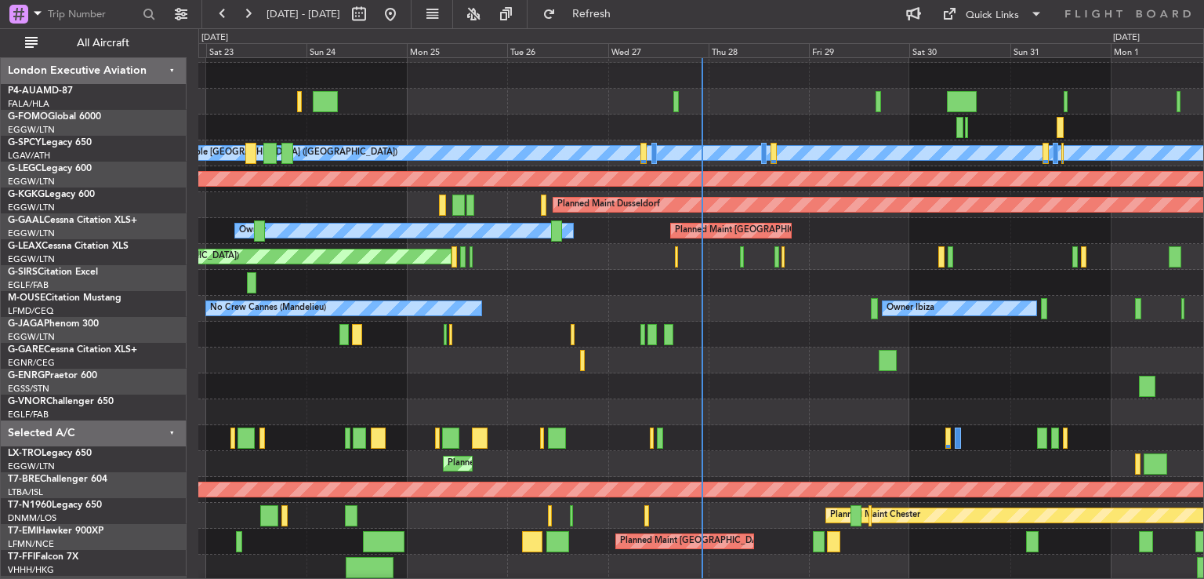
scroll to position [21, 0]
